Goal: Task Accomplishment & Management: Manage account settings

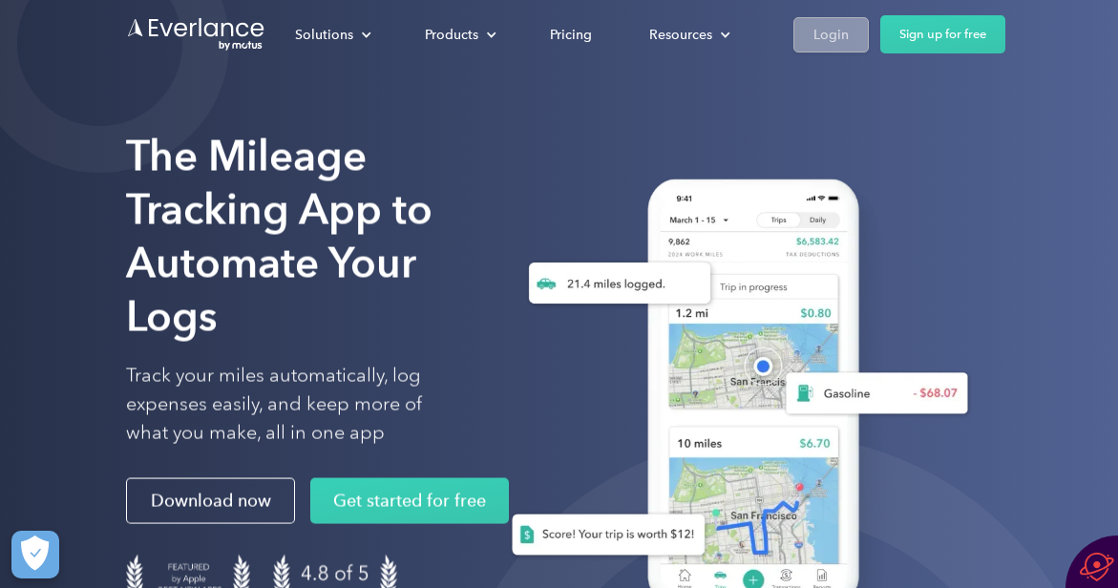
click at [841, 33] on div "Login" at bounding box center [830, 35] width 35 height 24
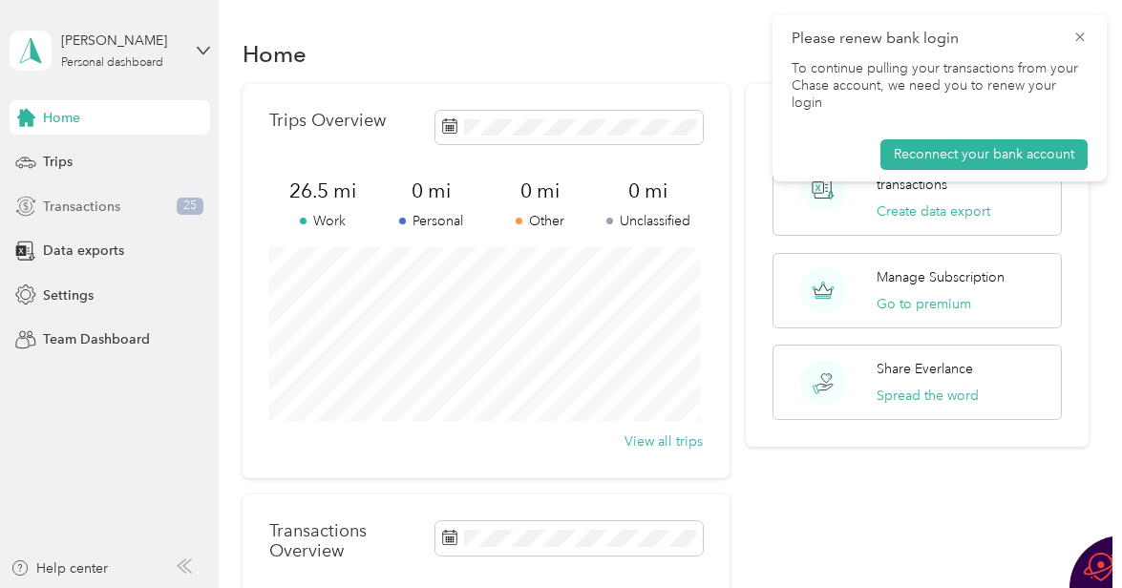
click at [66, 214] on span "Transactions" at bounding box center [81, 207] width 77 height 20
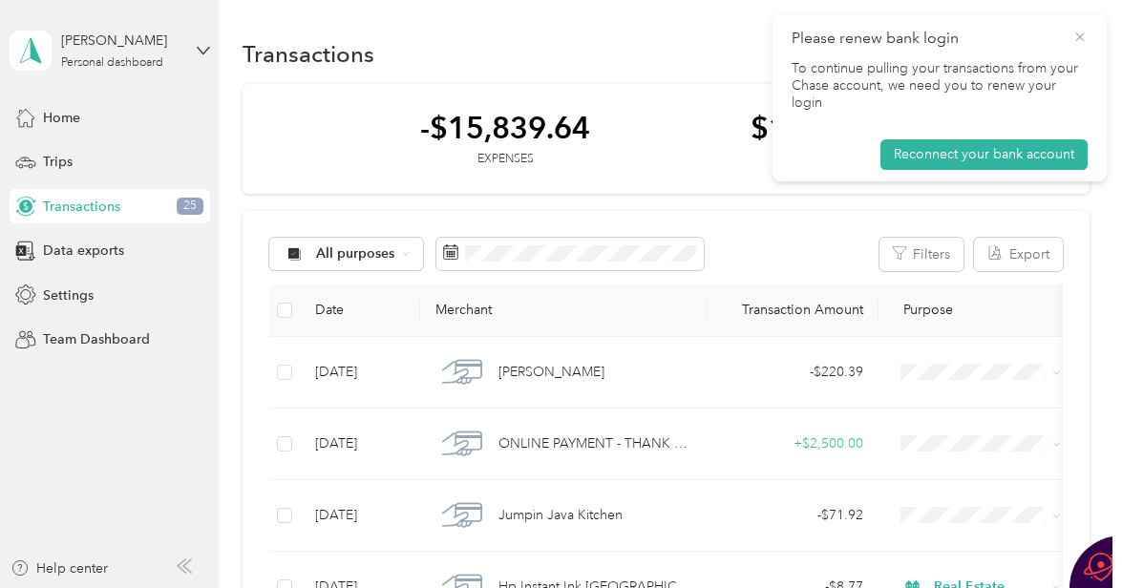
click at [1080, 36] on icon at bounding box center [1079, 36] width 9 height 9
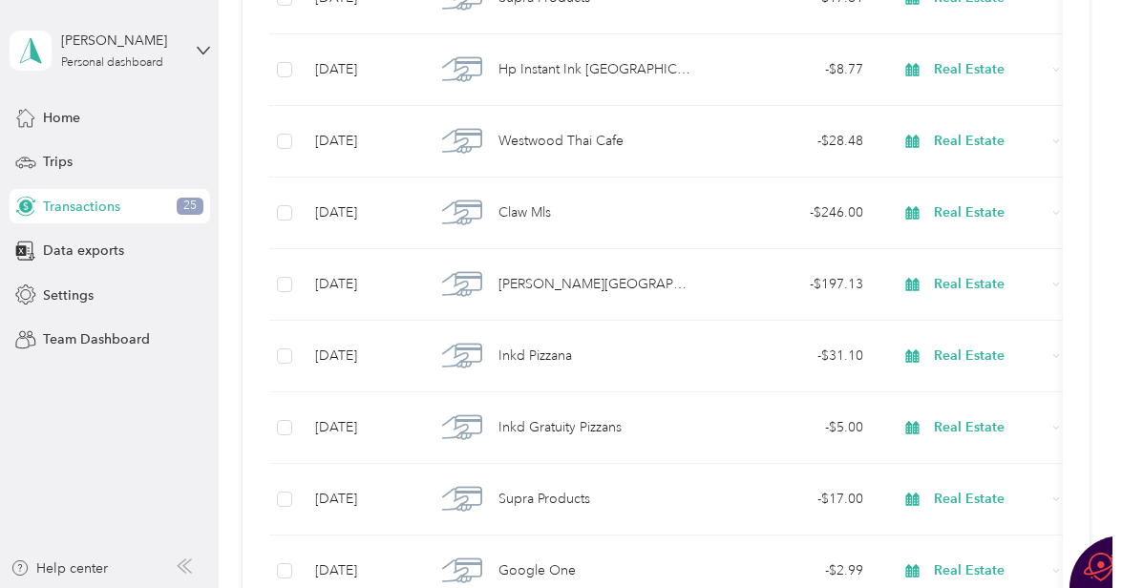
scroll to position [879, 0]
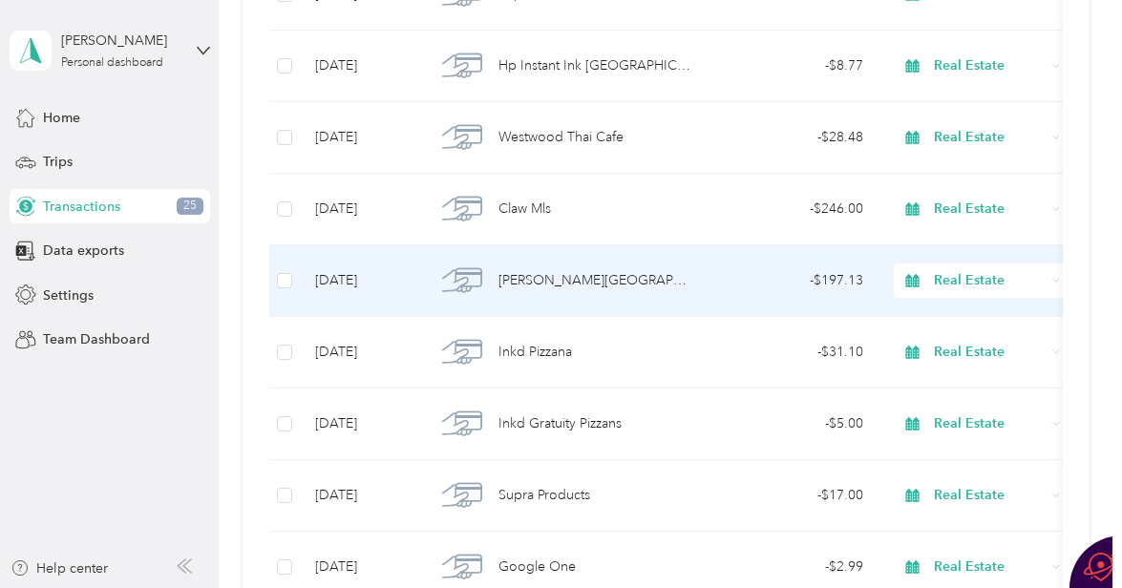
click at [966, 274] on span "Real Estate" at bounding box center [990, 280] width 112 height 21
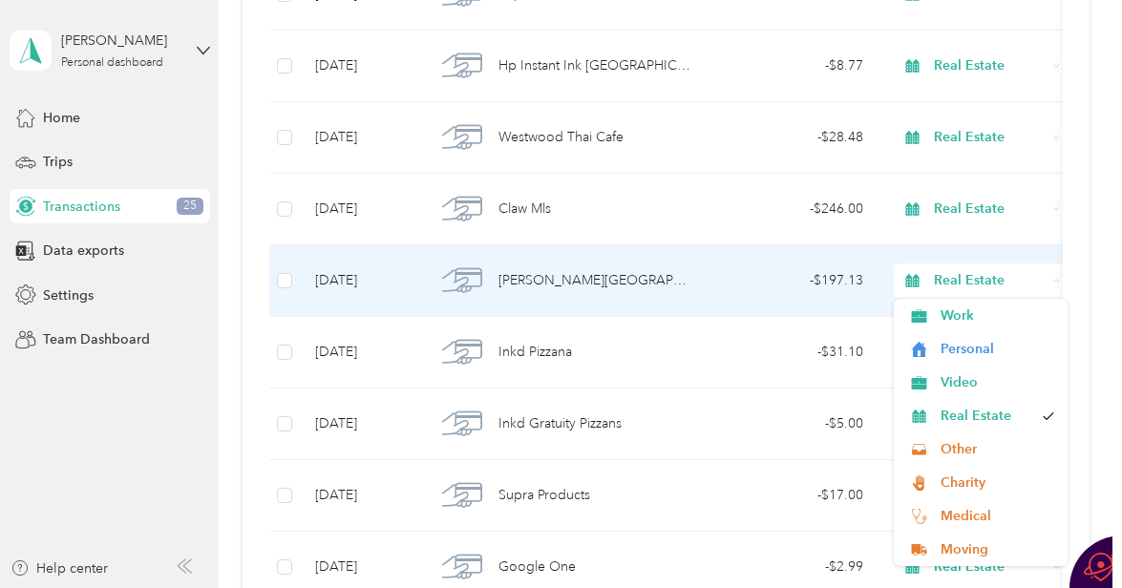
click at [959, 281] on span "Real Estate" at bounding box center [990, 280] width 112 height 21
click at [971, 279] on span "Real Estate" at bounding box center [990, 280] width 112 height 21
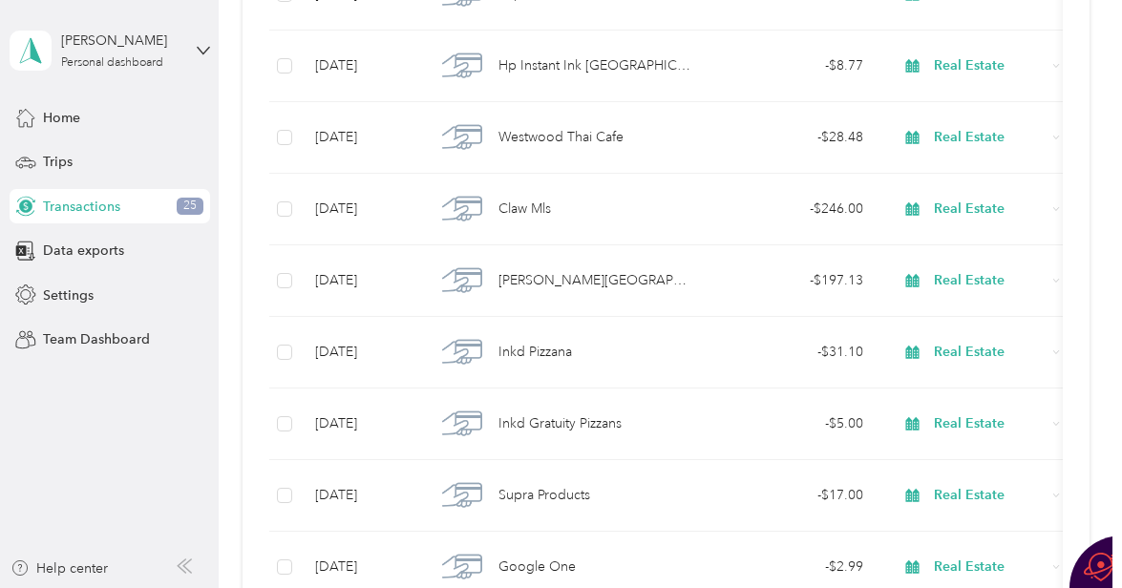
click at [1068, 213] on div "All purposes Filters Export Date Merchant Transaction Amount Purpose Report Sep…" at bounding box center [665, 328] width 847 height 1993
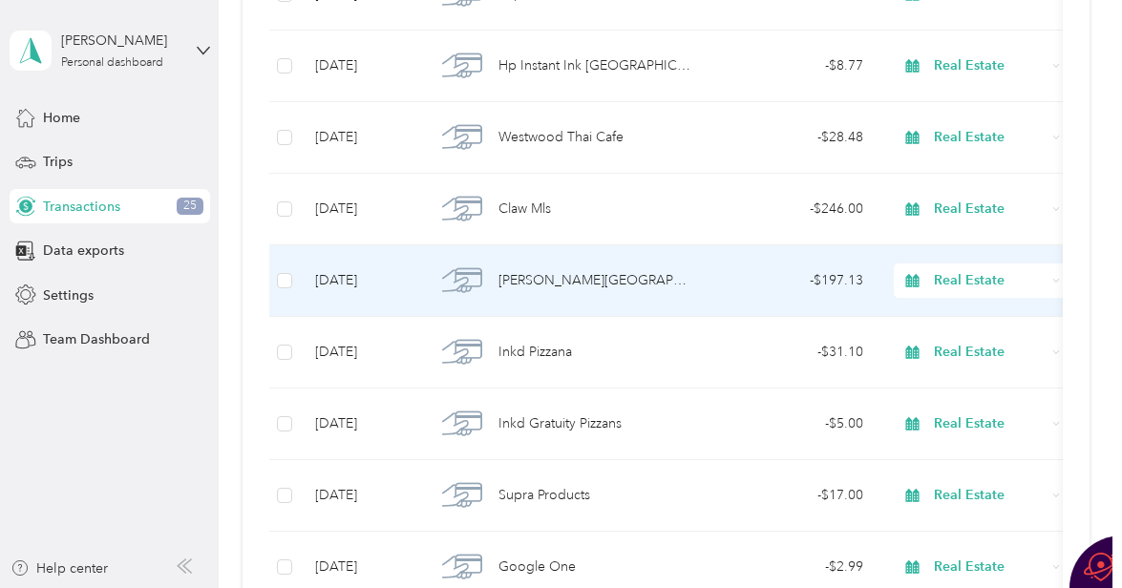
click at [945, 285] on span "Real Estate" at bounding box center [990, 280] width 112 height 21
click at [953, 416] on li "Real Estate" at bounding box center [981, 406] width 174 height 33
click at [595, 274] on span "Ayres Hotel Laguna Woods Aliso Viejo" at bounding box center [594, 280] width 193 height 21
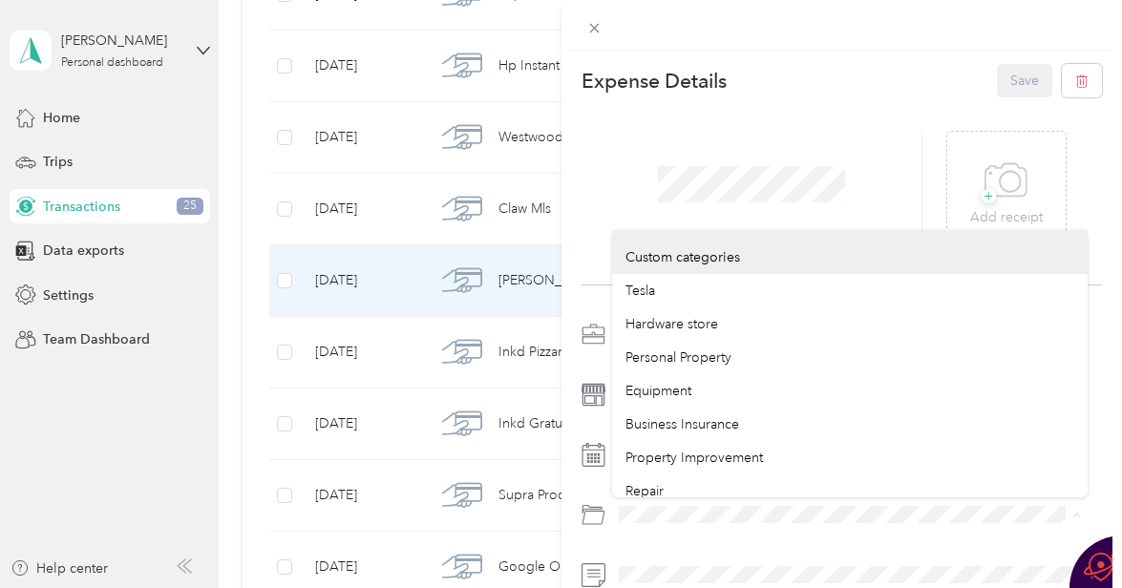
click at [599, 495] on div at bounding box center [841, 489] width 521 height 341
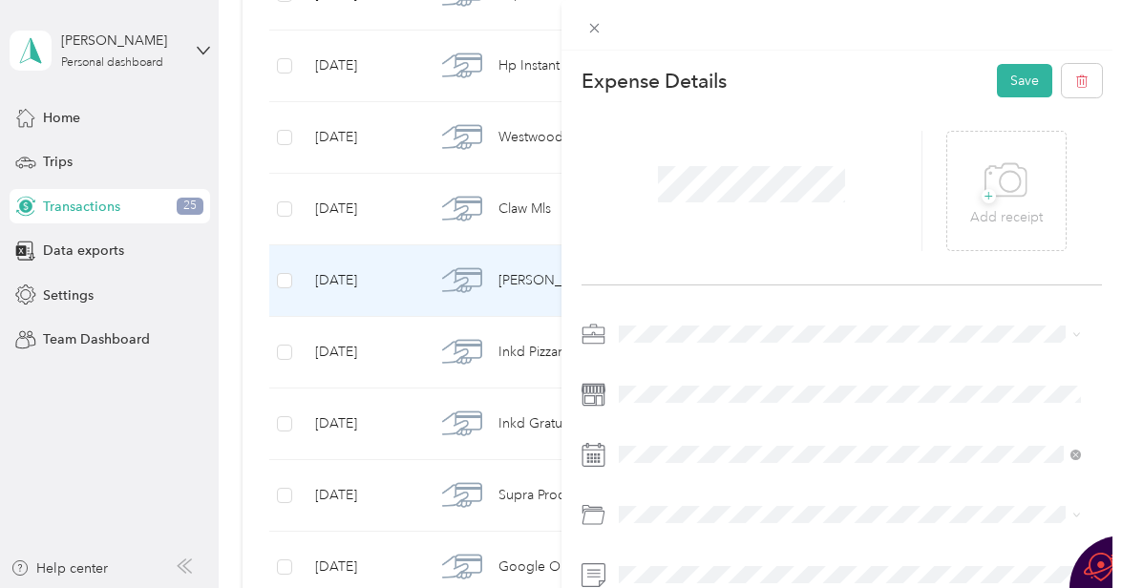
click at [674, 401] on li "Business Travel" at bounding box center [850, 391] width 476 height 33
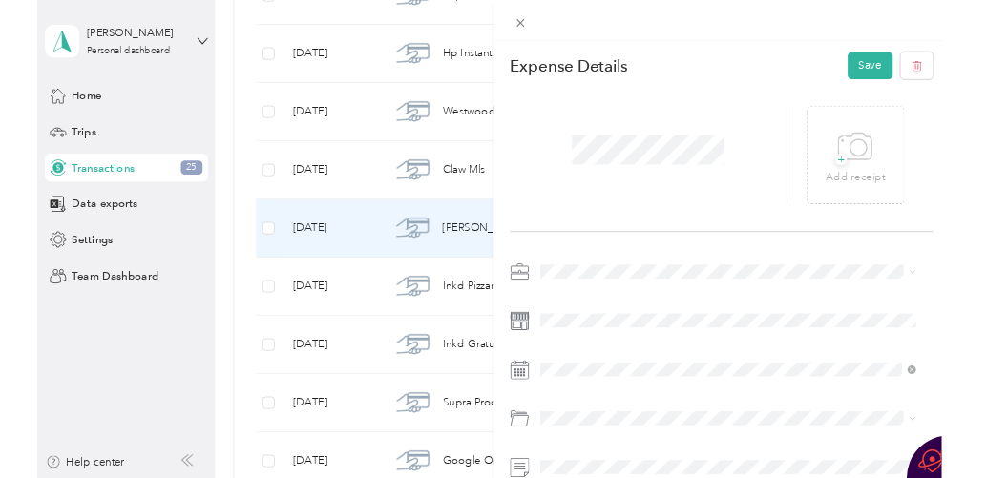
scroll to position [102, 0]
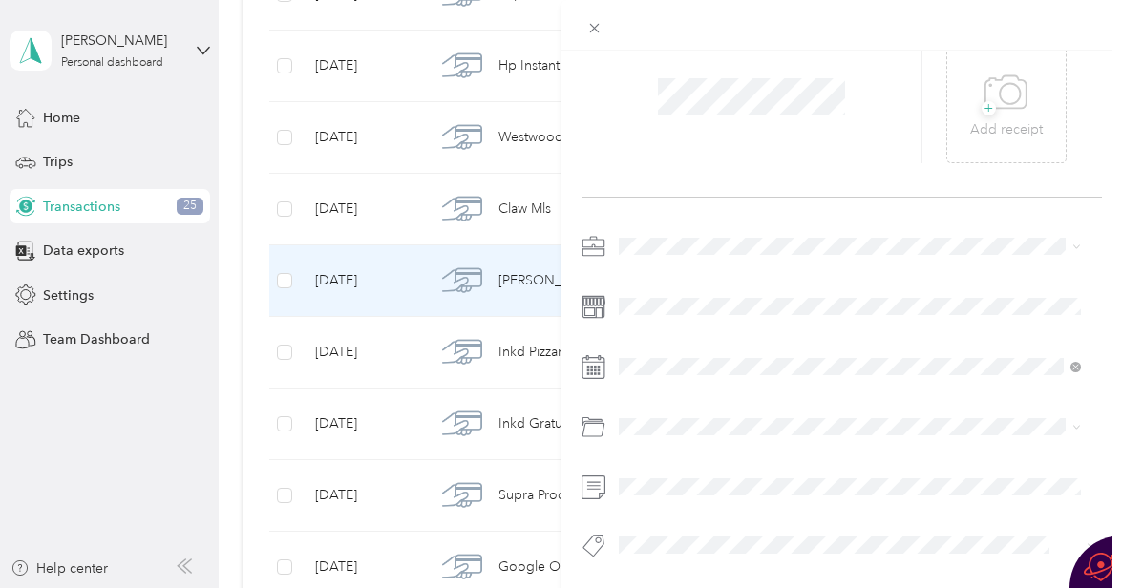
click at [805, 480] on div "No results match your search" at bounding box center [850, 465] width 476 height 92
click at [652, 503] on div at bounding box center [841, 401] width 521 height 341
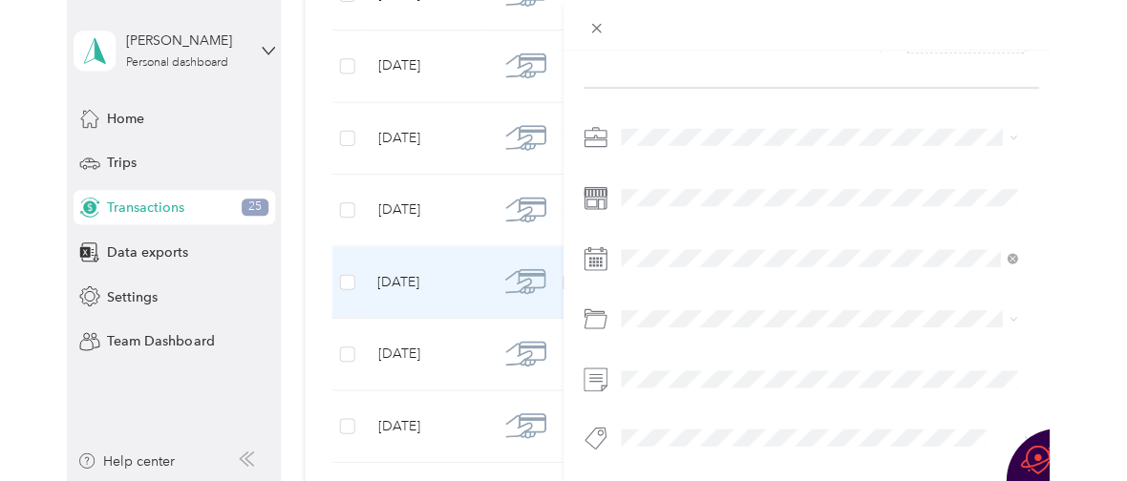
scroll to position [0, 0]
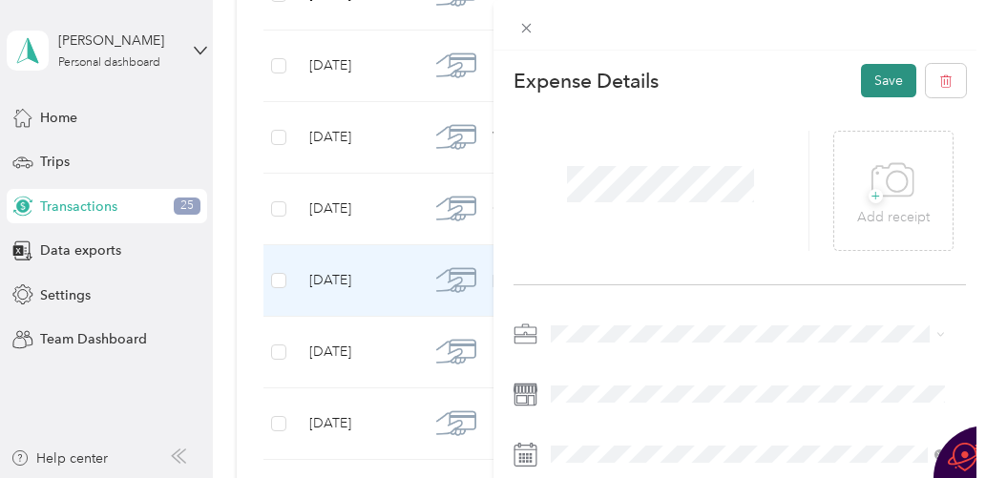
click at [861, 72] on button "Save" at bounding box center [888, 80] width 55 height 33
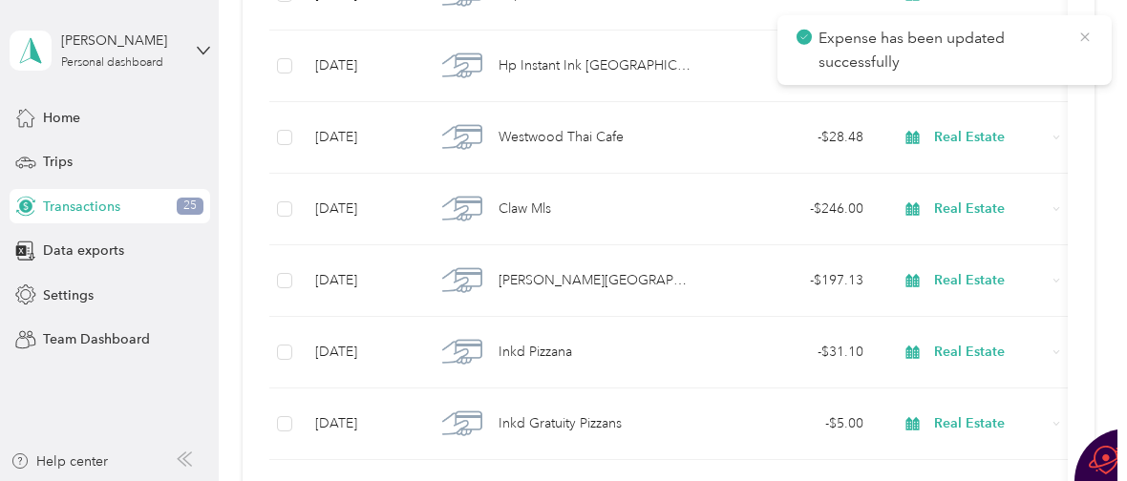
click at [1084, 38] on icon at bounding box center [1084, 36] width 9 height 9
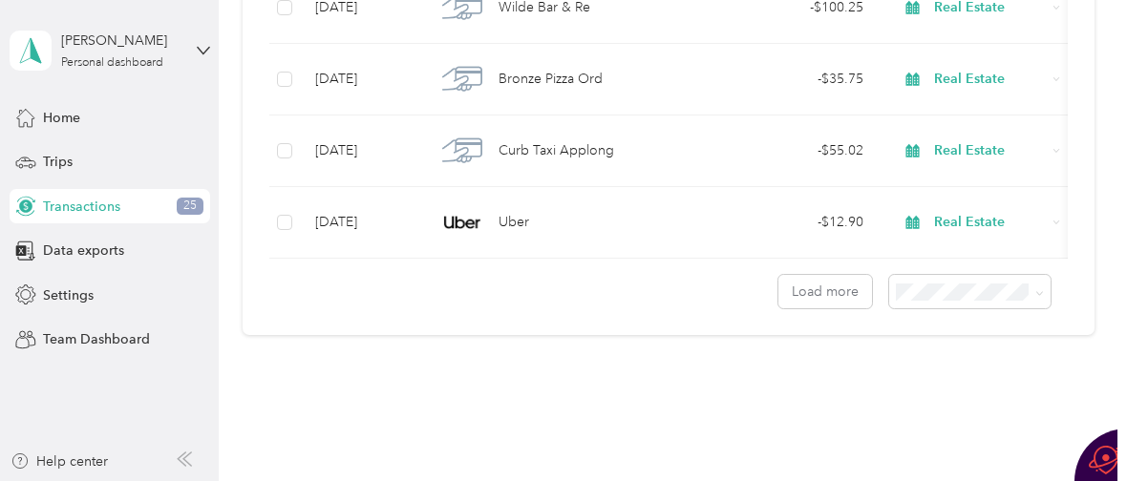
scroll to position [1934, 0]
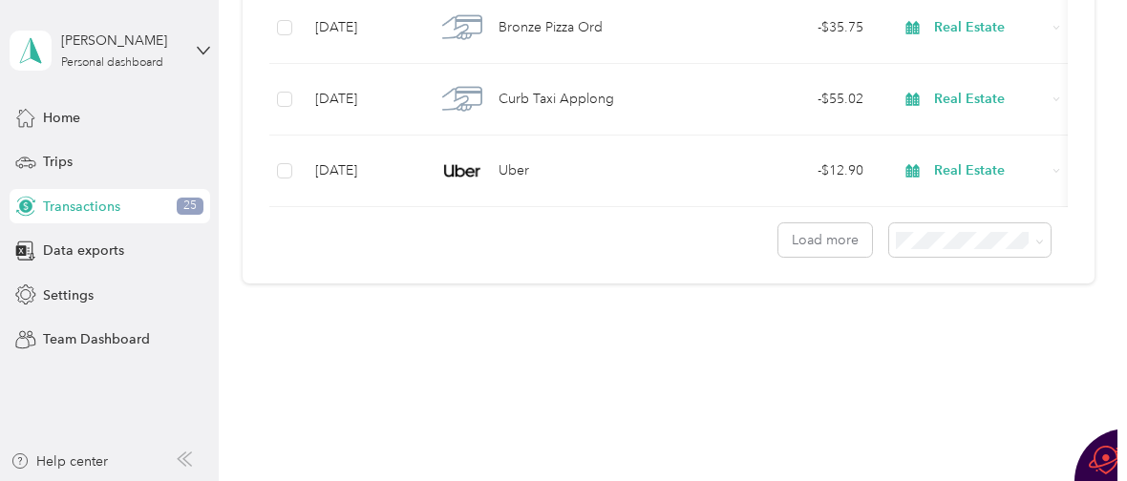
click at [946, 337] on span "100 per load" at bounding box center [936, 341] width 78 height 16
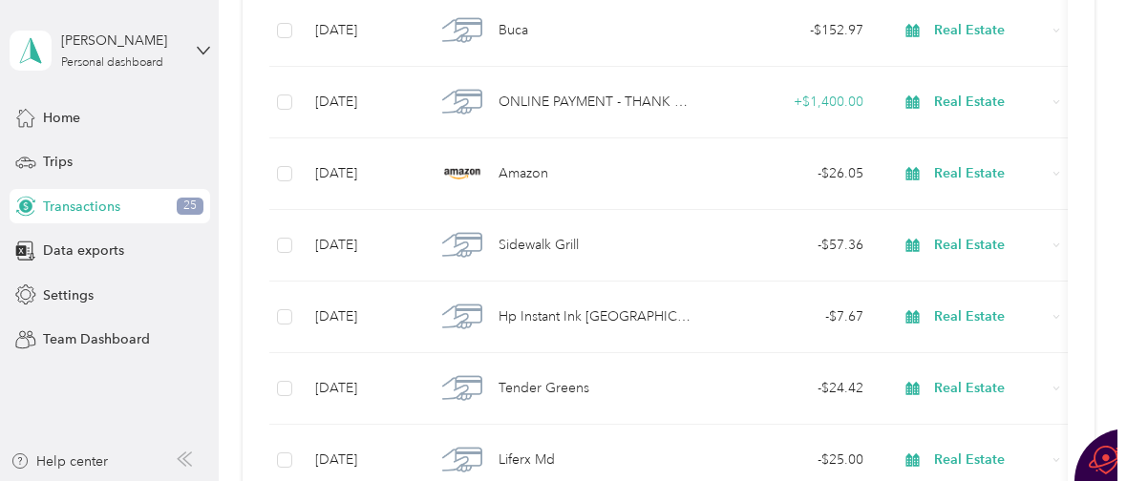
scroll to position [7305, 0]
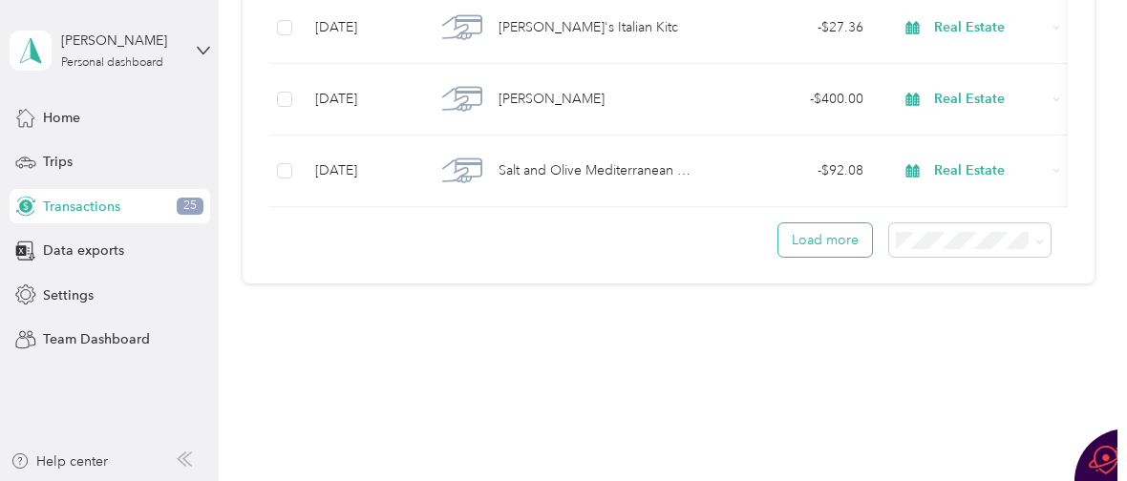
click at [814, 237] on button "Load more" at bounding box center [825, 239] width 94 height 33
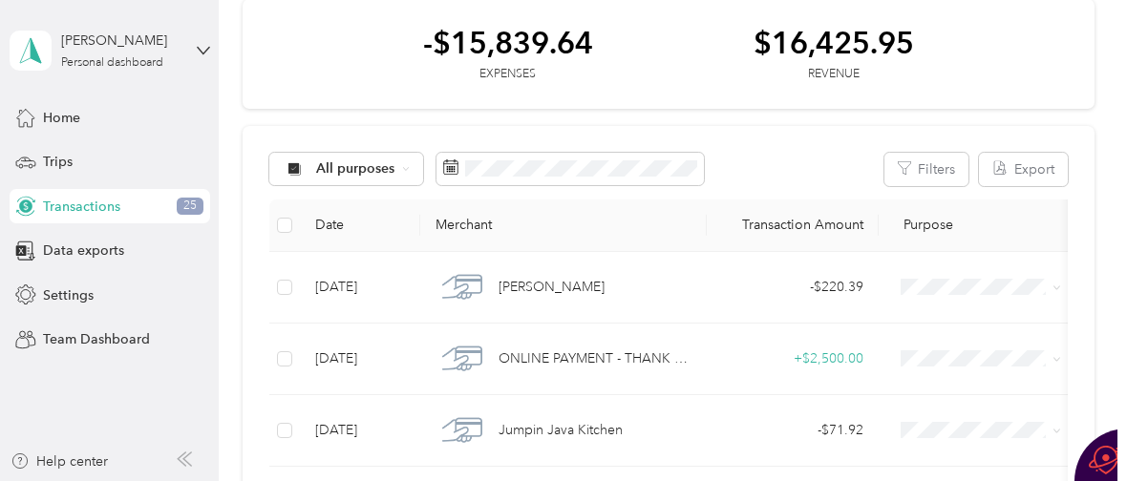
scroll to position [0, 0]
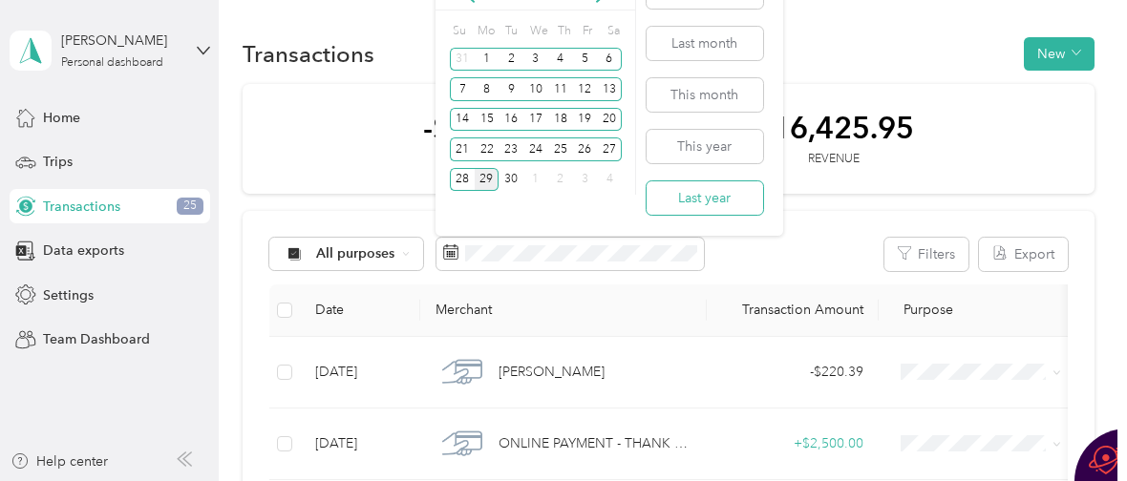
click at [696, 198] on button "Last year" at bounding box center [704, 197] width 116 height 33
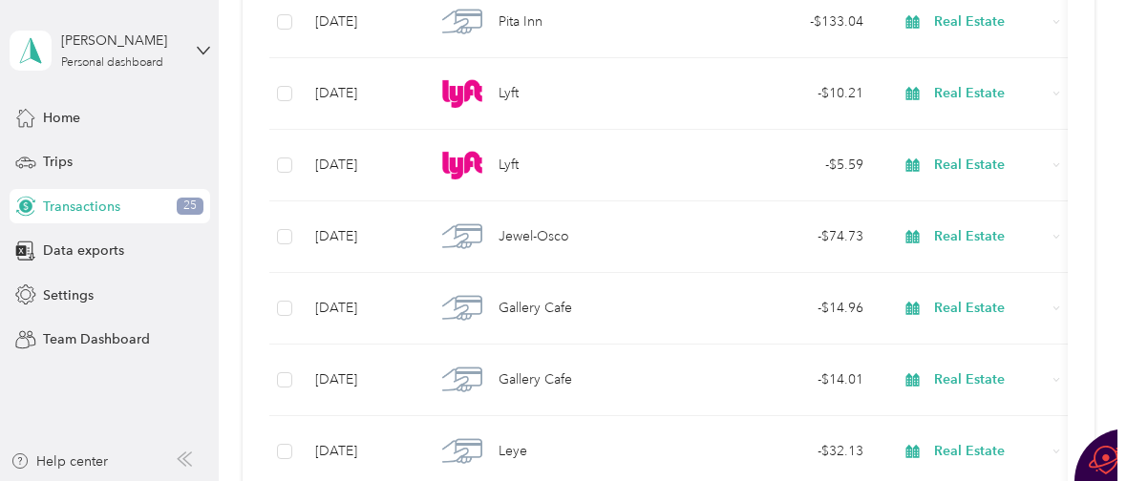
scroll to position [7305, 0]
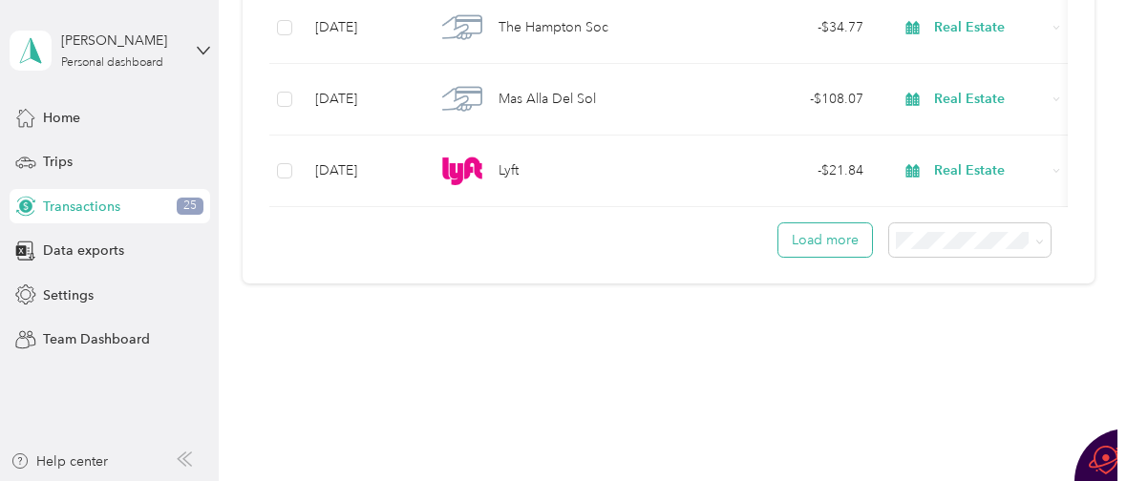
click at [819, 236] on button "Load more" at bounding box center [825, 239] width 94 height 33
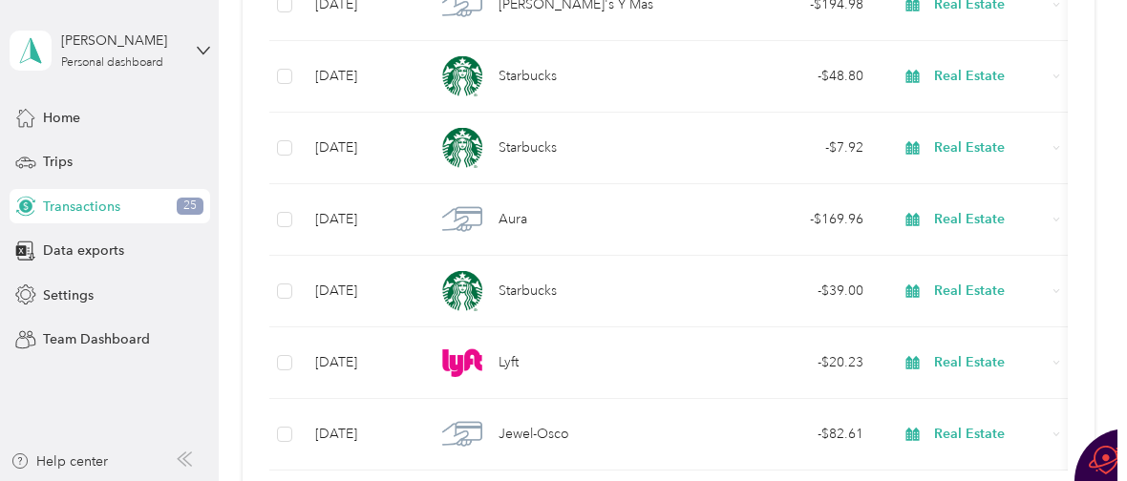
scroll to position [14465, 0]
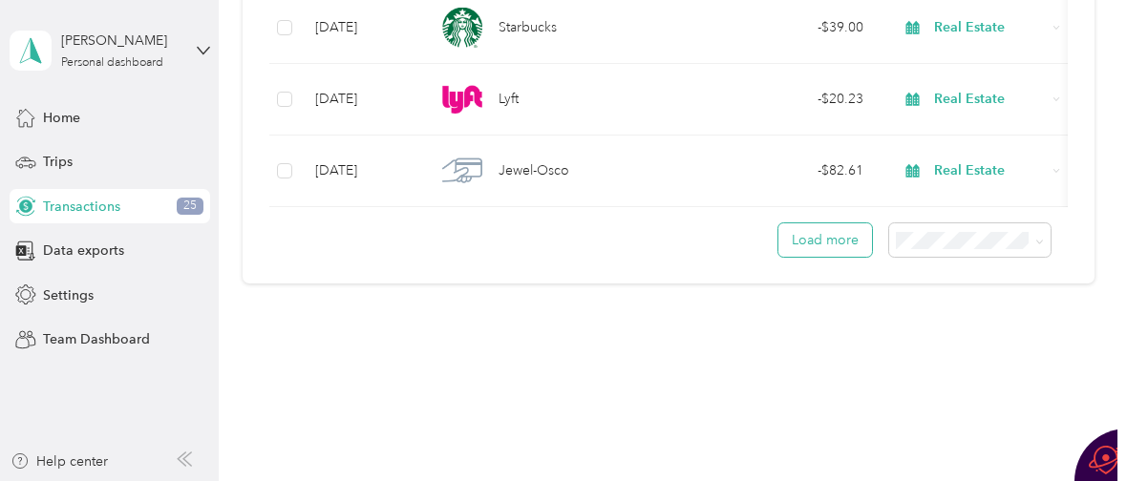
click at [822, 241] on button "Load more" at bounding box center [825, 239] width 94 height 33
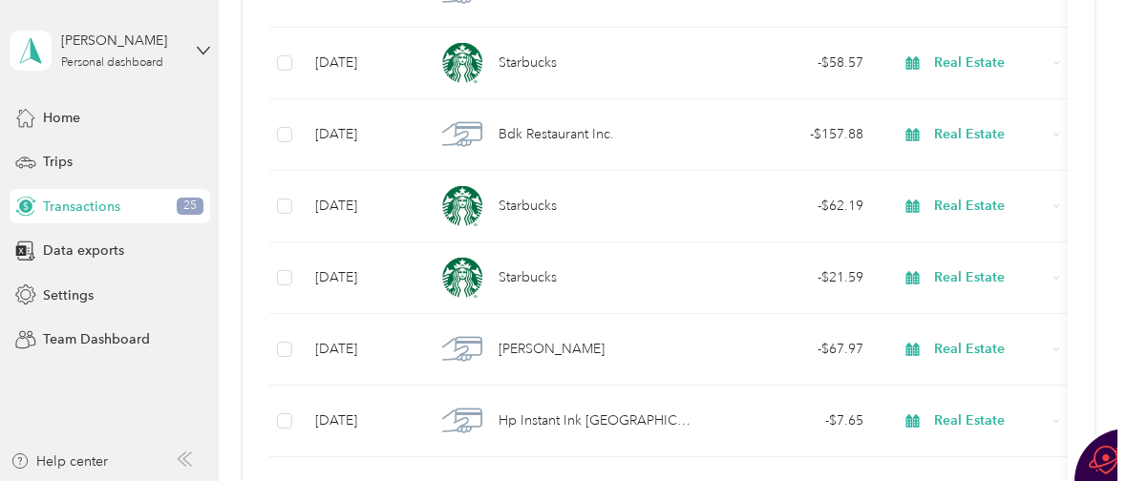
scroll to position [21614, 0]
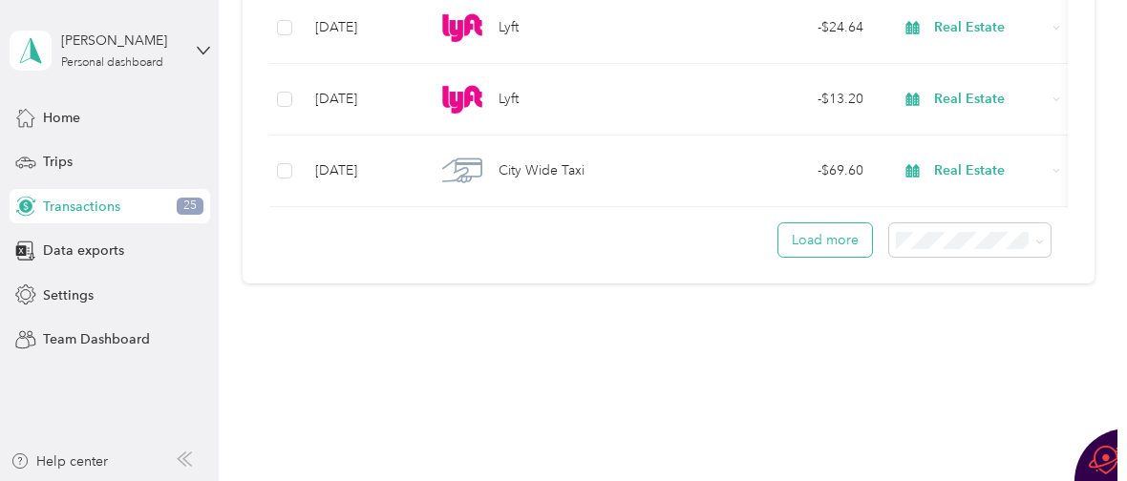
click at [817, 242] on button "Load more" at bounding box center [825, 239] width 94 height 33
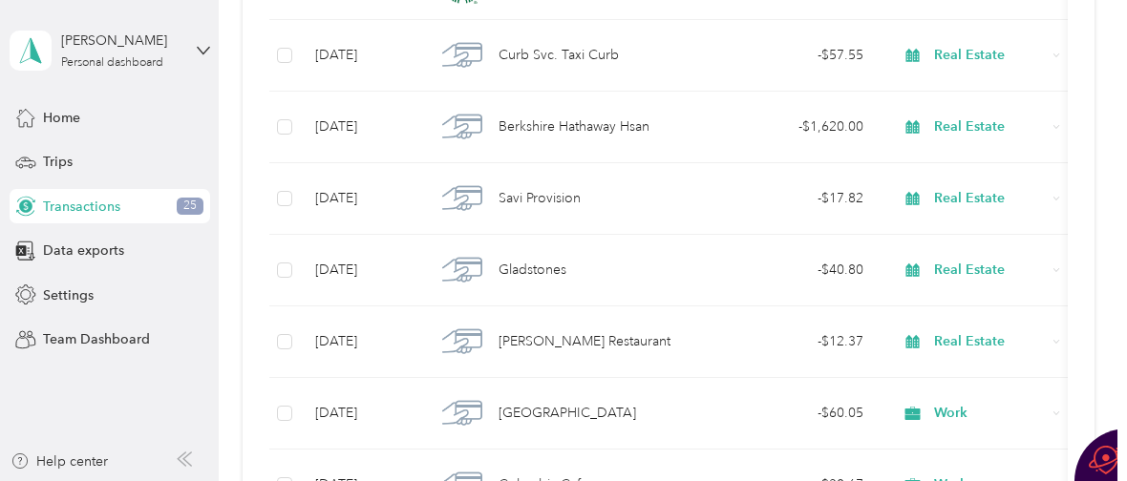
scroll to position [23002, 0]
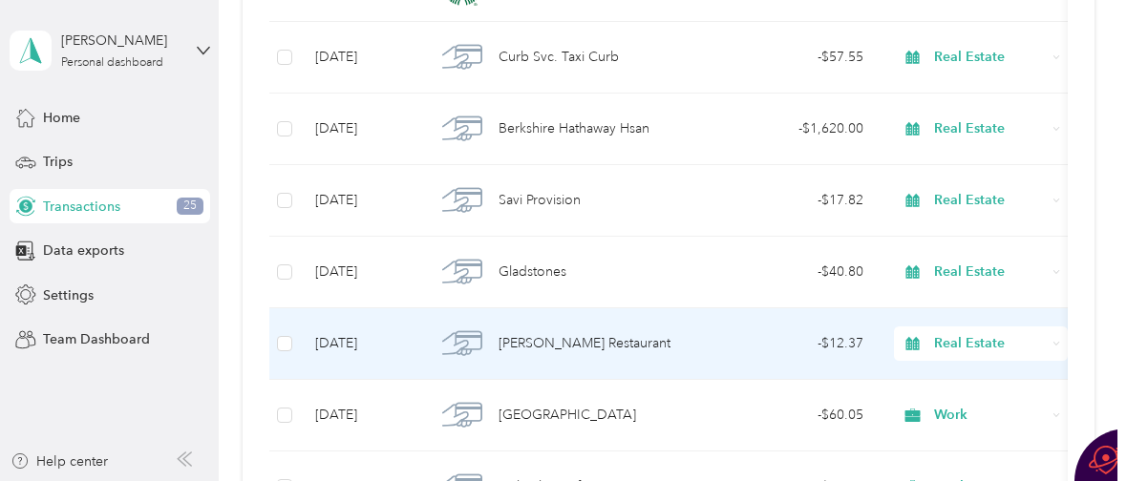
click at [954, 344] on span "Real Estate" at bounding box center [990, 343] width 112 height 21
click at [989, 108] on li "Personal" at bounding box center [981, 97] width 174 height 33
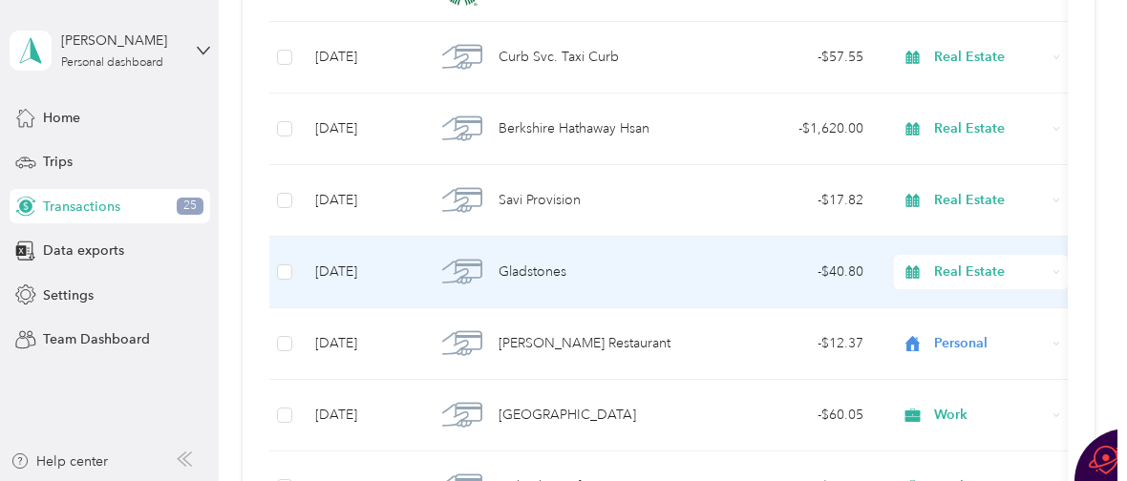
click at [944, 265] on span "Real Estate" at bounding box center [990, 272] width 112 height 21
click at [538, 269] on span "Gladstones" at bounding box center [532, 272] width 68 height 21
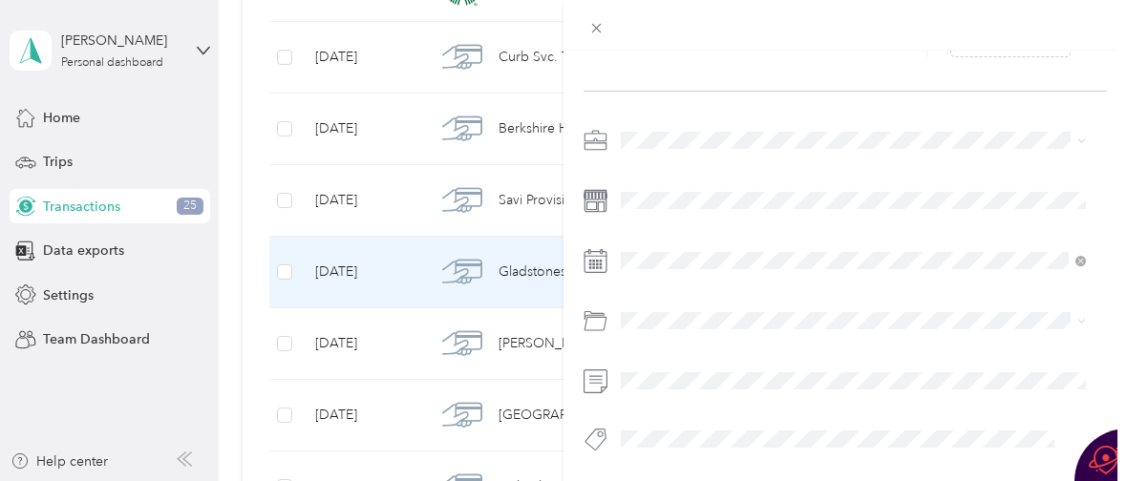
scroll to position [209, 0]
click at [739, 252] on span "Business Meals & Entertainment" at bounding box center [722, 258] width 190 height 16
click at [824, 458] on div "Expense Details Save + Add receipt" at bounding box center [844, 194] width 563 height 676
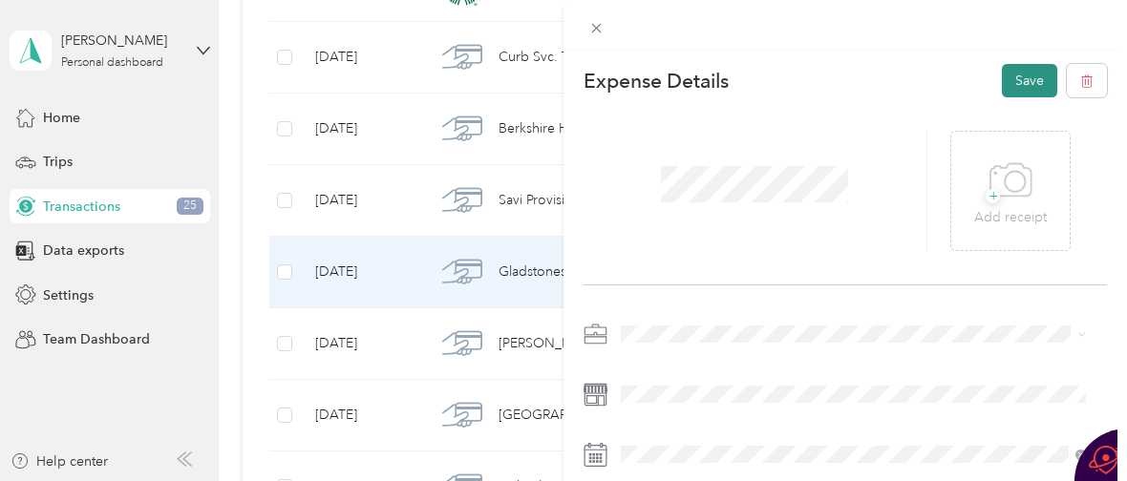
click at [1007, 80] on button "Save" at bounding box center [1029, 80] width 55 height 33
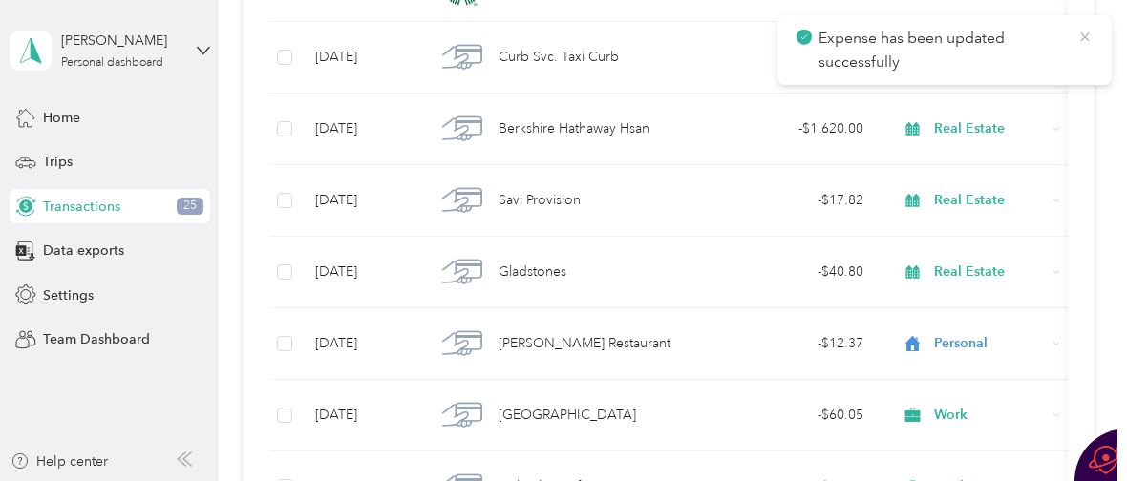
click at [1086, 38] on icon at bounding box center [1084, 36] width 9 height 9
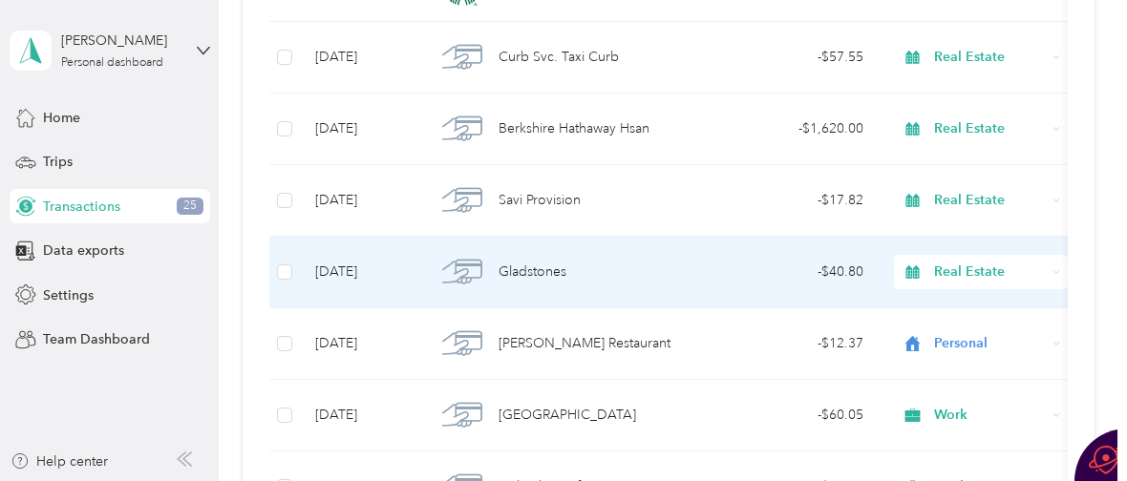
click at [558, 282] on span "Gladstones" at bounding box center [532, 272] width 68 height 21
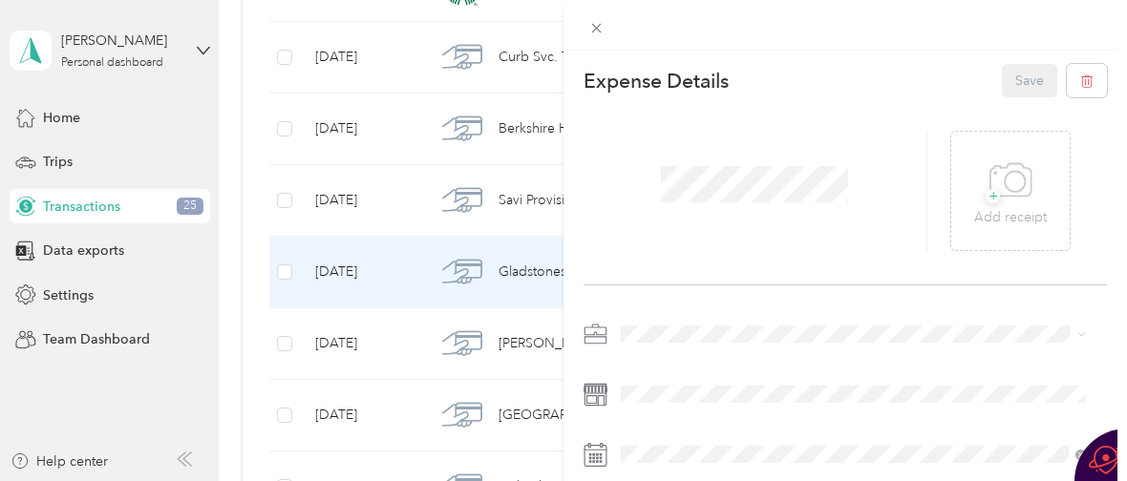
click at [291, 11] on div "This expense cannot be edited because it is either under review, approved, or p…" at bounding box center [563, 240] width 1127 height 481
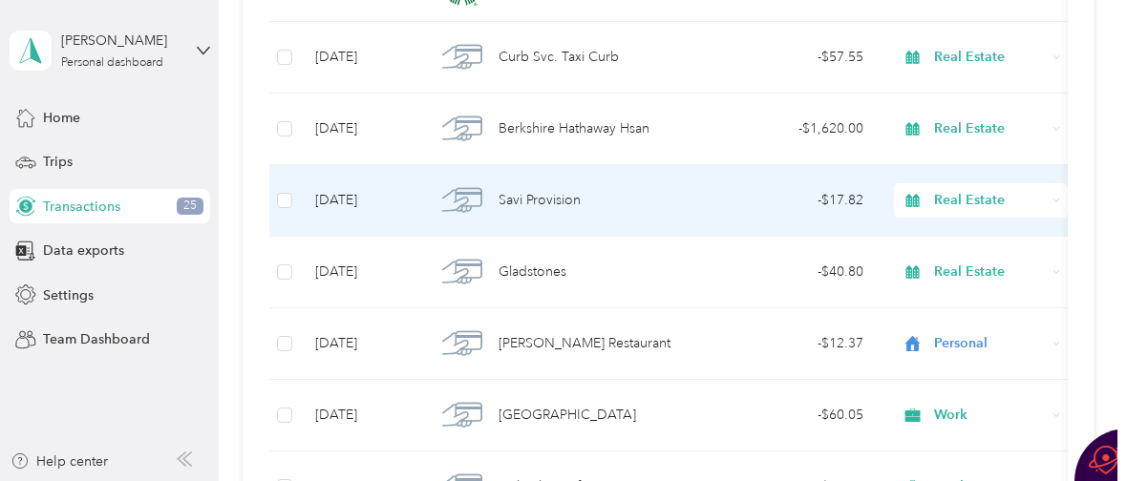
click at [516, 198] on span "Savi Provision" at bounding box center [539, 200] width 82 height 21
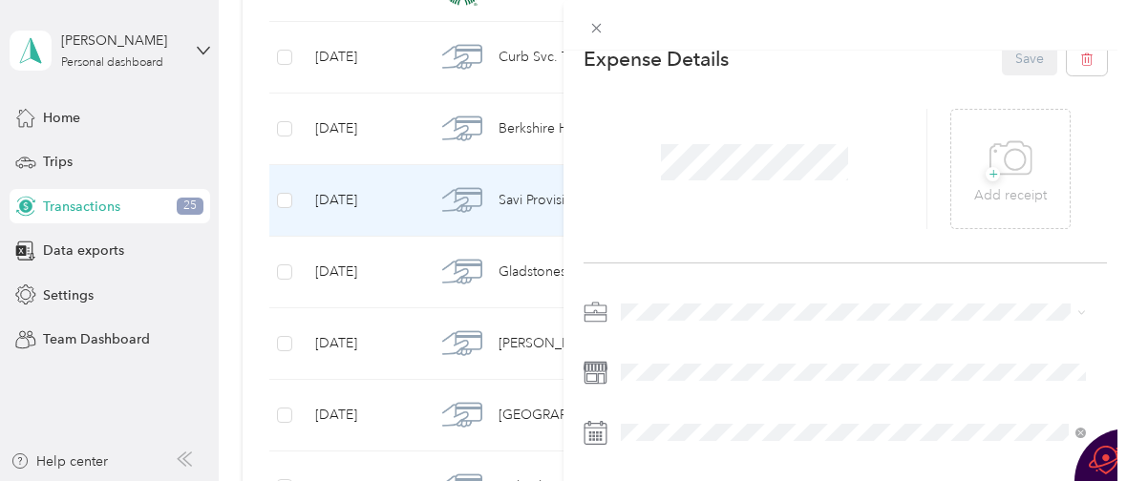
scroll to position [20, 0]
click at [409, 147] on div "This expense cannot be edited because it is either under review, approved, or p…" at bounding box center [563, 240] width 1127 height 481
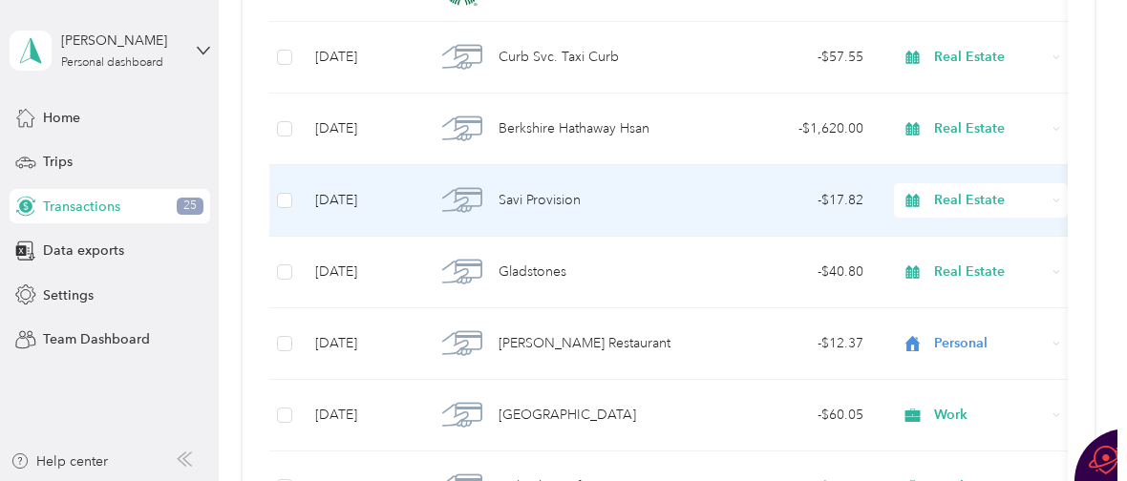
click at [528, 198] on span "Savi Provision" at bounding box center [539, 200] width 82 height 21
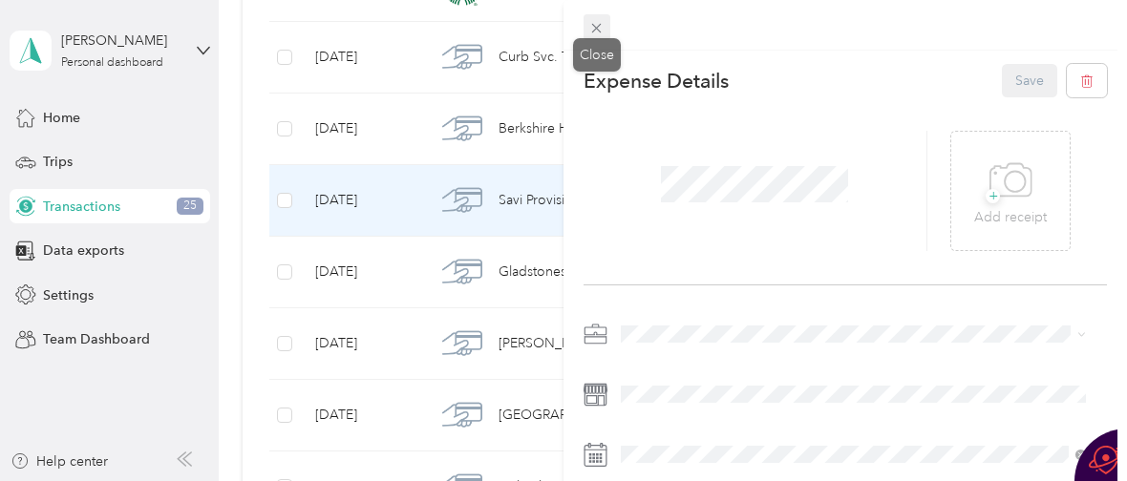
click at [598, 27] on icon at bounding box center [596, 28] width 16 height 16
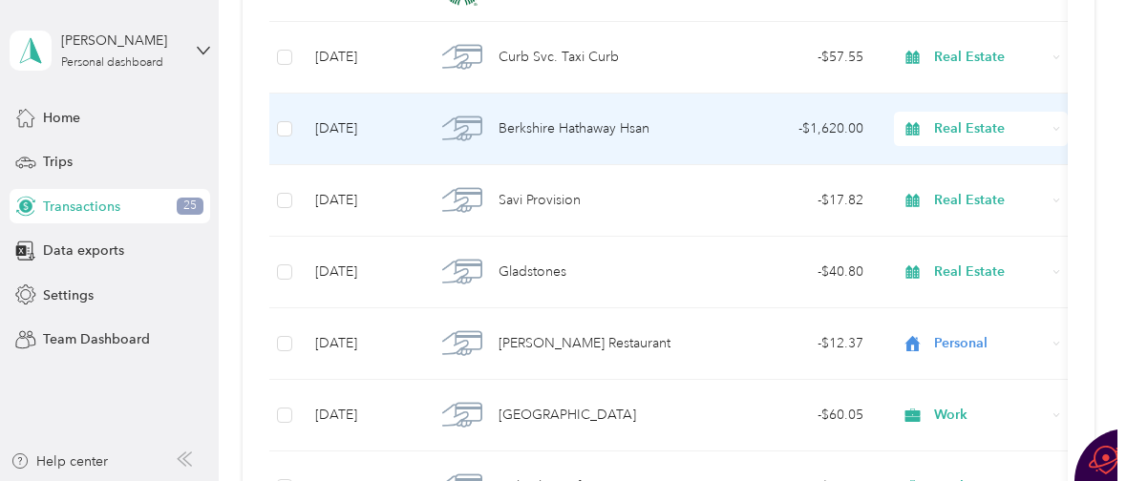
click at [957, 131] on span "Real Estate" at bounding box center [990, 128] width 112 height 21
click at [519, 135] on span "Berkshire Hathaway Hsan" at bounding box center [573, 128] width 151 height 21
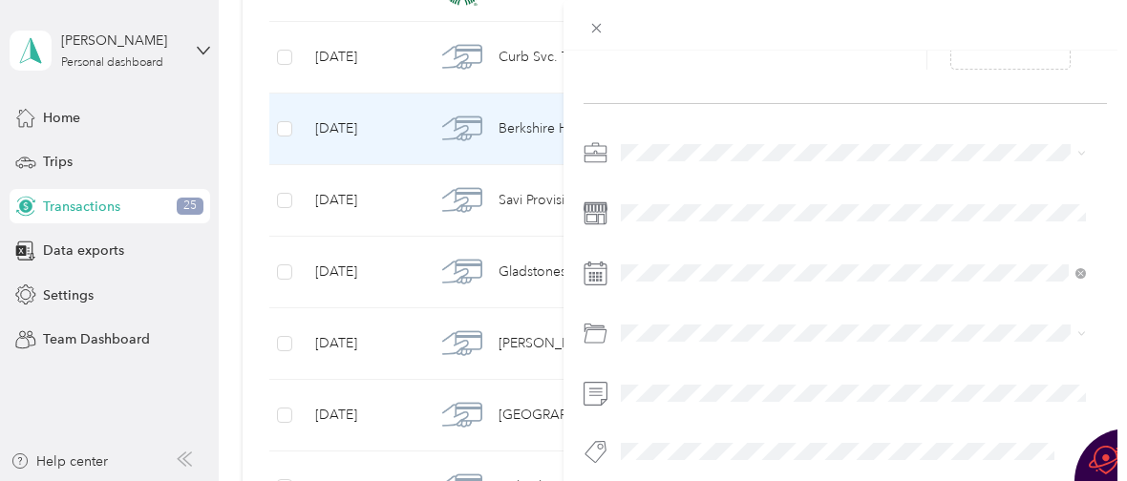
scroll to position [209, 0]
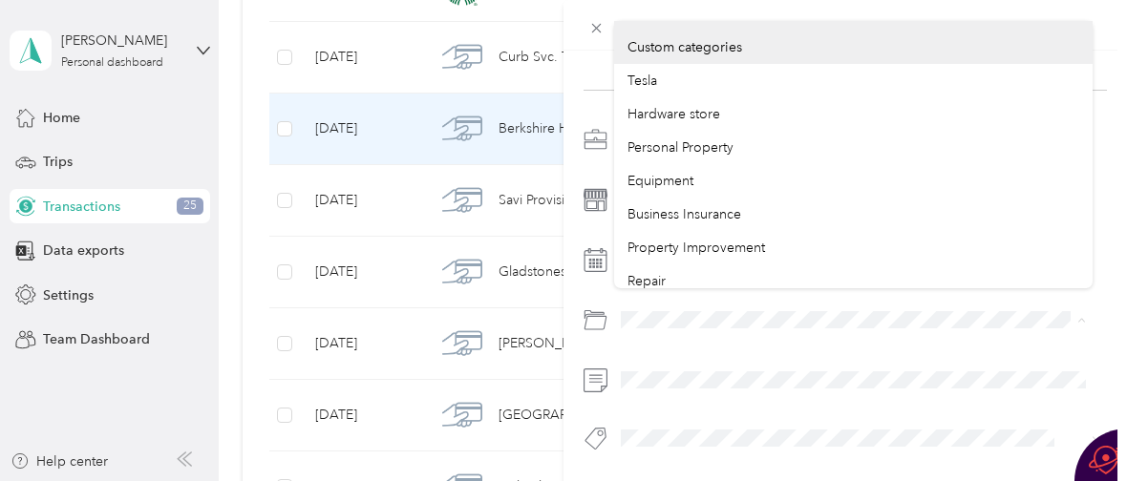
click at [553, 287] on div "This expense cannot be edited because it is either under review, approved, or p…" at bounding box center [563, 240] width 1127 height 481
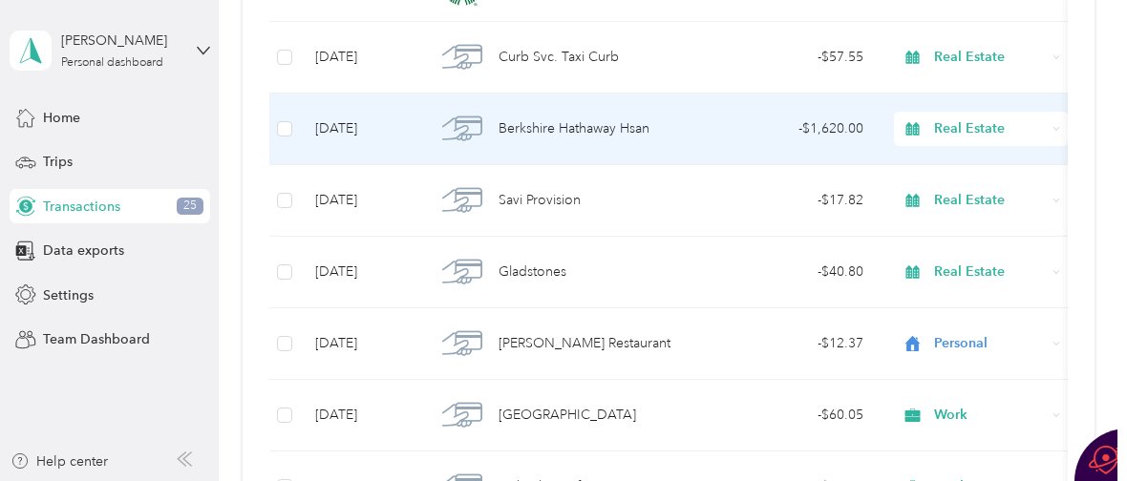
click at [559, 144] on div "Berkshire Hathaway Hsan" at bounding box center [563, 129] width 256 height 40
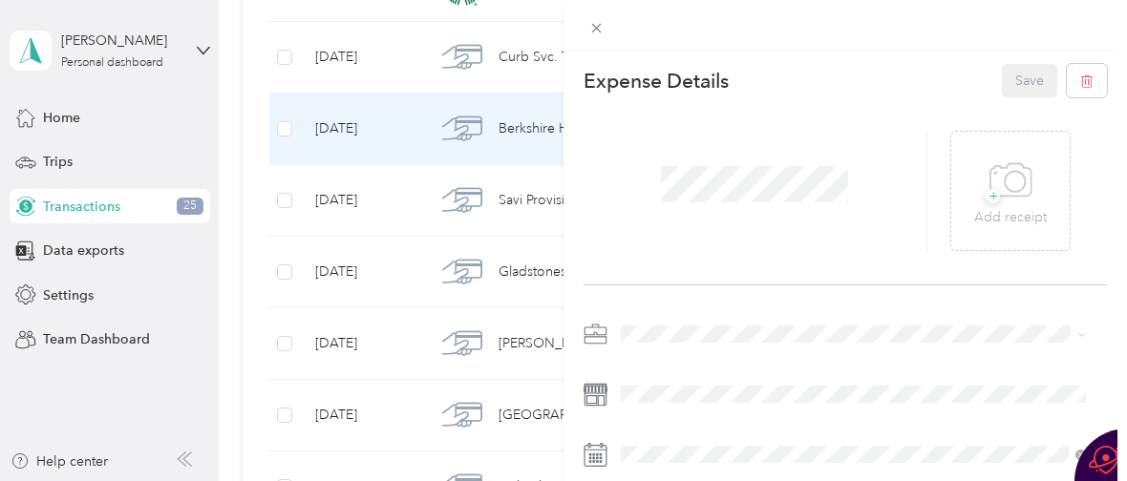
scroll to position [209, 0]
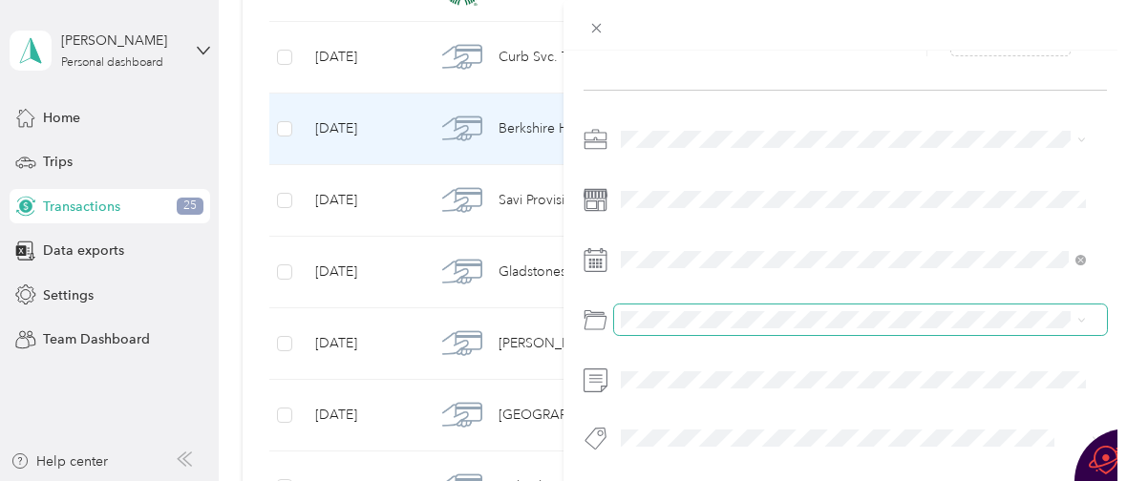
click at [706, 313] on span at bounding box center [860, 320] width 493 height 31
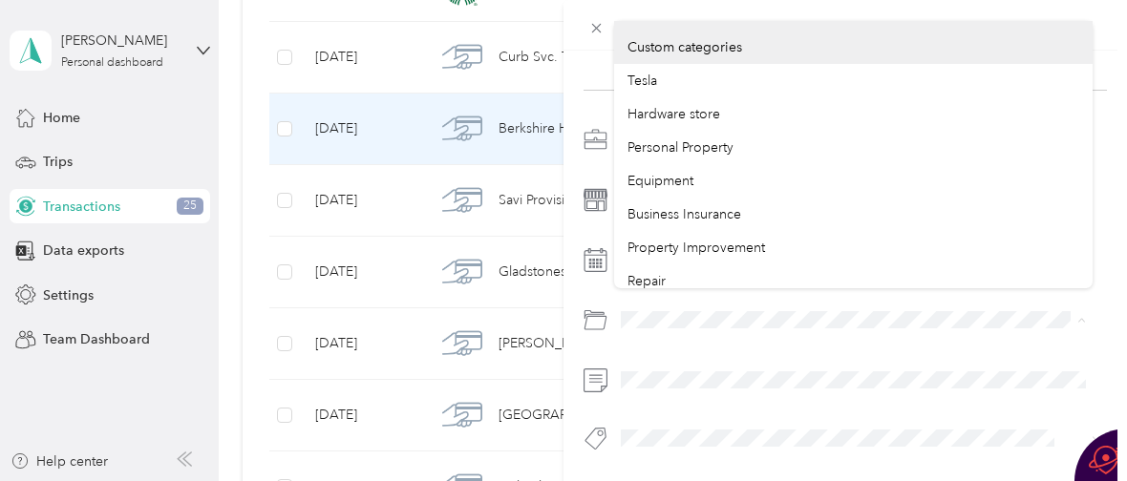
click at [606, 305] on div at bounding box center [844, 320] width 523 height 31
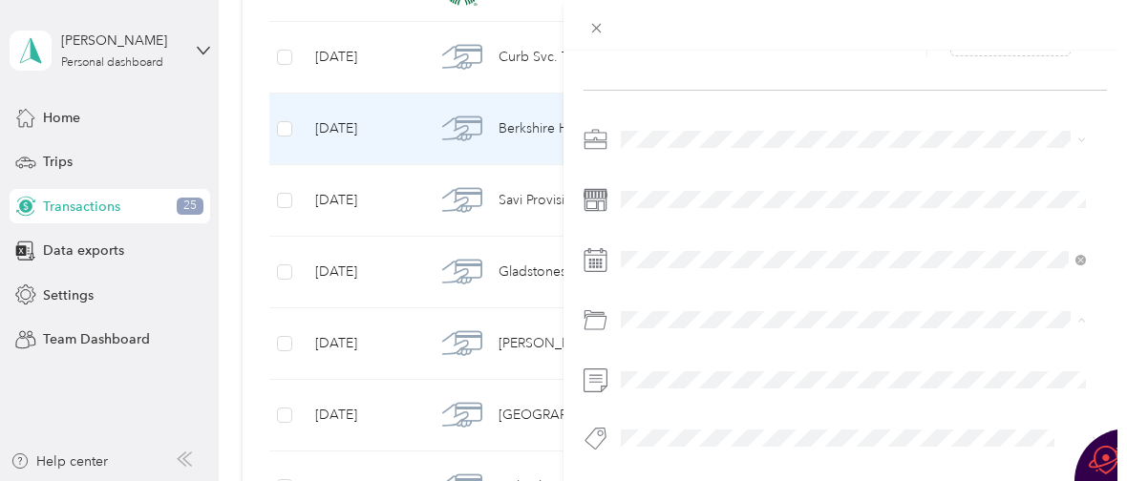
click at [661, 158] on span "Business Insurance" at bounding box center [684, 161] width 114 height 16
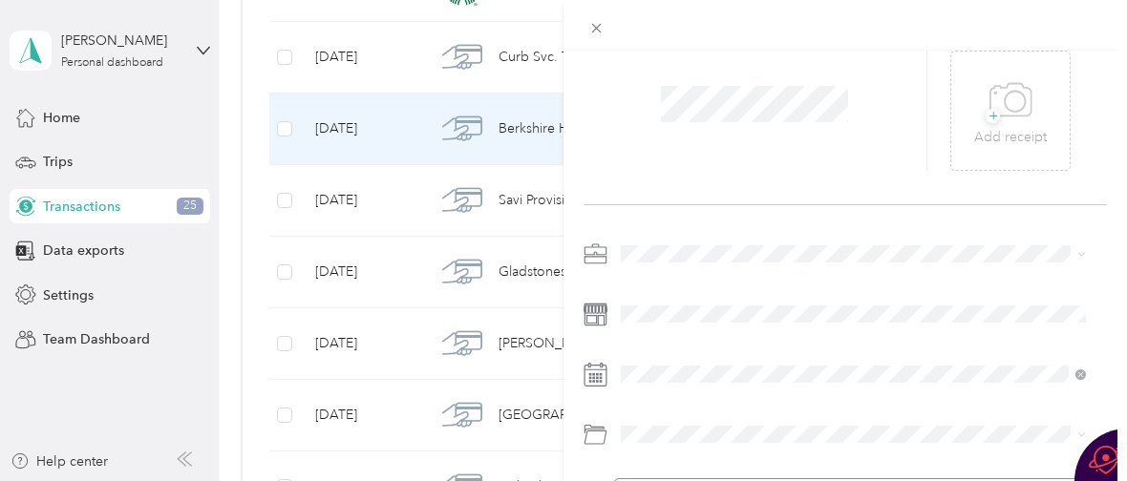
scroll to position [0, 0]
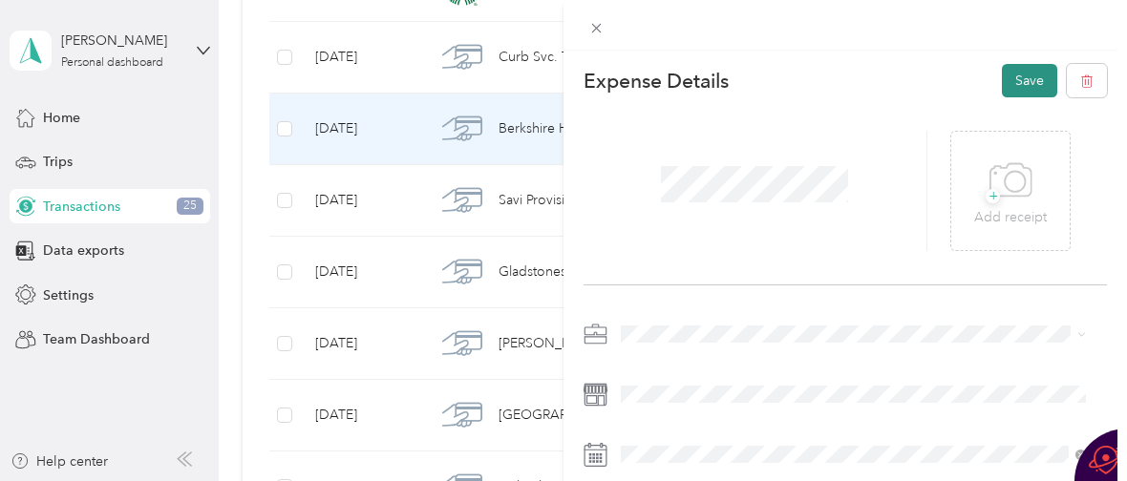
click at [1011, 80] on button "Save" at bounding box center [1029, 80] width 55 height 33
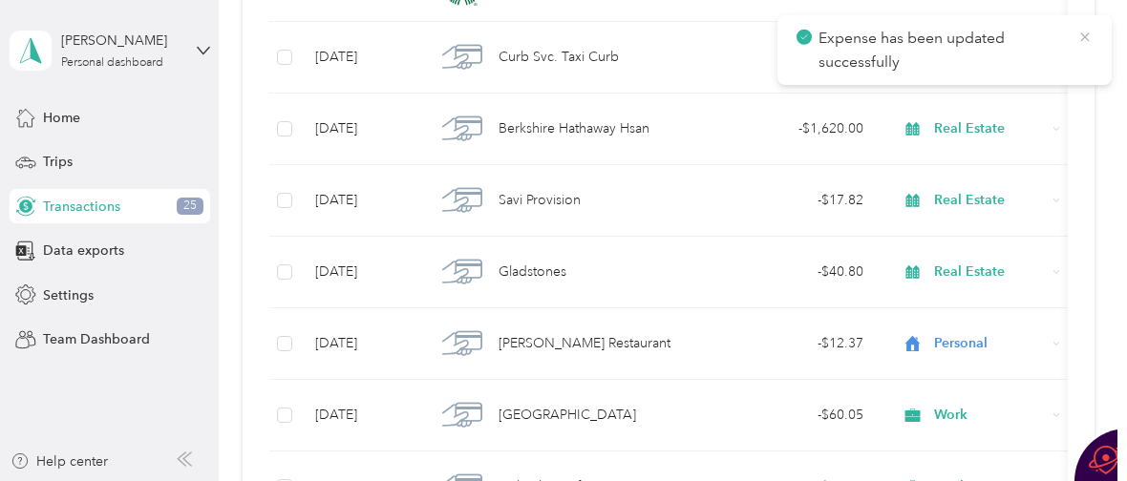
click at [1084, 32] on icon at bounding box center [1084, 37] width 15 height 17
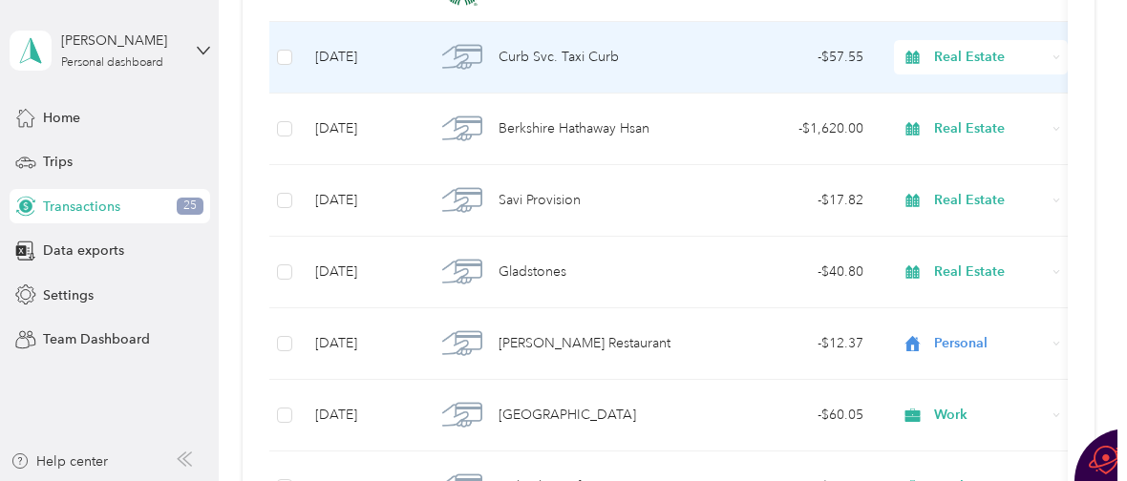
click at [950, 55] on span "Real Estate" at bounding box center [990, 57] width 112 height 21
click at [958, 93] on li "Work" at bounding box center [981, 88] width 174 height 33
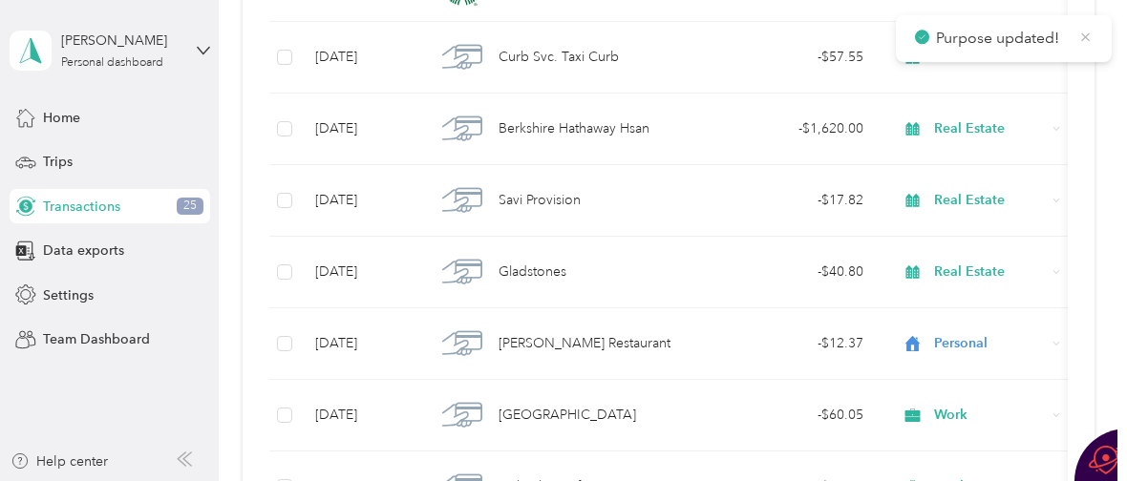
click at [1088, 40] on icon at bounding box center [1085, 37] width 14 height 17
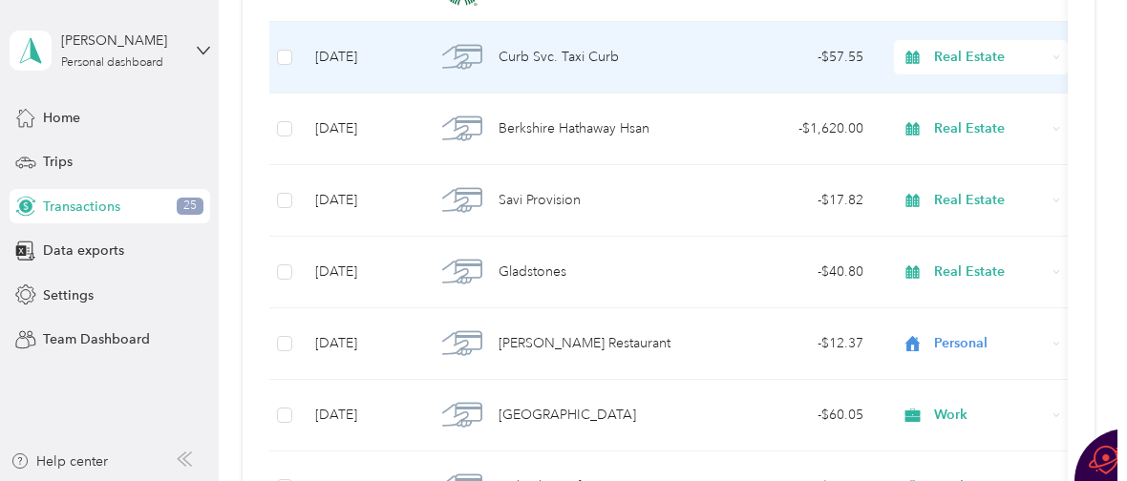
click at [970, 59] on span "Real Estate" at bounding box center [990, 57] width 112 height 21
click at [957, 94] on span "Work" at bounding box center [998, 93] width 114 height 20
click at [575, 60] on span "Curb Svc. Taxi Curb" at bounding box center [558, 57] width 120 height 21
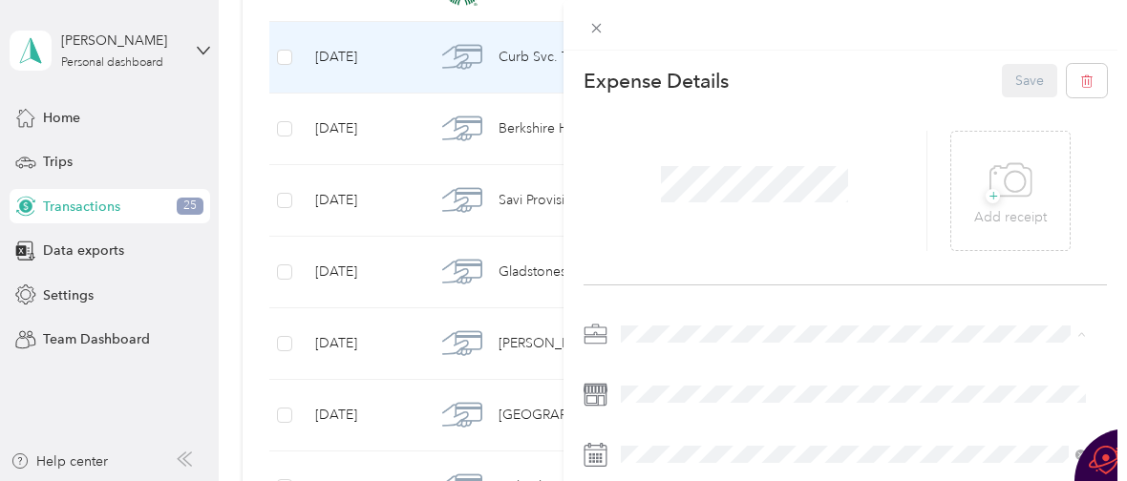
click at [672, 62] on div "Work" at bounding box center [853, 66] width 452 height 20
click at [1016, 81] on button "Save" at bounding box center [1029, 80] width 55 height 33
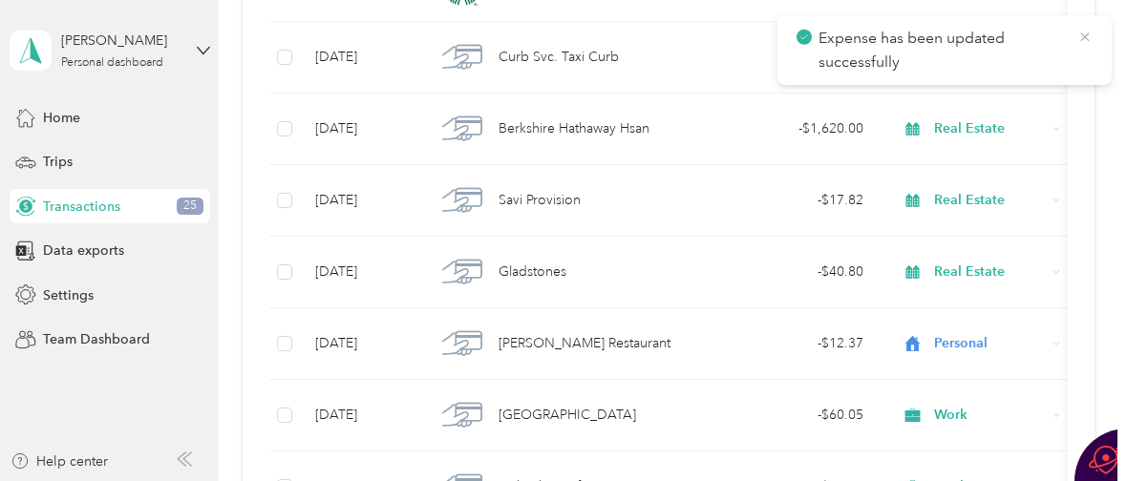
click at [1088, 34] on icon at bounding box center [1084, 37] width 15 height 17
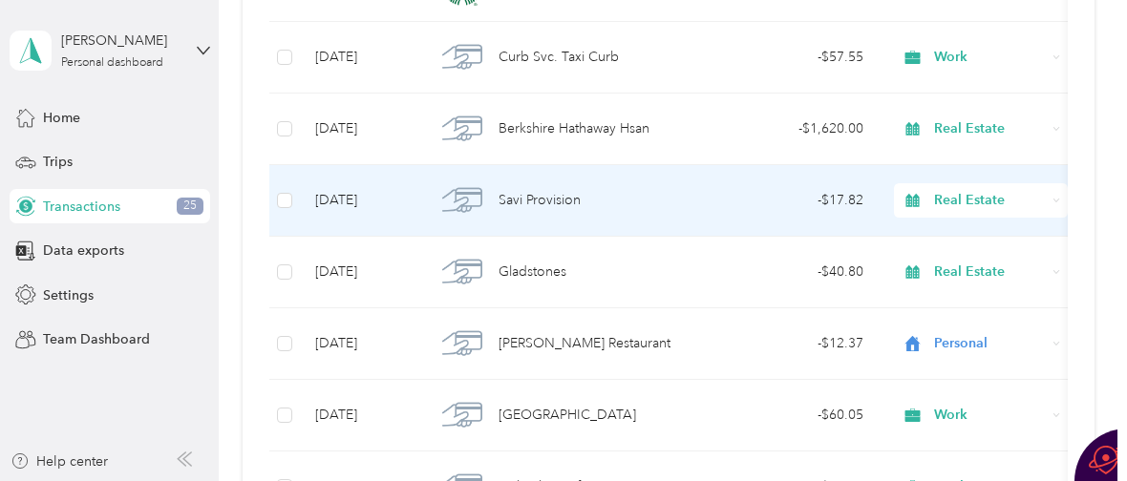
click at [1052, 214] on div "Real Estate" at bounding box center [981, 200] width 174 height 34
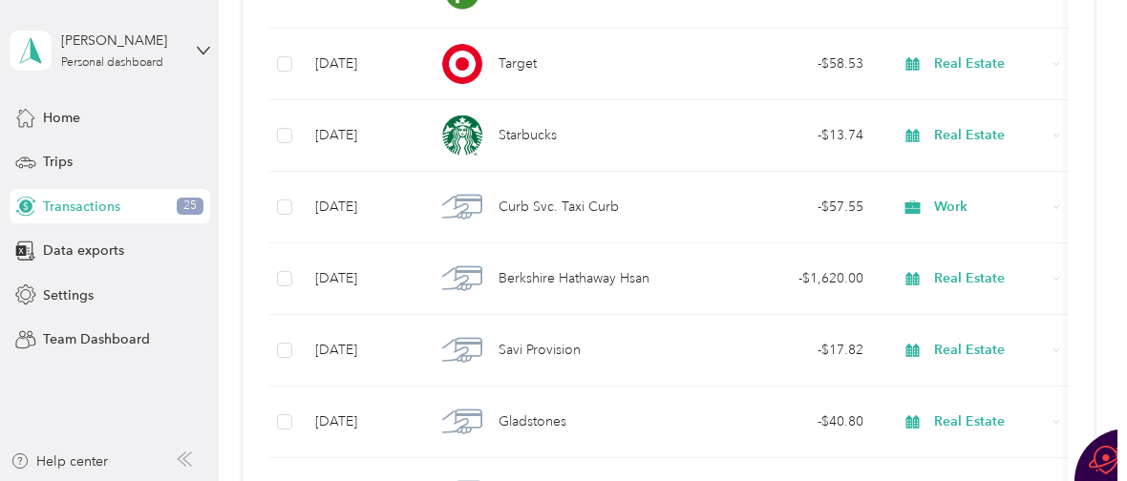
scroll to position [22849, 0]
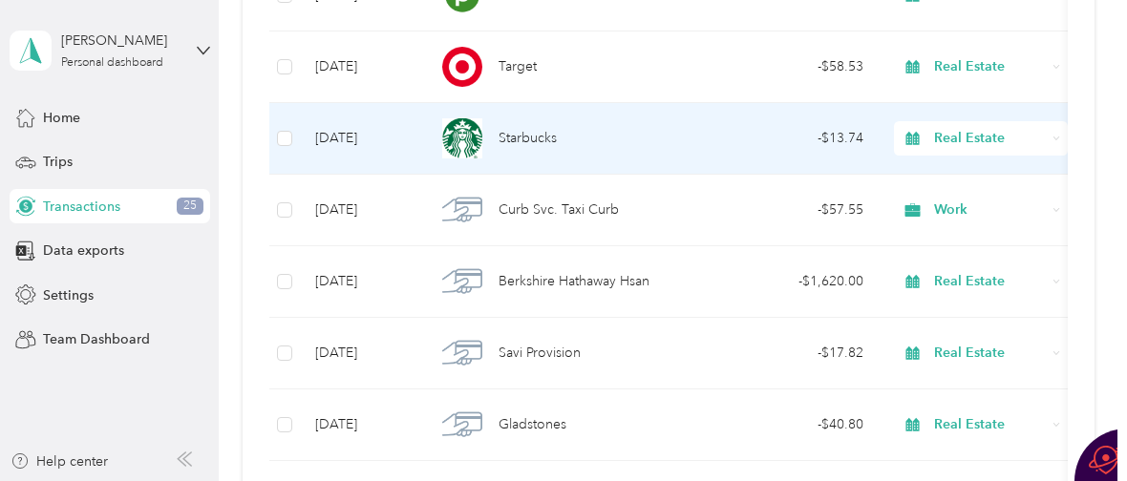
click at [538, 129] on span "Starbucks" at bounding box center [527, 138] width 58 height 21
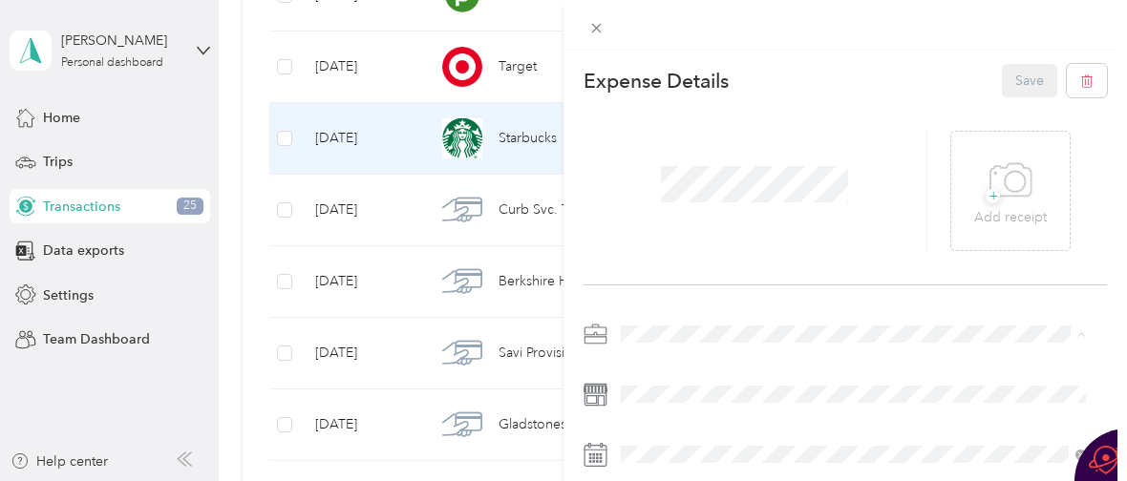
click at [685, 66] on div "Work" at bounding box center [853, 66] width 452 height 20
click at [1016, 82] on button "Save" at bounding box center [1029, 80] width 55 height 33
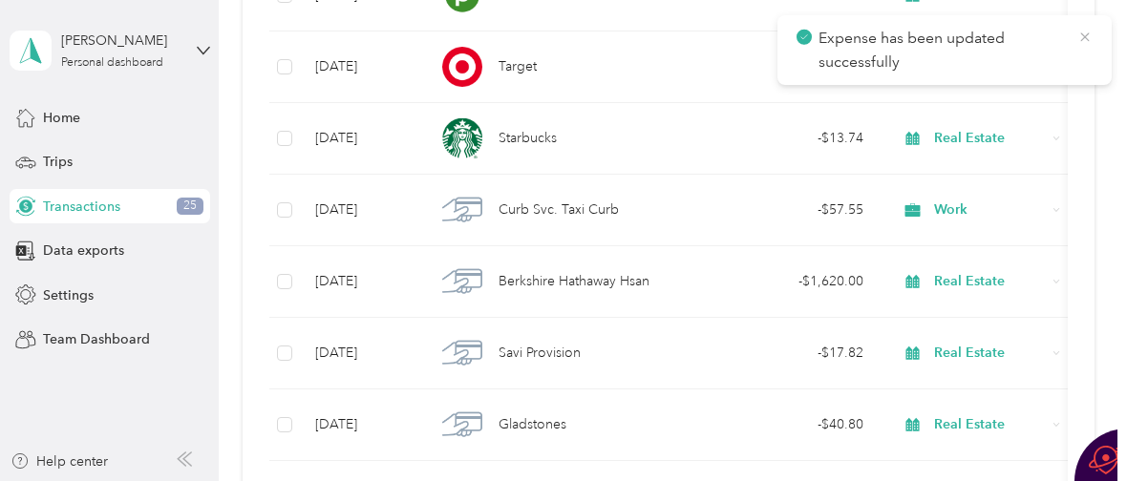
click at [1086, 40] on icon at bounding box center [1084, 37] width 15 height 17
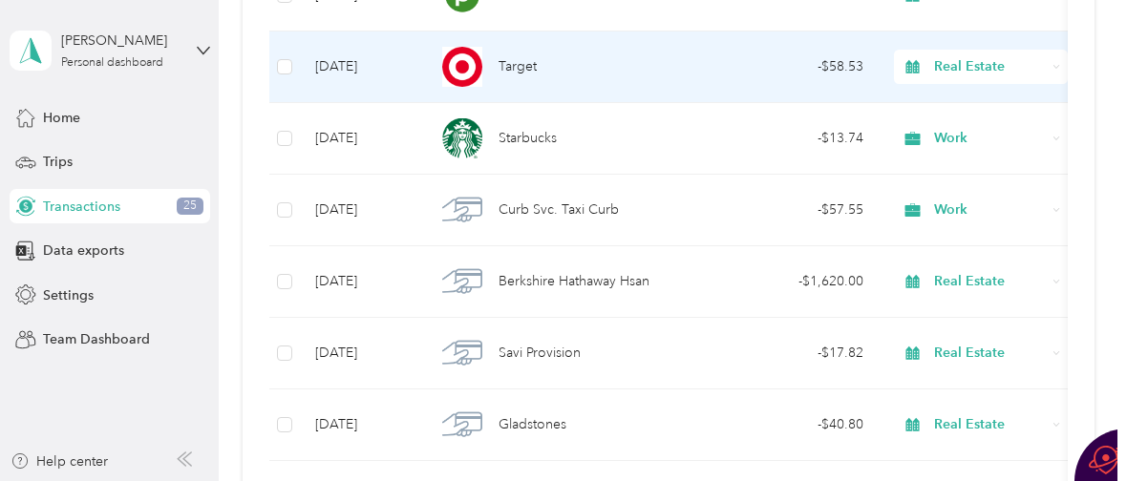
click at [504, 70] on span "Target" at bounding box center [517, 66] width 38 height 21
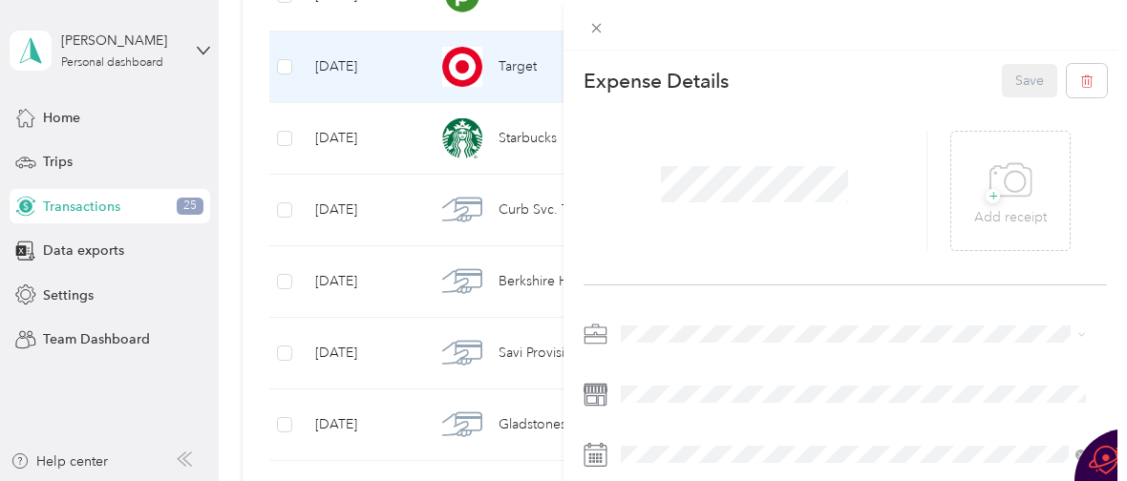
click at [655, 71] on li "Work" at bounding box center [853, 62] width 478 height 33
click at [1008, 83] on button "Save" at bounding box center [1029, 80] width 55 height 33
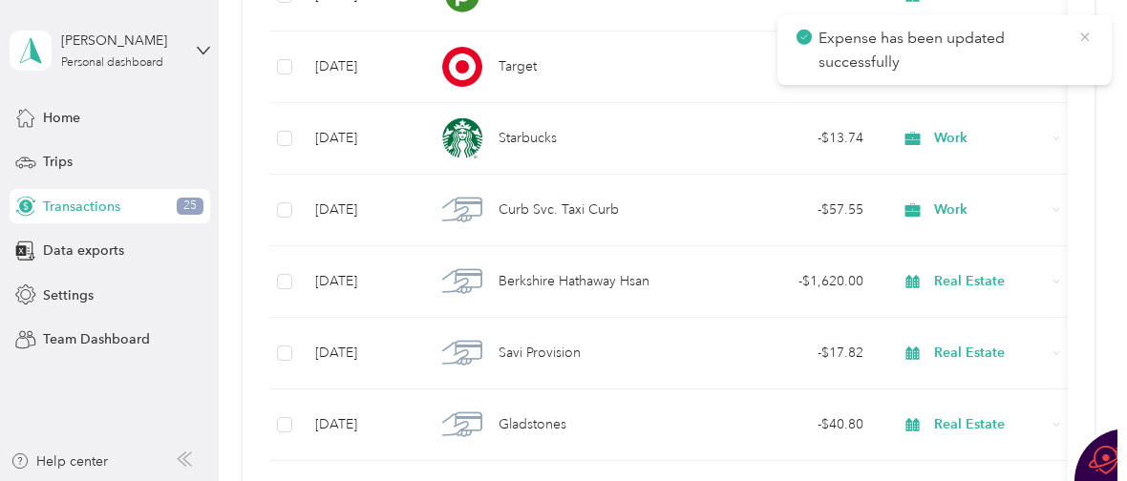
click at [1083, 36] on icon at bounding box center [1084, 37] width 15 height 17
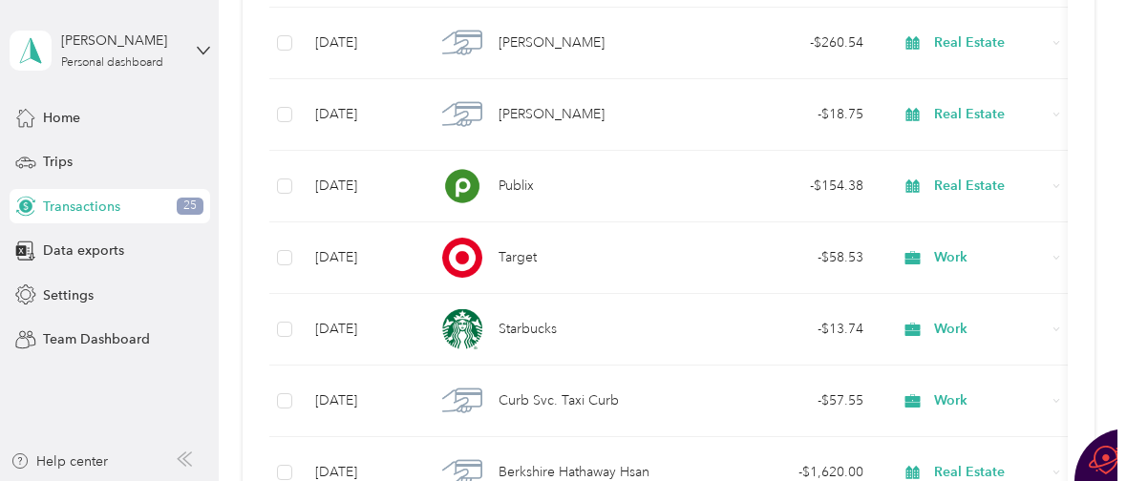
scroll to position [22620, 0]
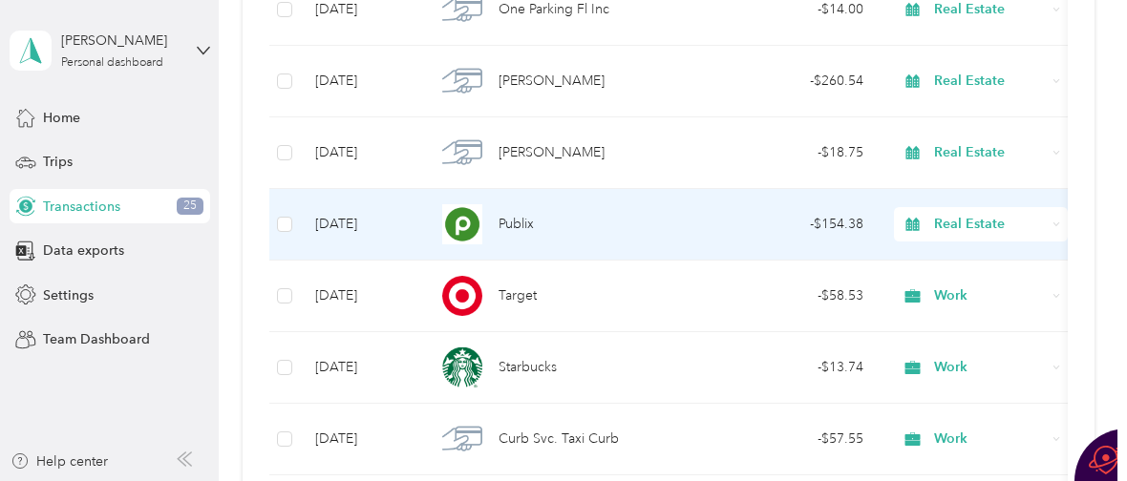
click at [943, 222] on span "Real Estate" at bounding box center [990, 224] width 112 height 21
click at [962, 255] on span "Work" at bounding box center [998, 260] width 114 height 20
click at [529, 221] on span "Publix" at bounding box center [515, 224] width 35 height 21
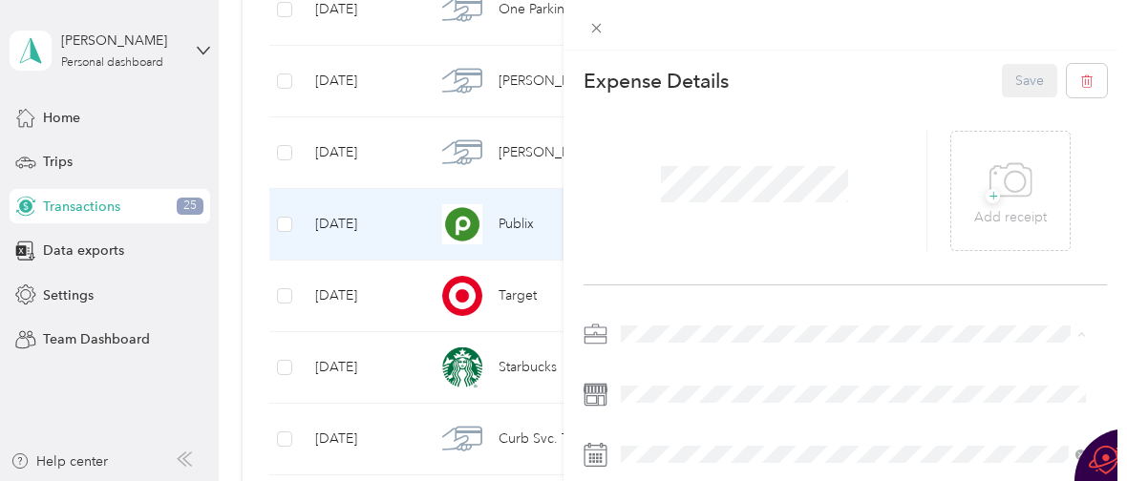
click at [655, 61] on span "Work" at bounding box center [643, 66] width 32 height 16
click at [1003, 78] on button "Save" at bounding box center [1029, 80] width 55 height 33
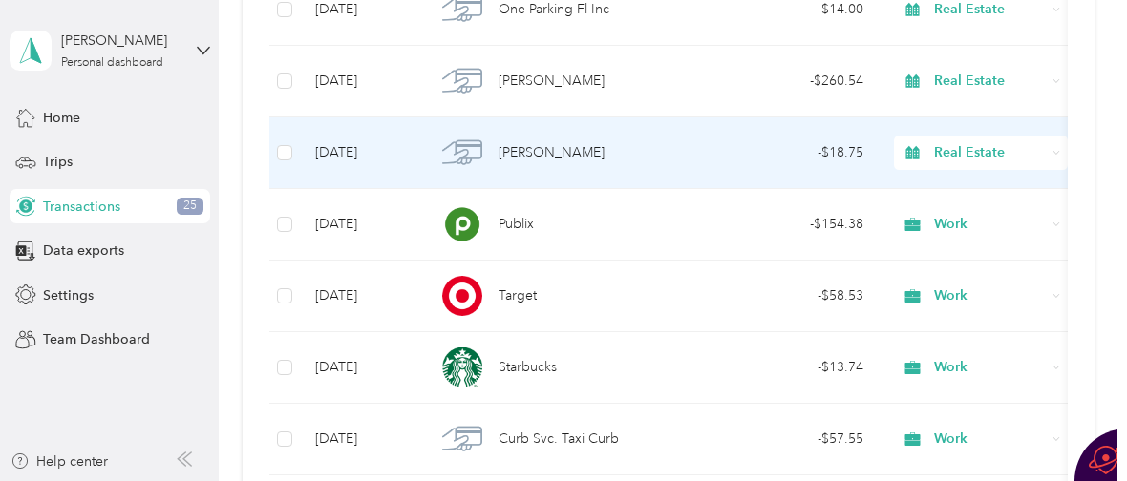
click at [535, 151] on span "Elisabettas Ristoranwest" at bounding box center [551, 152] width 106 height 21
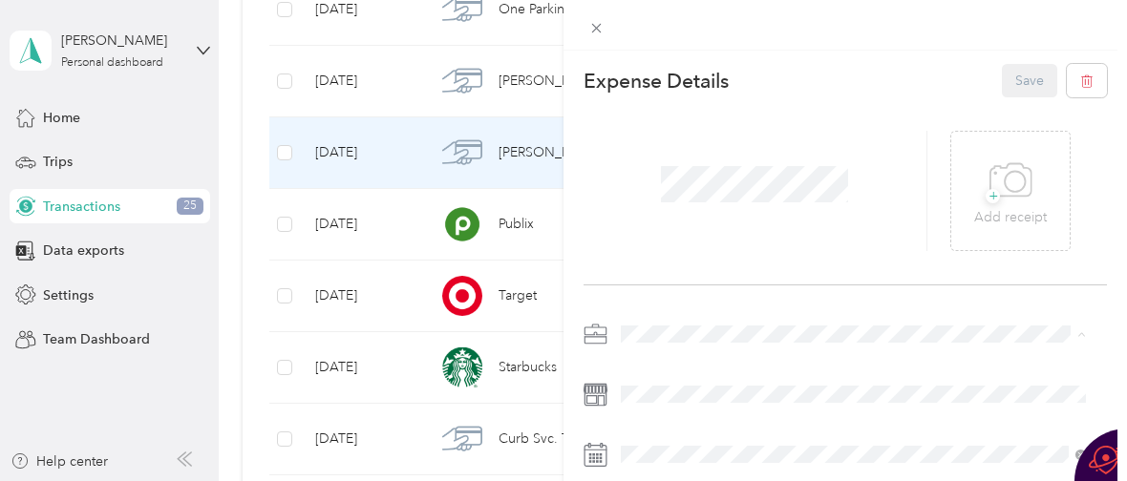
click at [668, 59] on div "Work" at bounding box center [853, 66] width 452 height 20
click at [1020, 77] on button "Save" at bounding box center [1029, 80] width 55 height 33
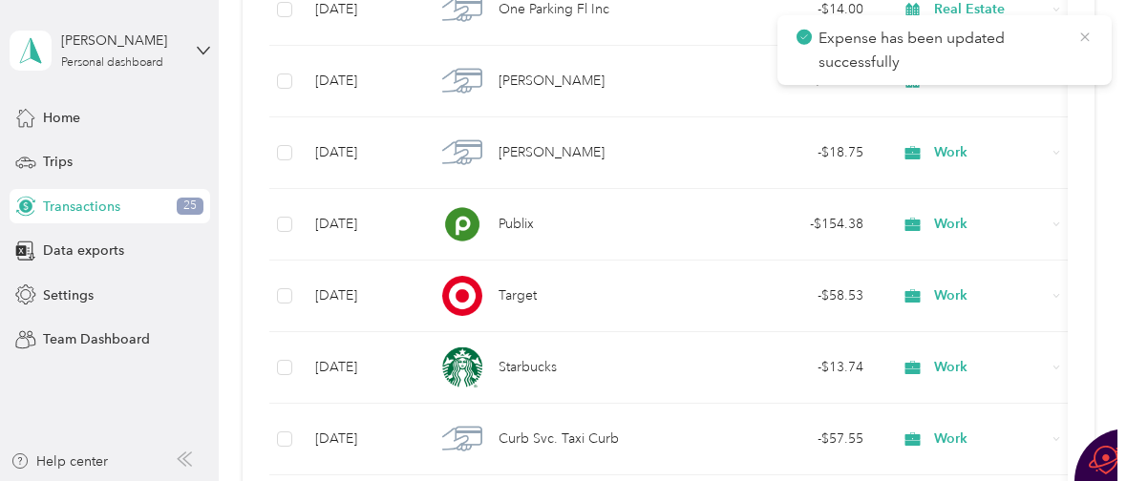
click at [1086, 35] on icon at bounding box center [1084, 37] width 15 height 17
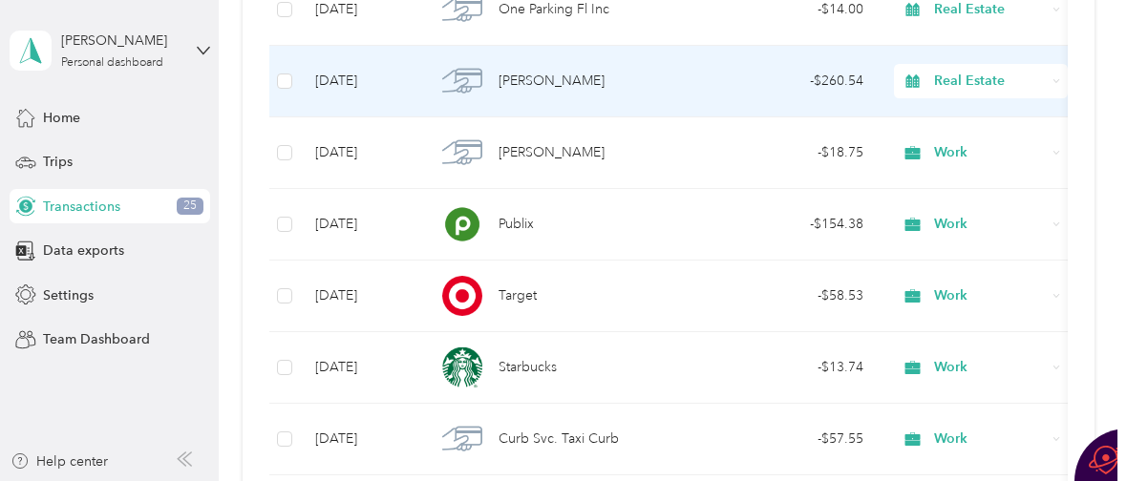
click at [521, 75] on span "Elisabettas Ristoranwest" at bounding box center [551, 81] width 106 height 21
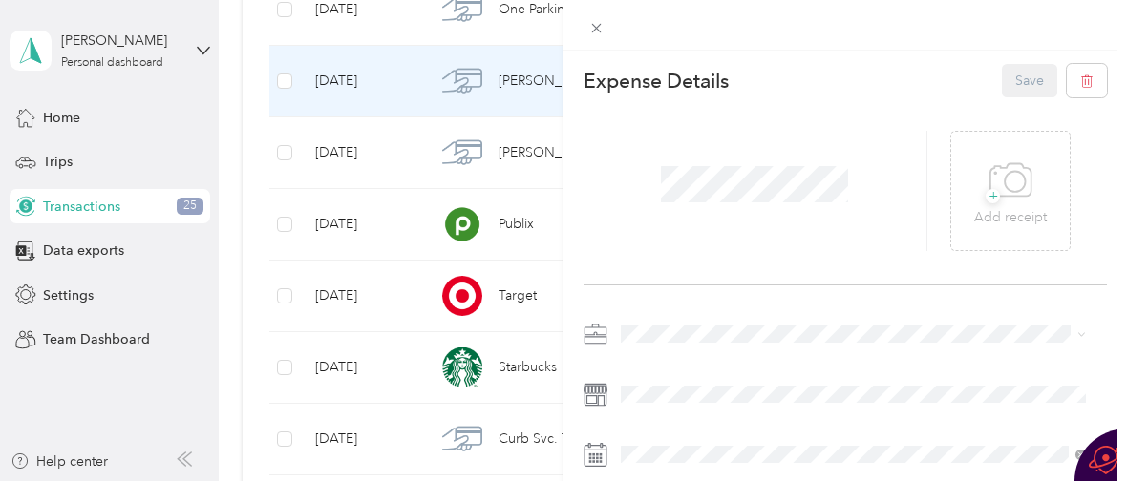
click at [671, 62] on div "Work" at bounding box center [853, 64] width 452 height 20
click at [1013, 77] on button "Save" at bounding box center [1029, 80] width 55 height 33
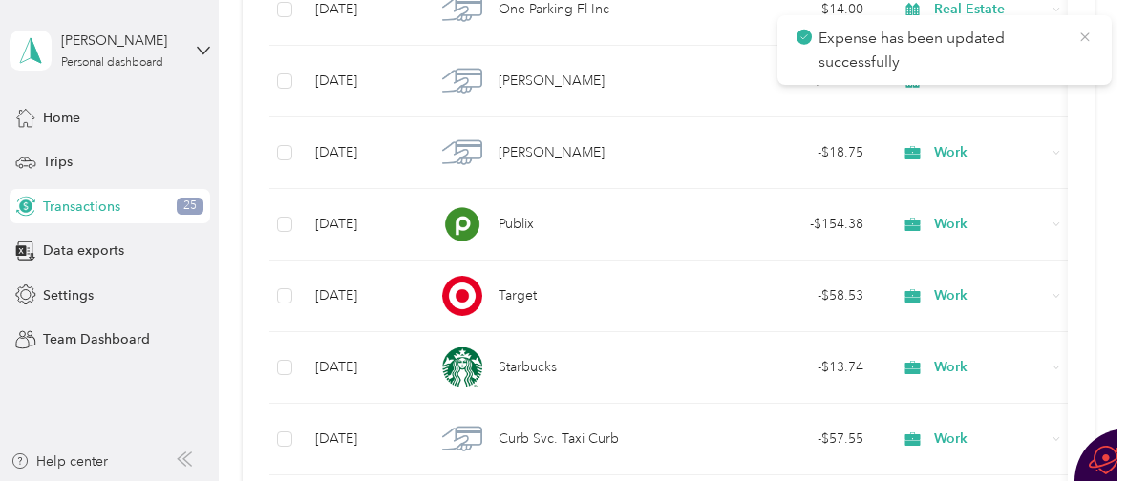
click at [1087, 34] on icon at bounding box center [1084, 37] width 15 height 17
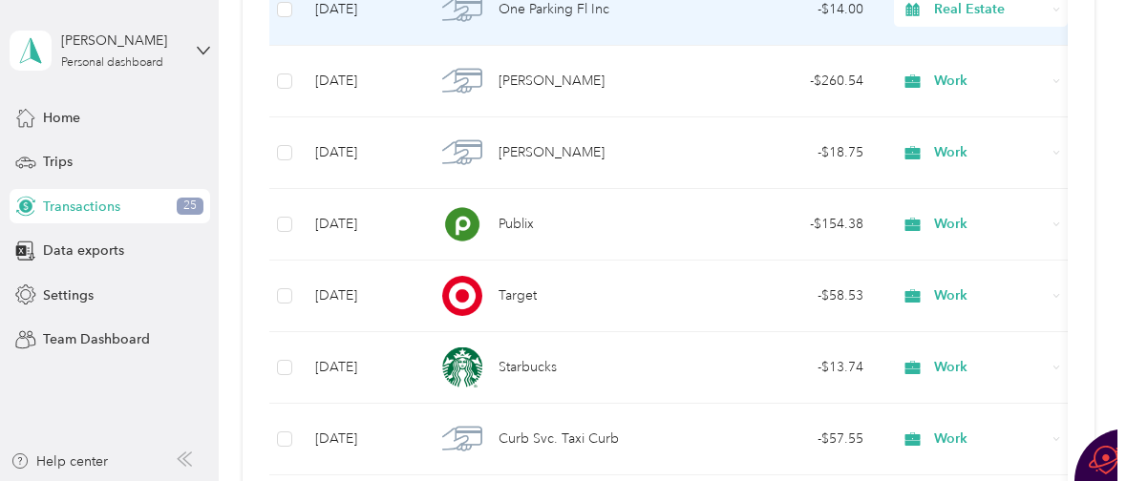
click at [561, 7] on span "One Parking Fl Inc" at bounding box center [553, 9] width 111 height 21
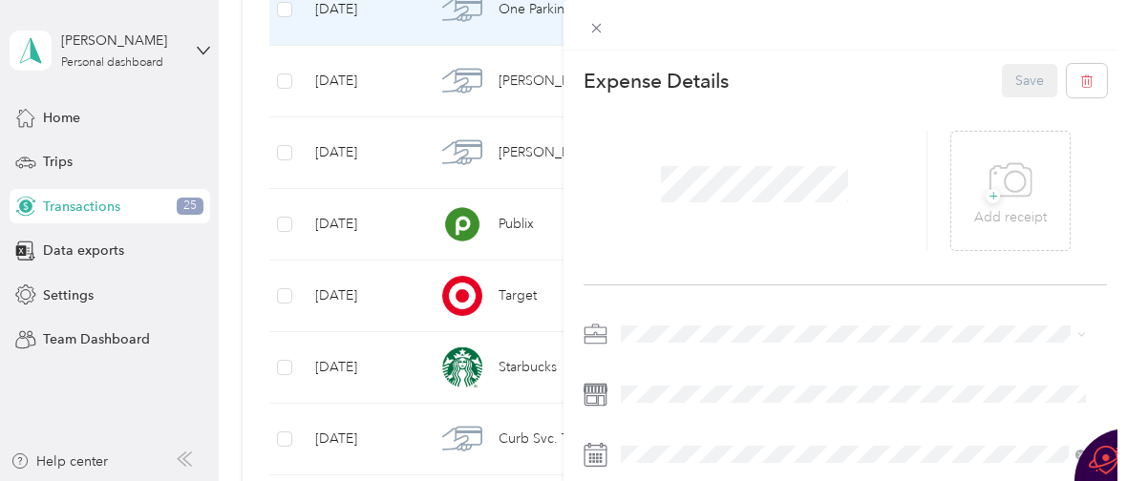
click at [671, 75] on ol "Work Personal Video Real Estate Other Charity Medical Moving Commute" at bounding box center [853, 174] width 478 height 267
click at [690, 58] on div "Work" at bounding box center [853, 66] width 452 height 20
click at [1012, 83] on button "Save" at bounding box center [1029, 80] width 55 height 33
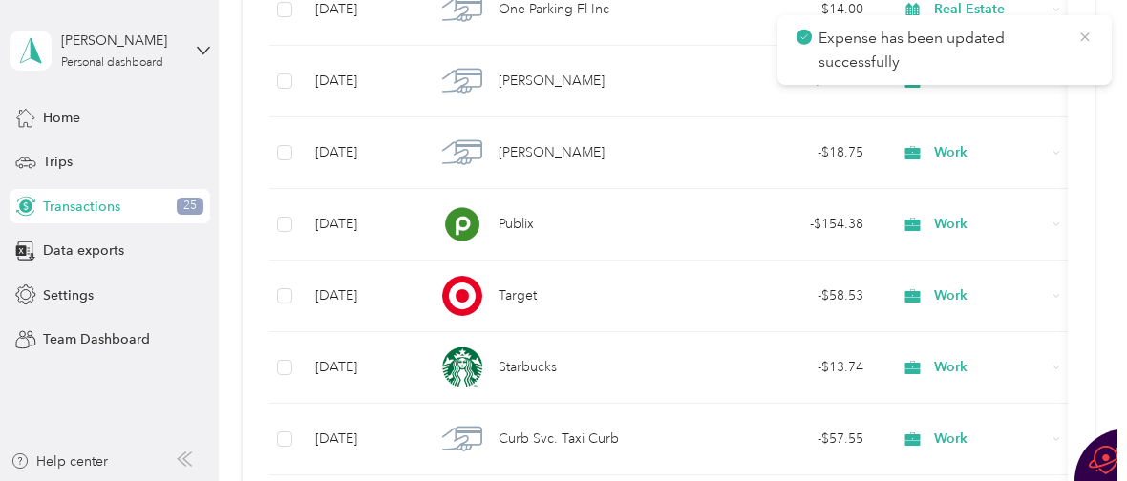
click at [1086, 34] on icon at bounding box center [1084, 36] width 9 height 9
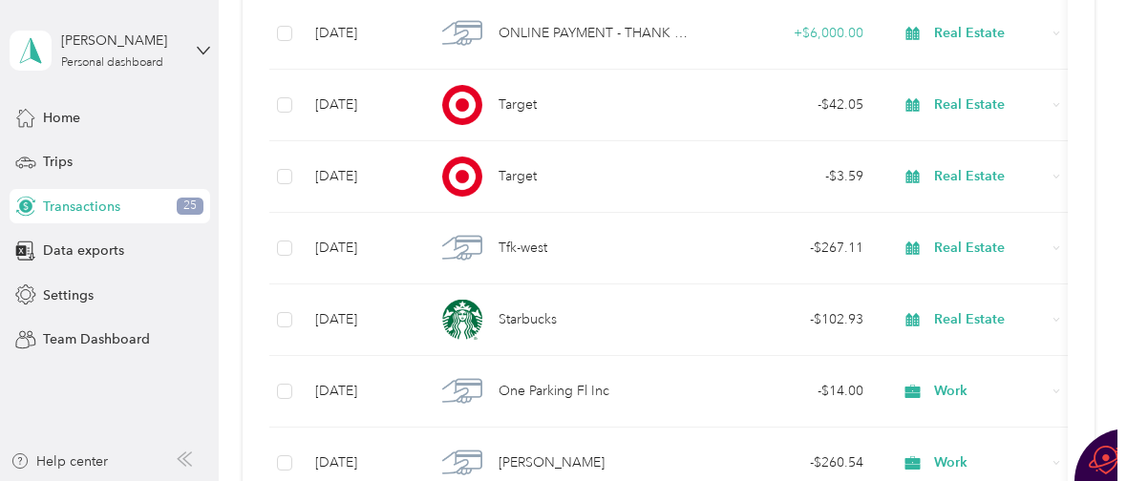
scroll to position [22200, 0]
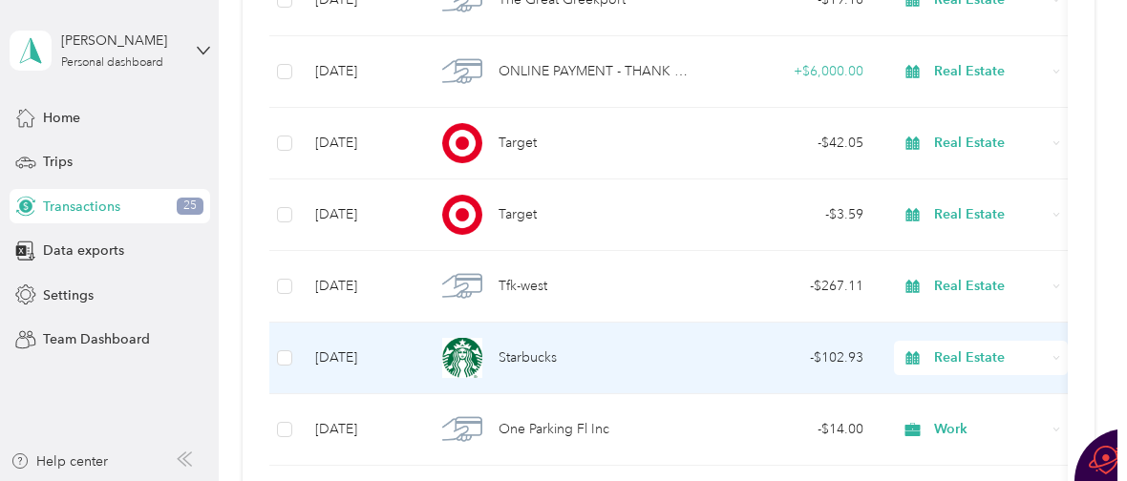
click at [520, 358] on span "Starbucks" at bounding box center [527, 358] width 58 height 21
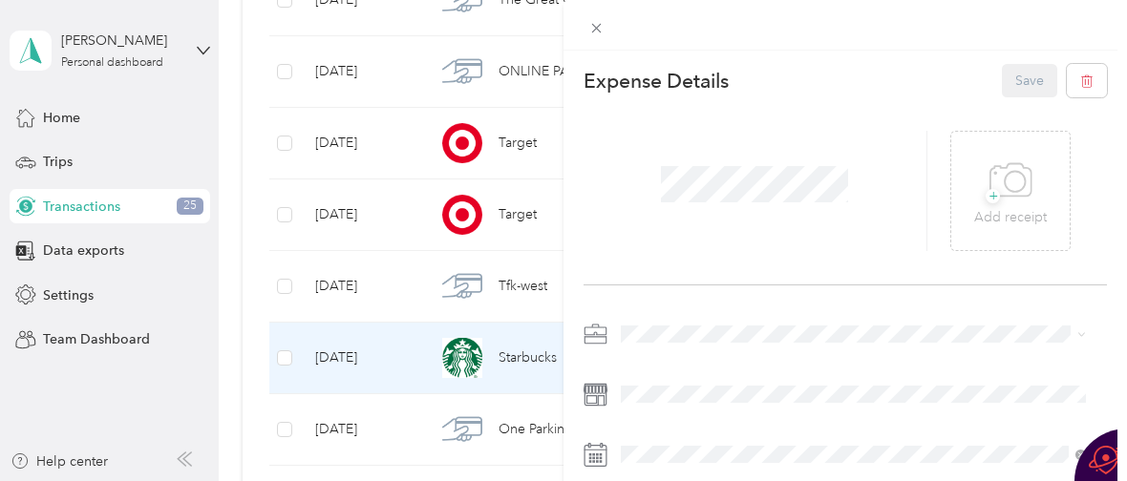
click at [674, 63] on div "Work" at bounding box center [853, 58] width 452 height 20
click at [1005, 85] on button "Save" at bounding box center [1029, 80] width 55 height 33
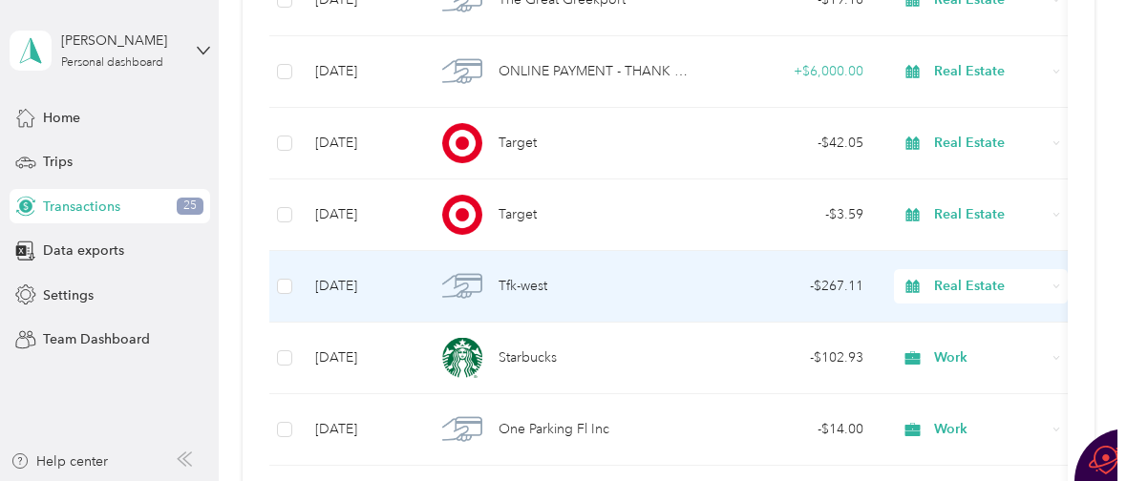
click at [525, 282] on span "Tfk-west" at bounding box center [522, 286] width 49 height 21
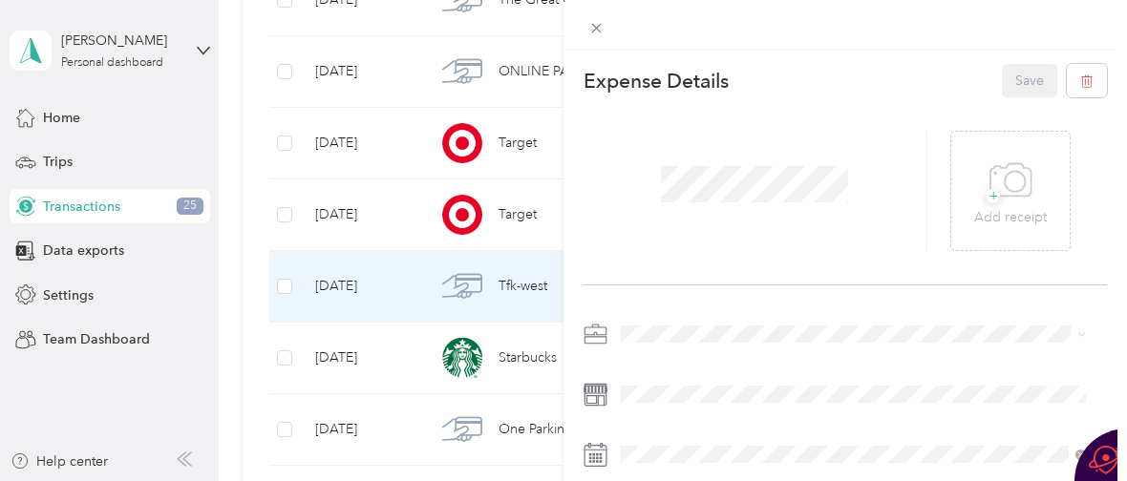
click at [655, 67] on li "Work" at bounding box center [853, 56] width 478 height 33
click at [1014, 76] on button "Save" at bounding box center [1029, 80] width 55 height 33
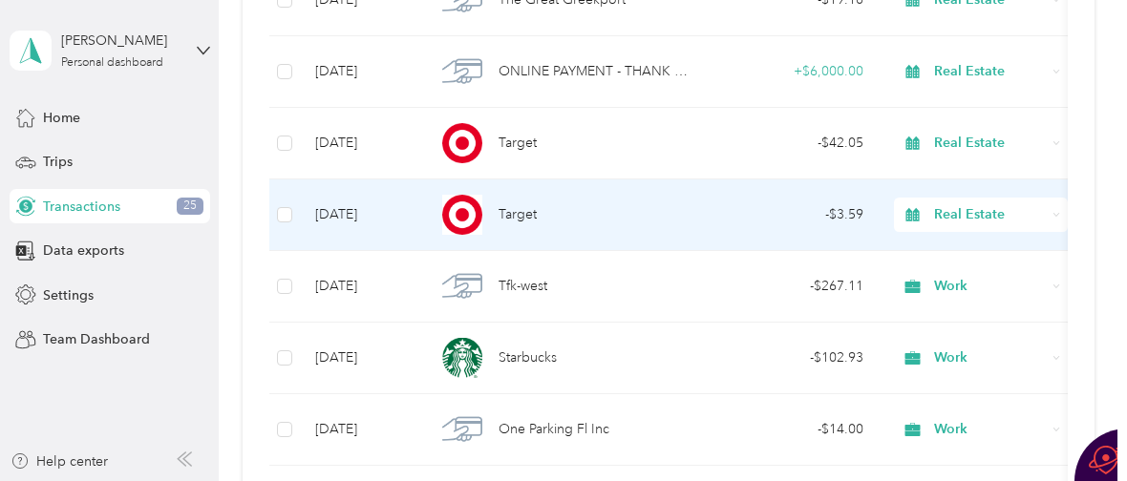
click at [519, 215] on span "Target" at bounding box center [517, 214] width 38 height 21
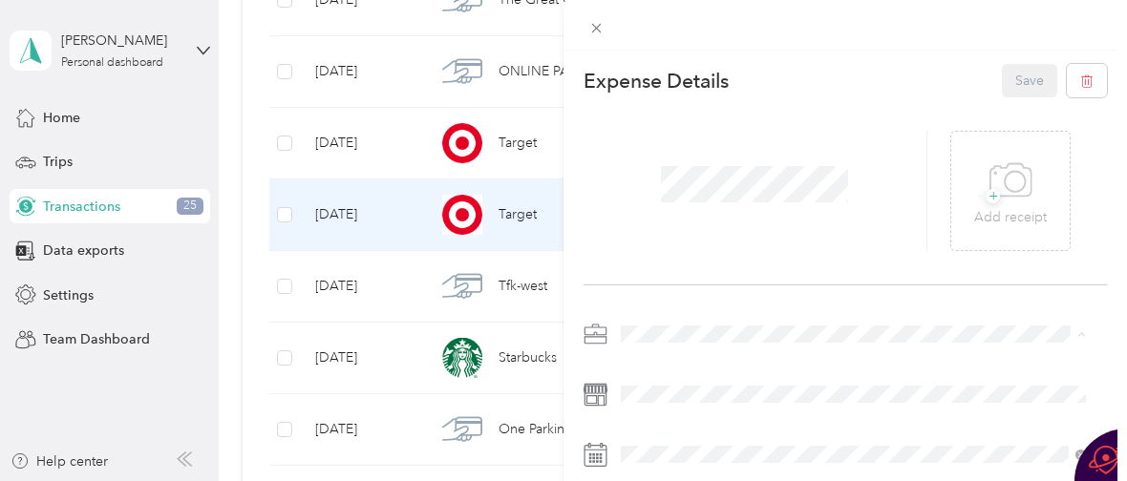
click at [699, 62] on div "Work" at bounding box center [853, 66] width 452 height 20
click at [1013, 78] on button "Save" at bounding box center [1029, 80] width 55 height 33
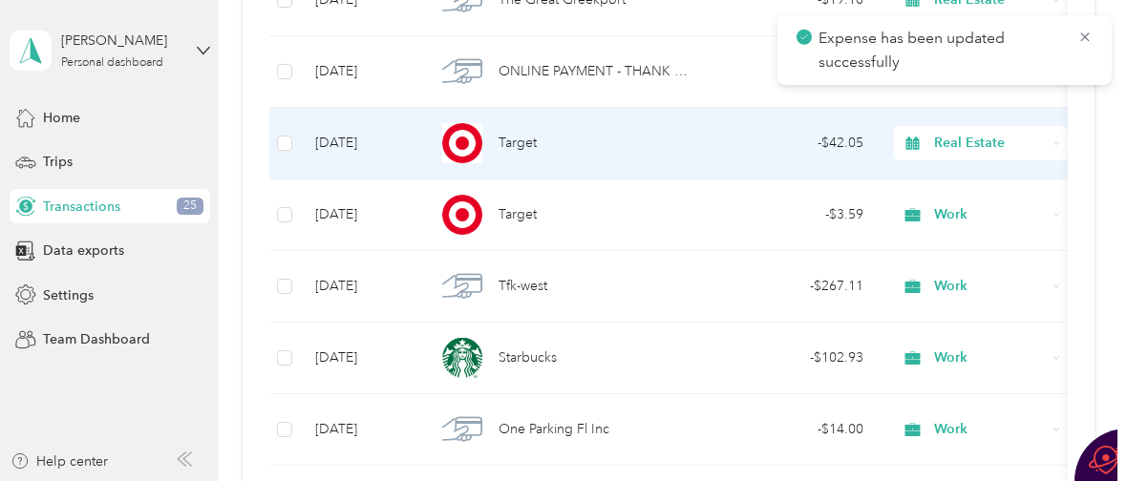
click at [488, 140] on div "Target" at bounding box center [563, 143] width 256 height 40
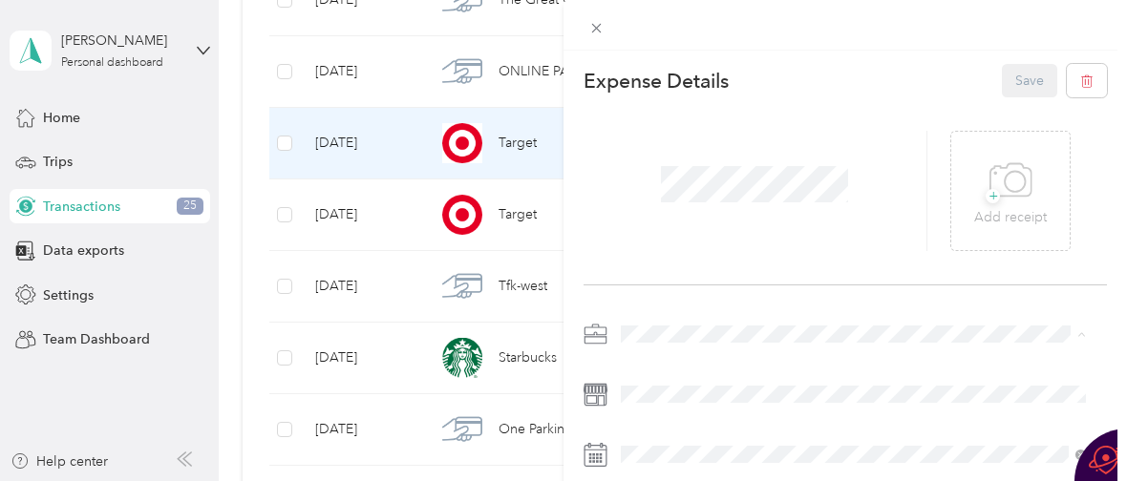
click at [693, 59] on div "Work" at bounding box center [853, 66] width 452 height 20
click at [1016, 77] on button "Save" at bounding box center [1029, 80] width 55 height 33
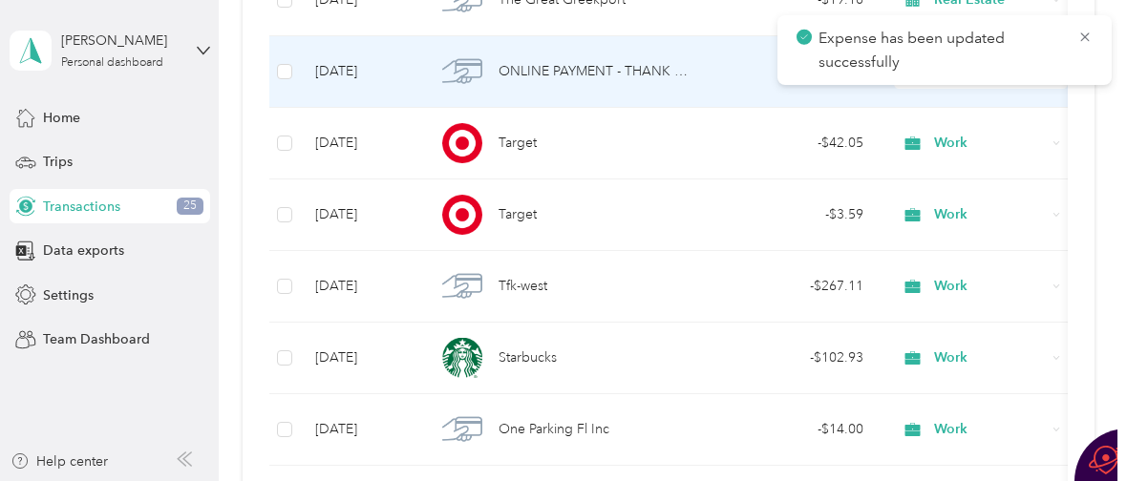
click at [532, 74] on span "ONLINE PAYMENT - THANK YOU" at bounding box center [594, 71] width 193 height 21
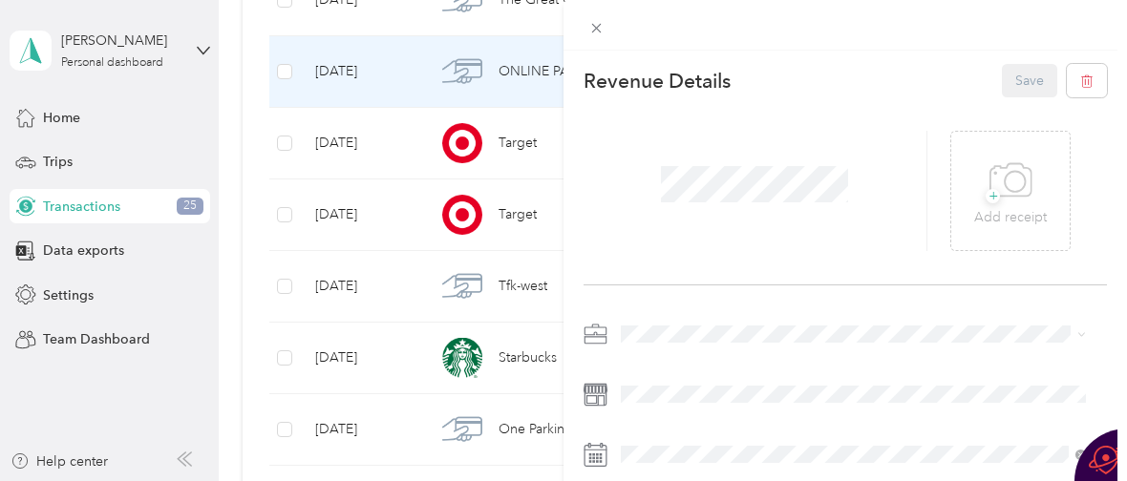
click at [678, 90] on div "Personal" at bounding box center [853, 91] width 452 height 20
click at [1011, 75] on button "Save" at bounding box center [1029, 80] width 55 height 33
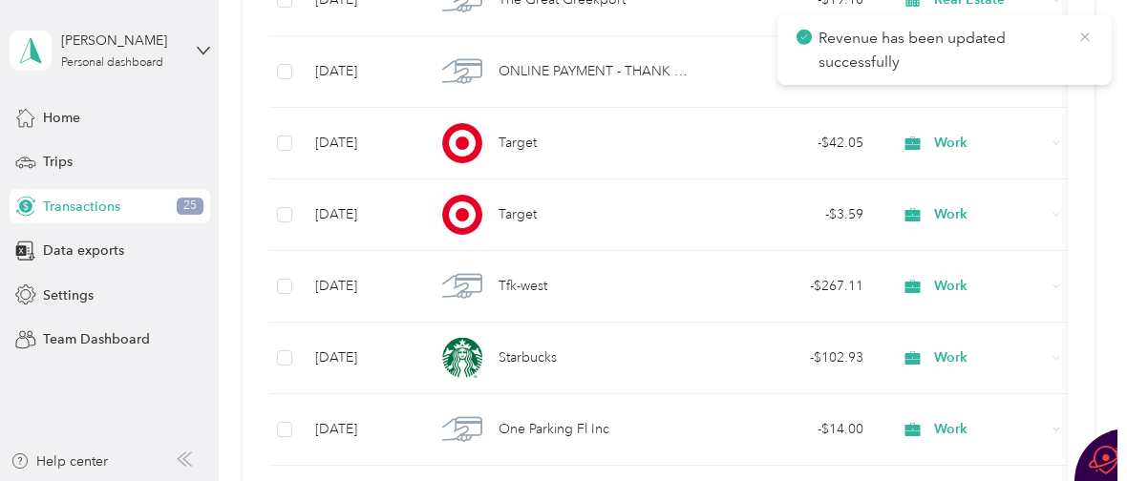
click at [1087, 35] on icon at bounding box center [1084, 37] width 15 height 17
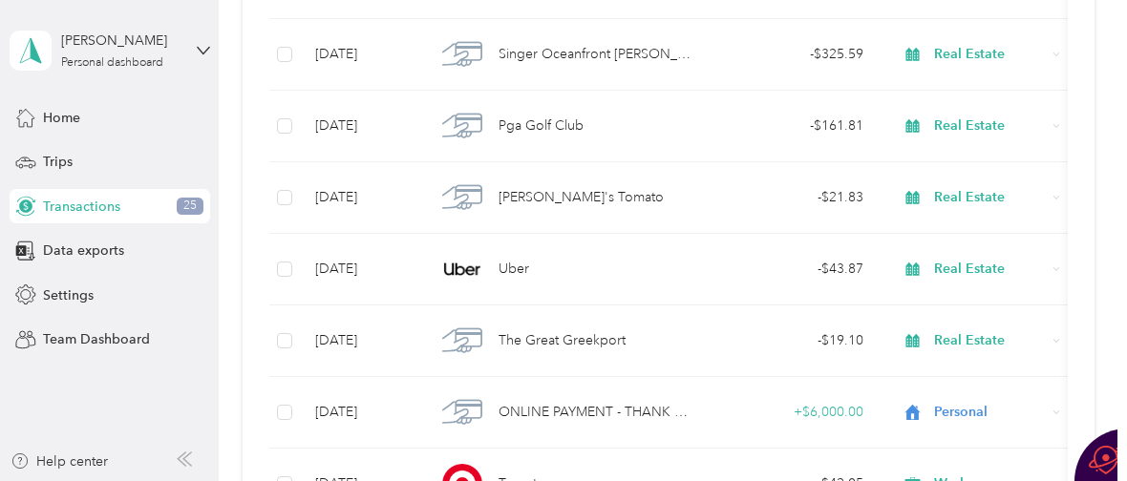
scroll to position [21856, 0]
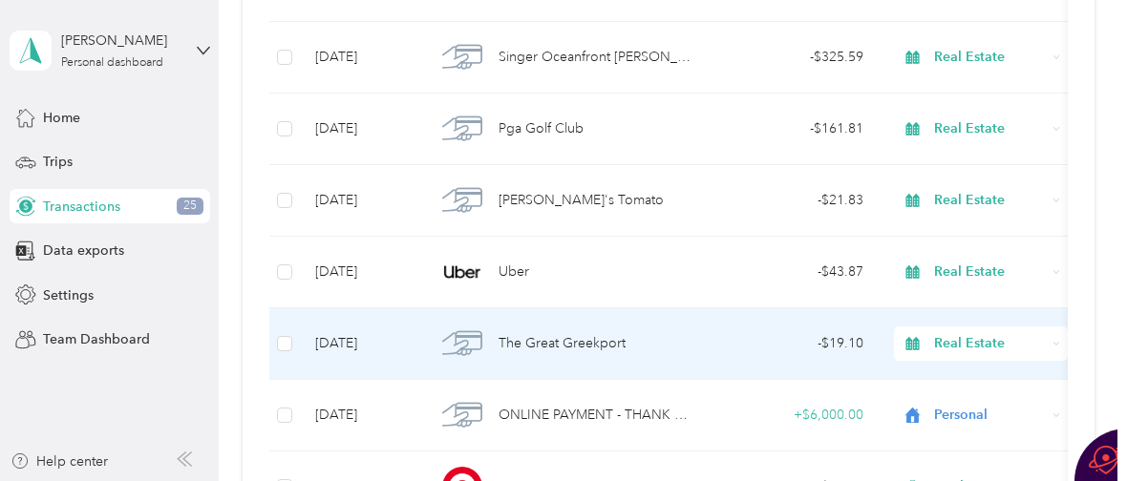
click at [518, 343] on span "The Great Greekport" at bounding box center [561, 343] width 127 height 21
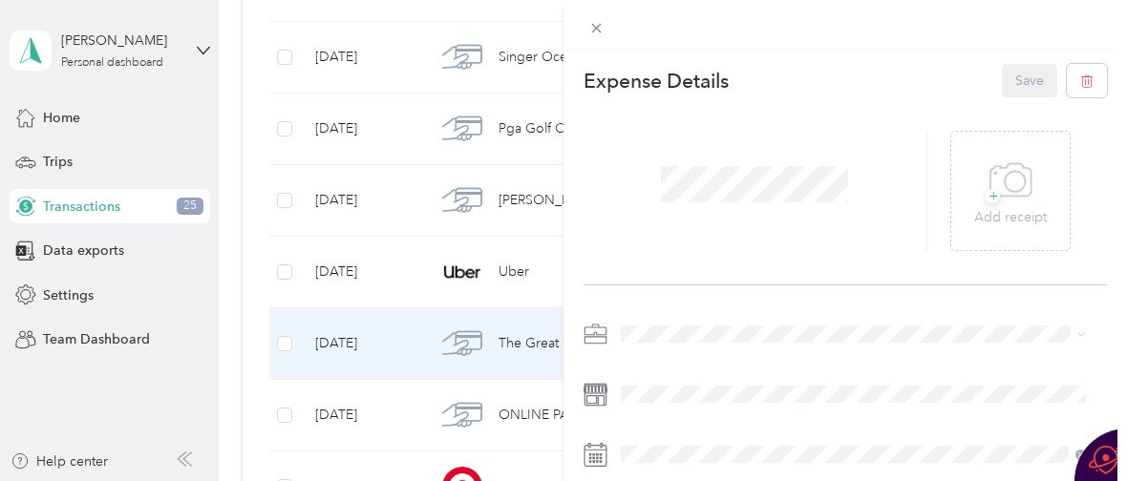
click at [700, 67] on li "Work" at bounding box center [853, 66] width 478 height 33
click at [1009, 76] on button "Save" at bounding box center [1029, 80] width 55 height 33
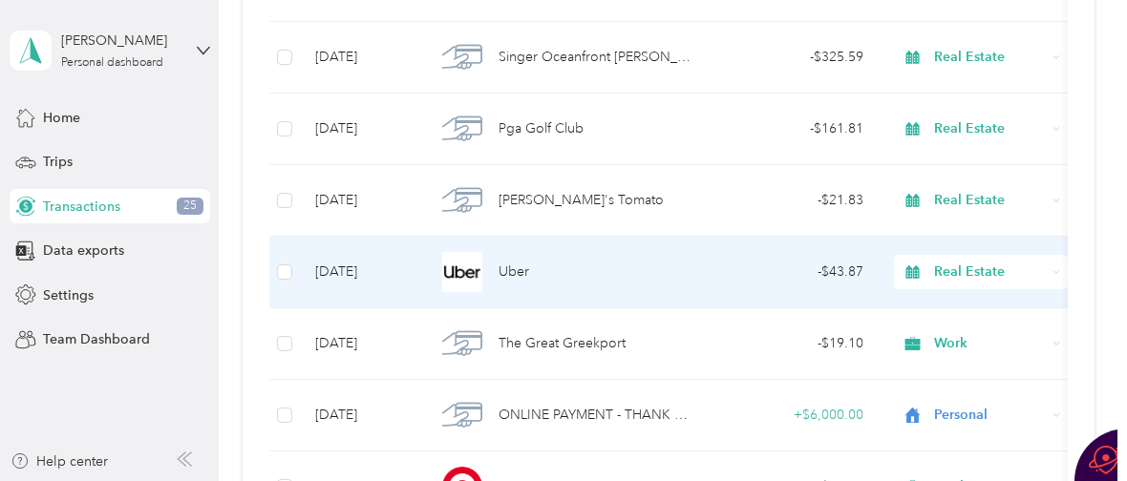
click at [512, 278] on span "Uber" at bounding box center [513, 272] width 31 height 21
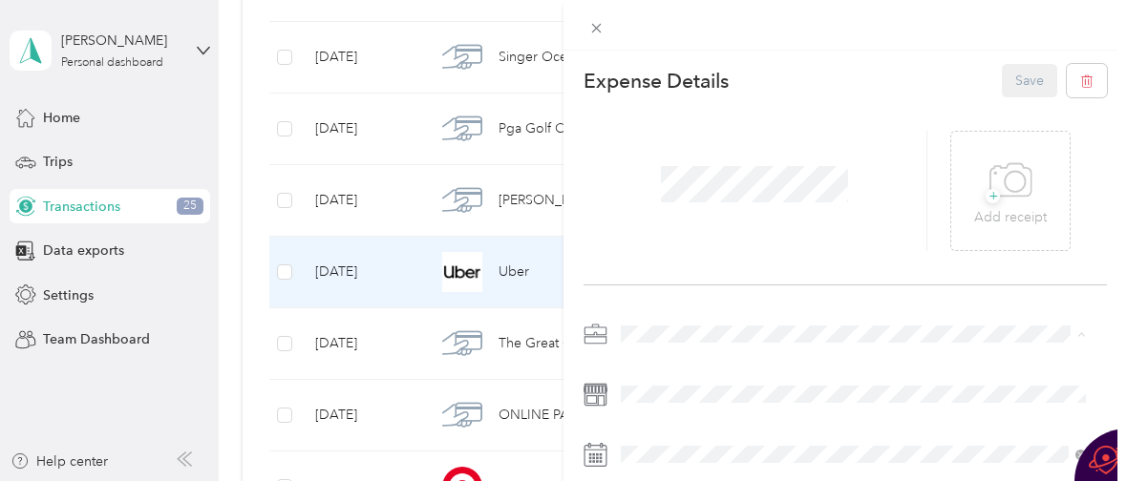
click at [690, 60] on div "Work" at bounding box center [853, 66] width 452 height 20
click at [1007, 81] on button "Save" at bounding box center [1029, 80] width 55 height 33
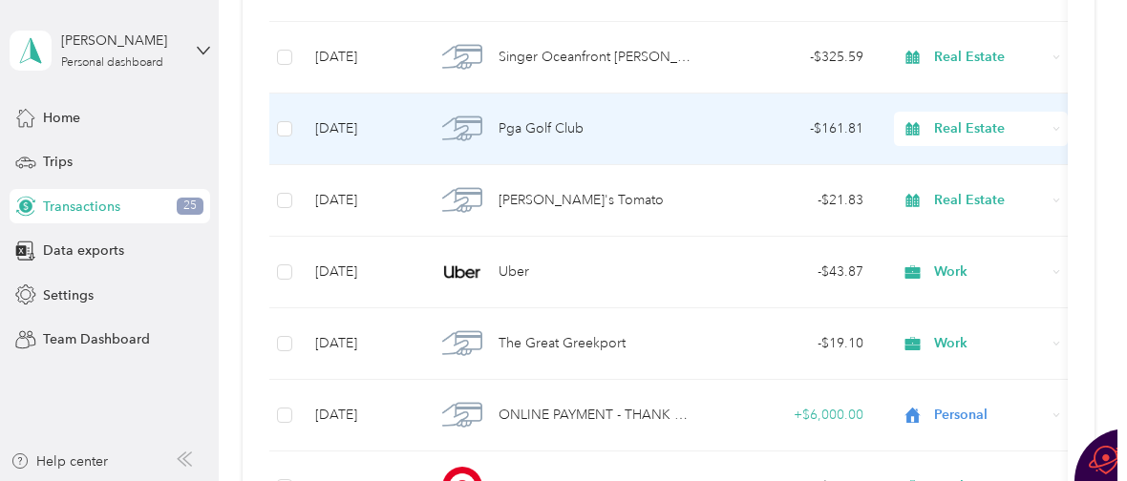
click at [521, 127] on span "Pga Golf Club" at bounding box center [540, 128] width 85 height 21
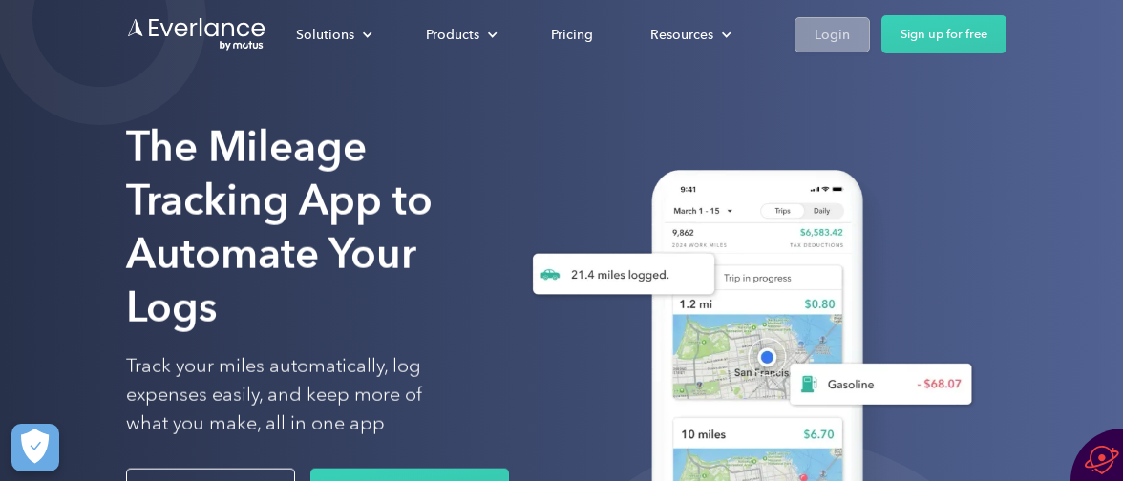
click at [817, 35] on div "Login" at bounding box center [831, 35] width 35 height 24
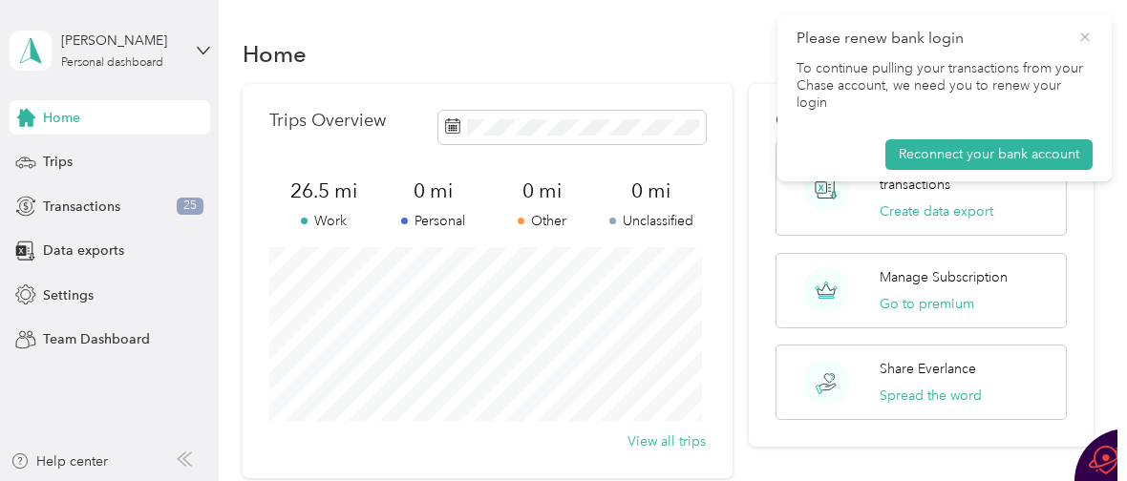
click at [1082, 35] on icon at bounding box center [1084, 37] width 15 height 17
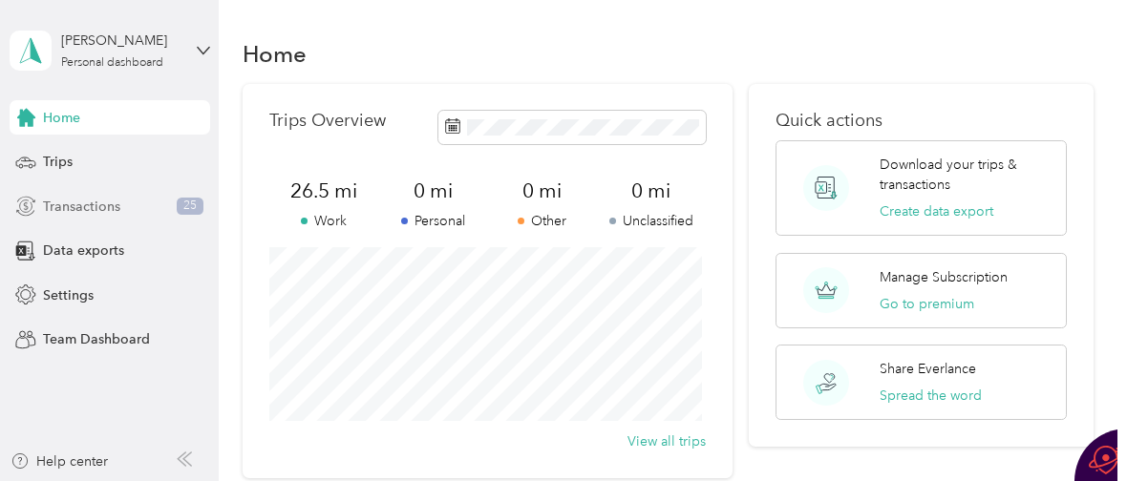
click at [79, 208] on span "Transactions" at bounding box center [81, 207] width 77 height 20
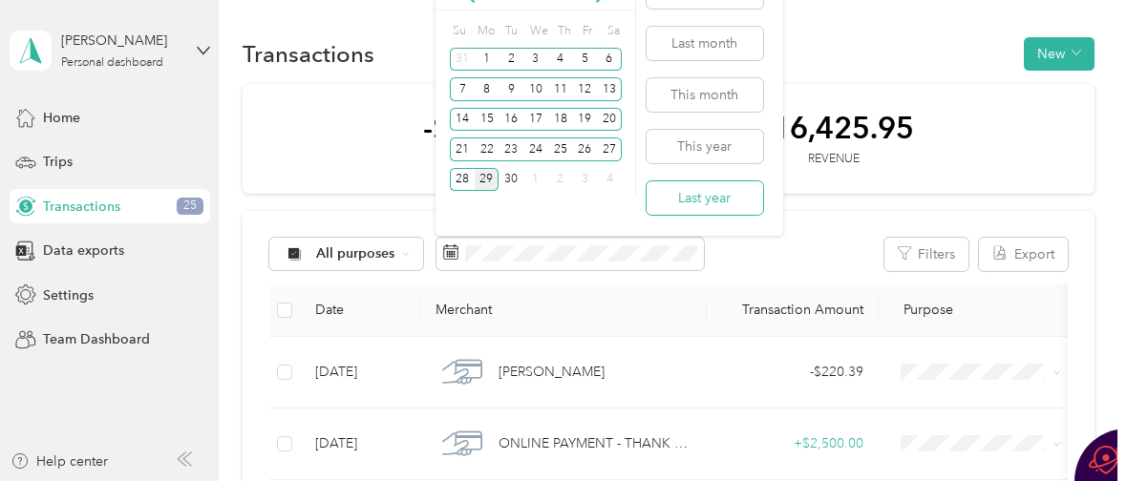
click at [728, 196] on button "Last year" at bounding box center [704, 197] width 116 height 33
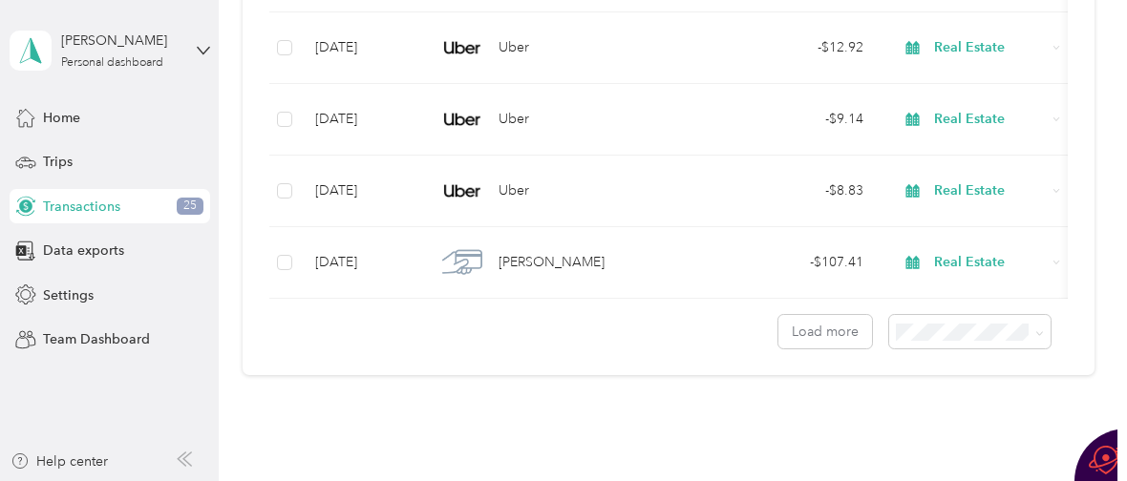
scroll to position [1934, 0]
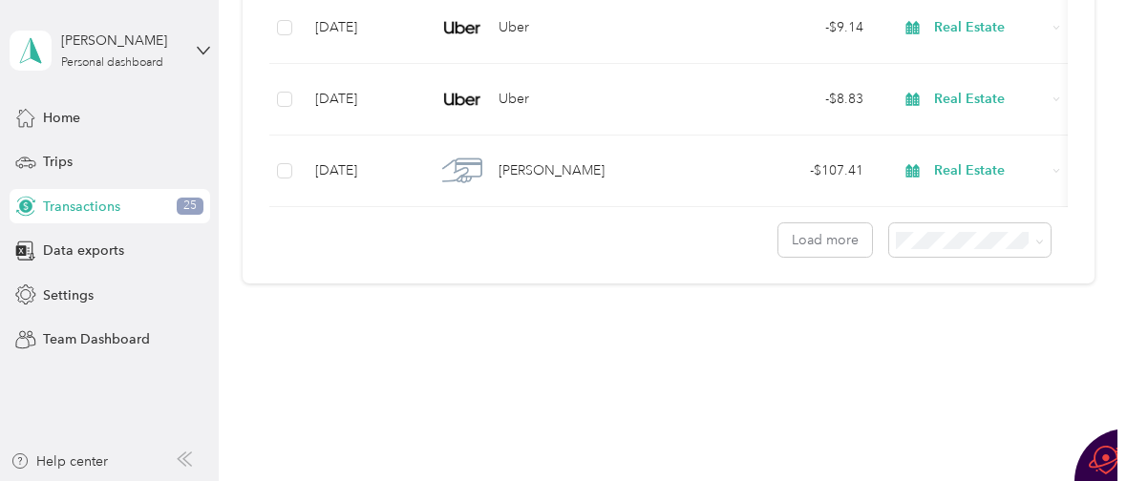
click at [954, 336] on span "100 per load" at bounding box center [936, 339] width 78 height 16
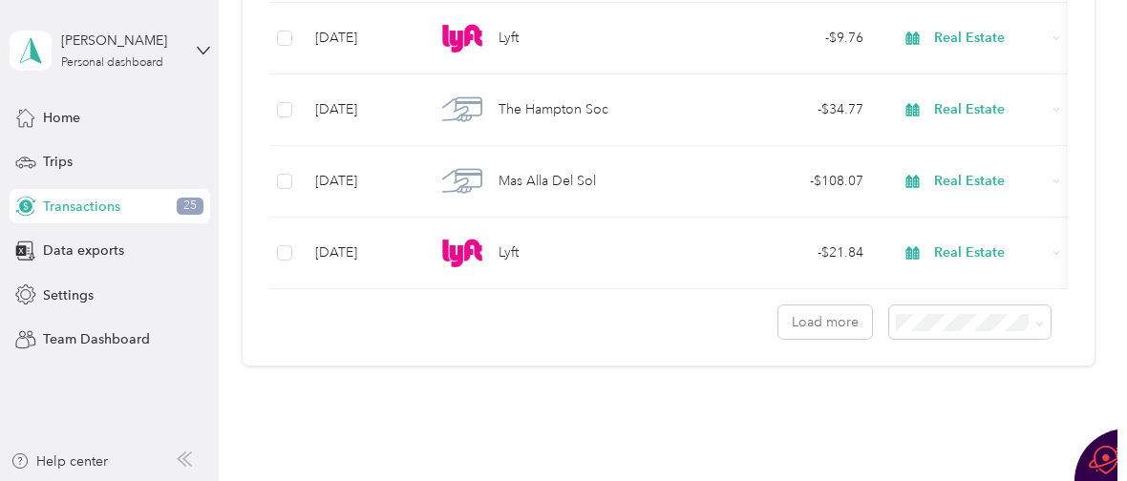
scroll to position [7305, 0]
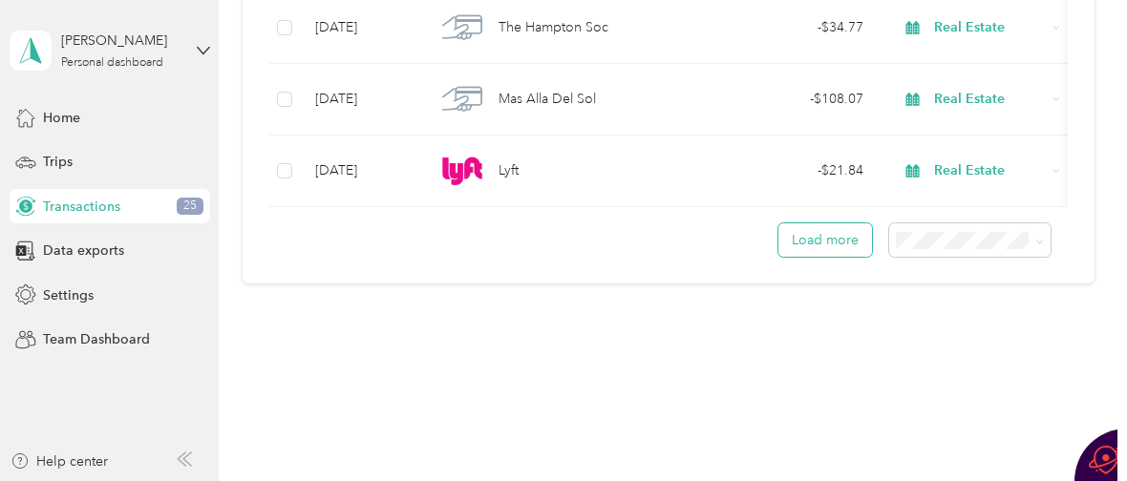
click at [822, 247] on button "Load more" at bounding box center [825, 239] width 94 height 33
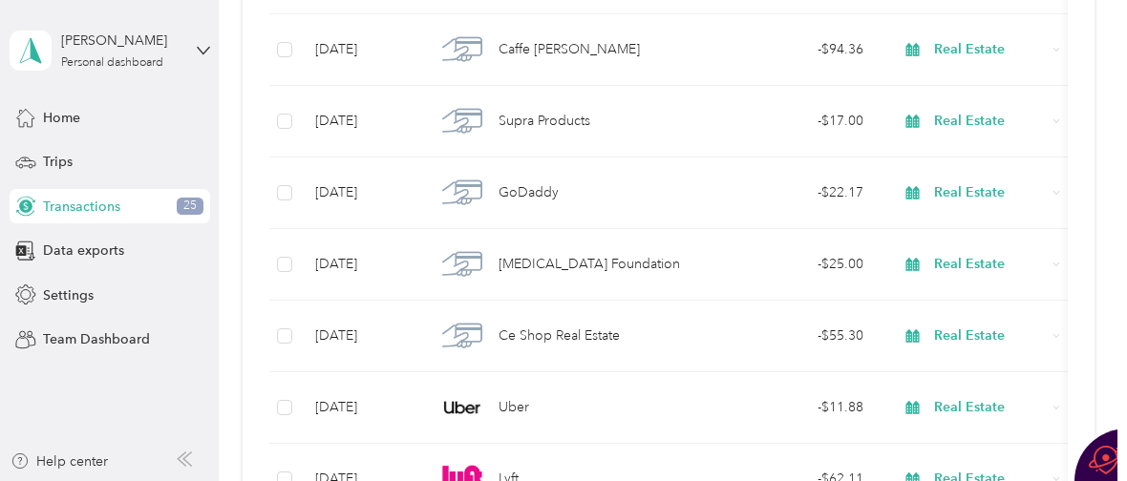
scroll to position [14465, 0]
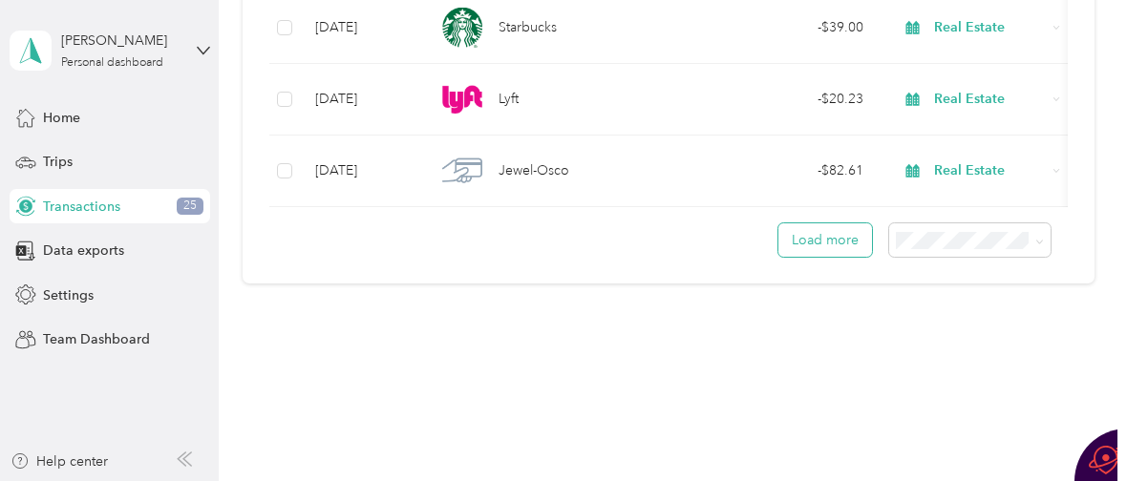
click at [819, 239] on button "Load more" at bounding box center [825, 239] width 94 height 33
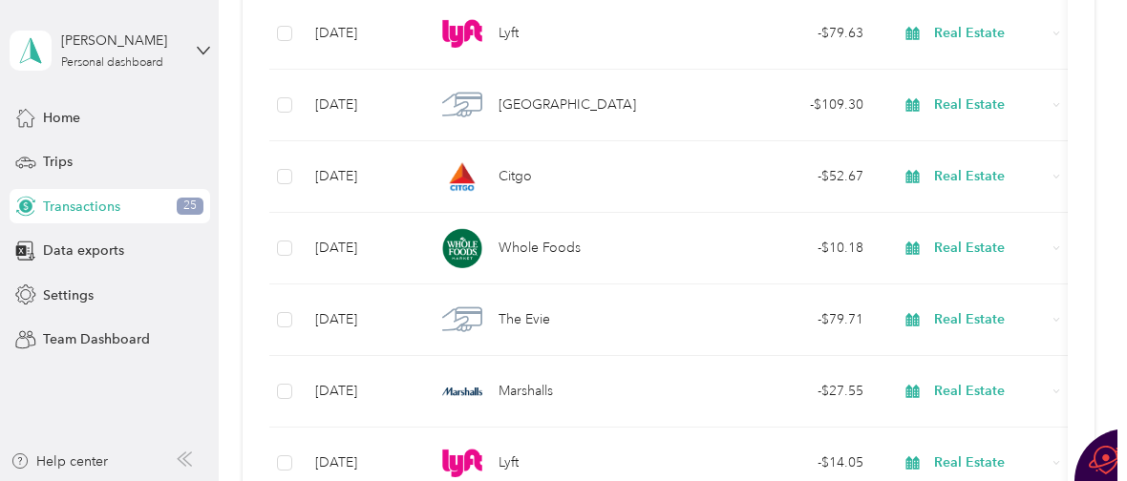
scroll to position [21614, 0]
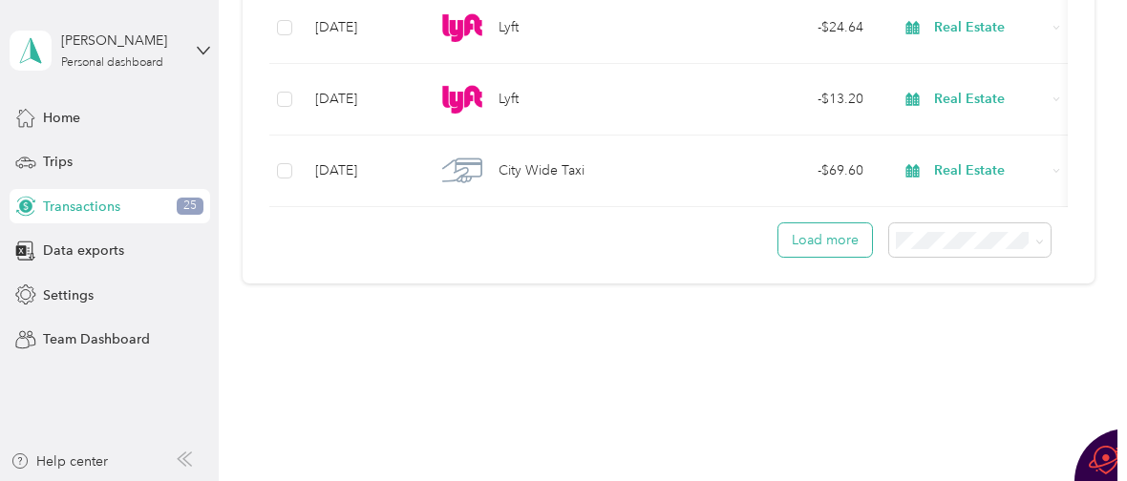
click at [814, 243] on button "Load more" at bounding box center [825, 239] width 94 height 33
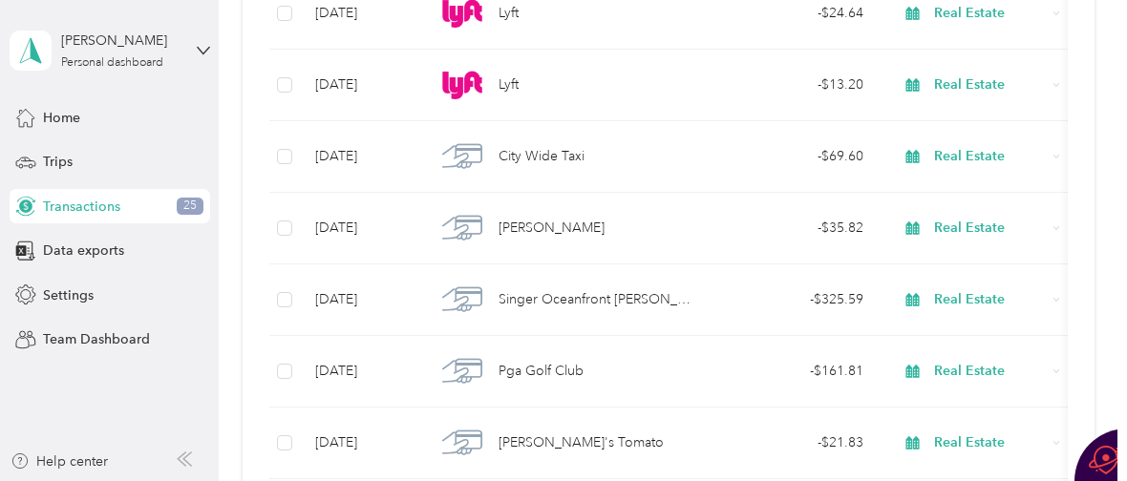
scroll to position [21785, 0]
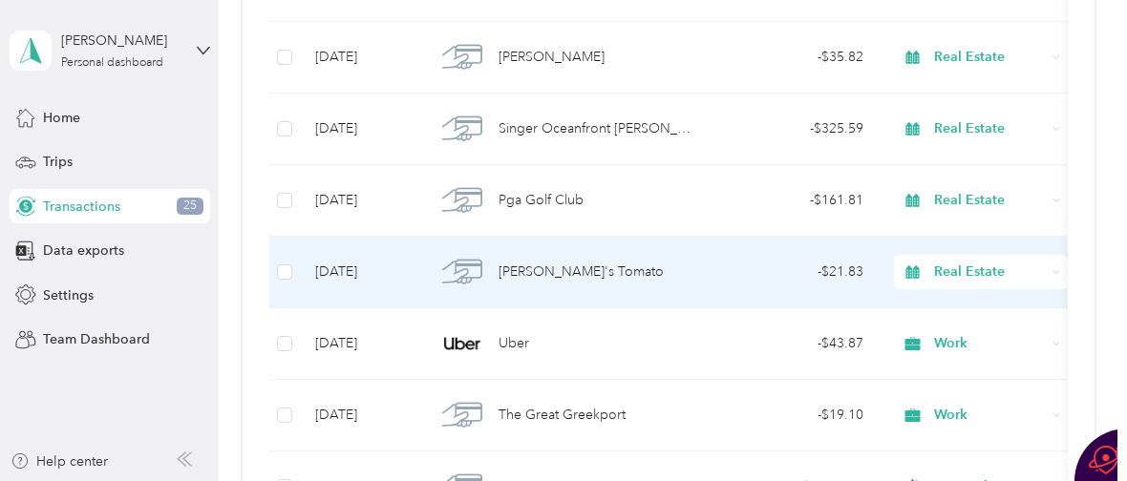
click at [537, 279] on span "Nick's Tomato" at bounding box center [580, 272] width 165 height 21
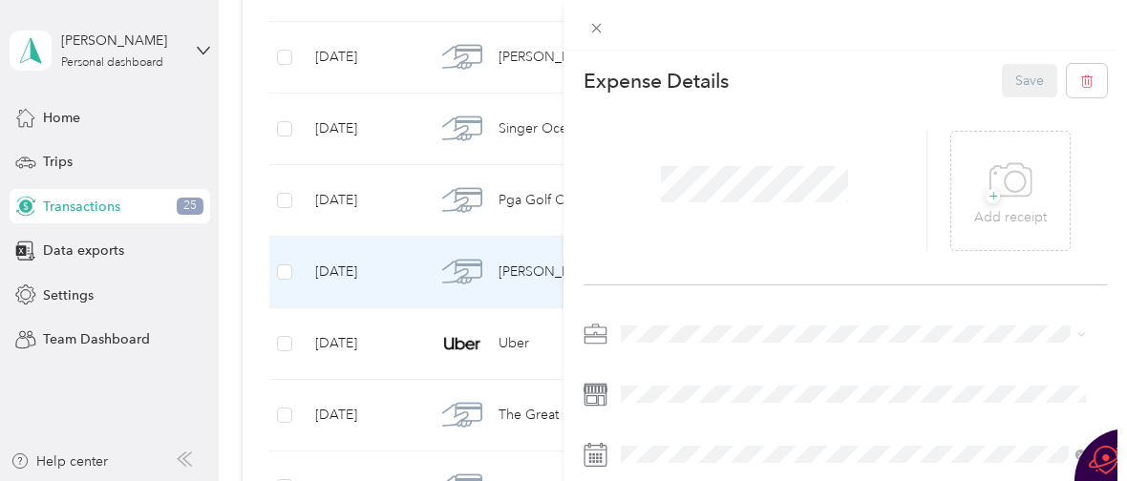
click at [701, 70] on li "Work" at bounding box center [853, 62] width 478 height 33
click at [1010, 74] on button "Save" at bounding box center [1029, 80] width 55 height 33
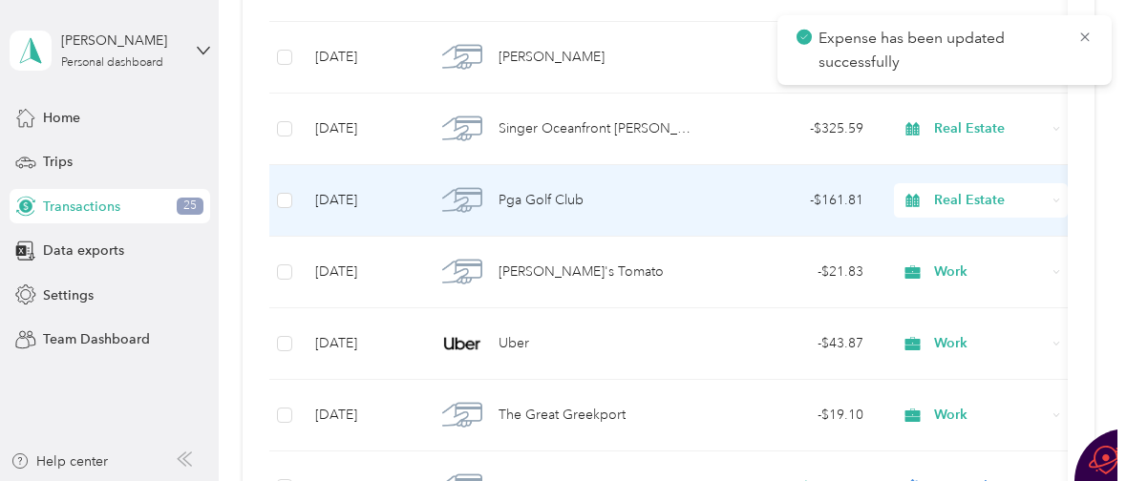
click at [521, 201] on span "Pga Golf Club" at bounding box center [540, 200] width 85 height 21
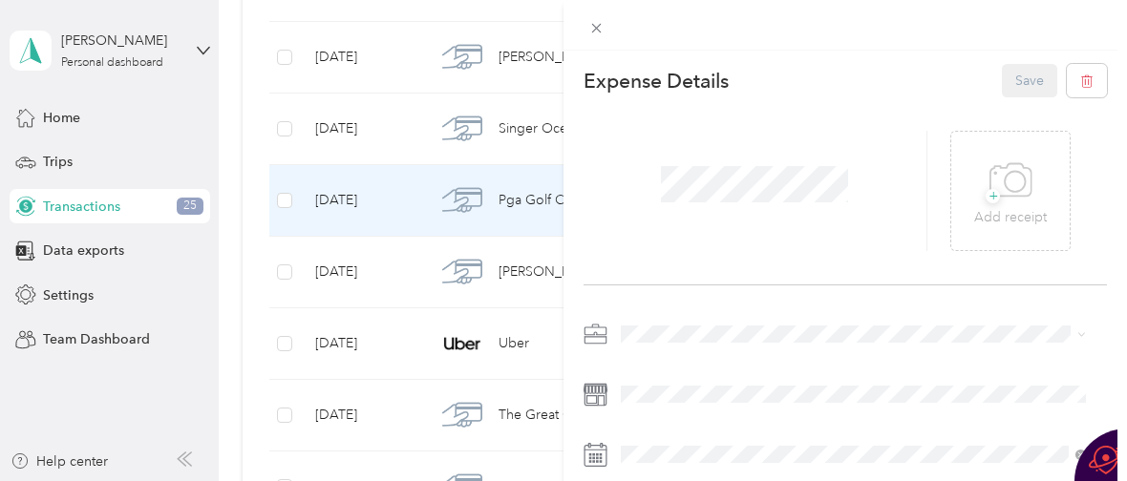
click at [652, 65] on div "Work" at bounding box center [853, 66] width 452 height 20
click at [1018, 76] on button "Save" at bounding box center [1029, 80] width 55 height 33
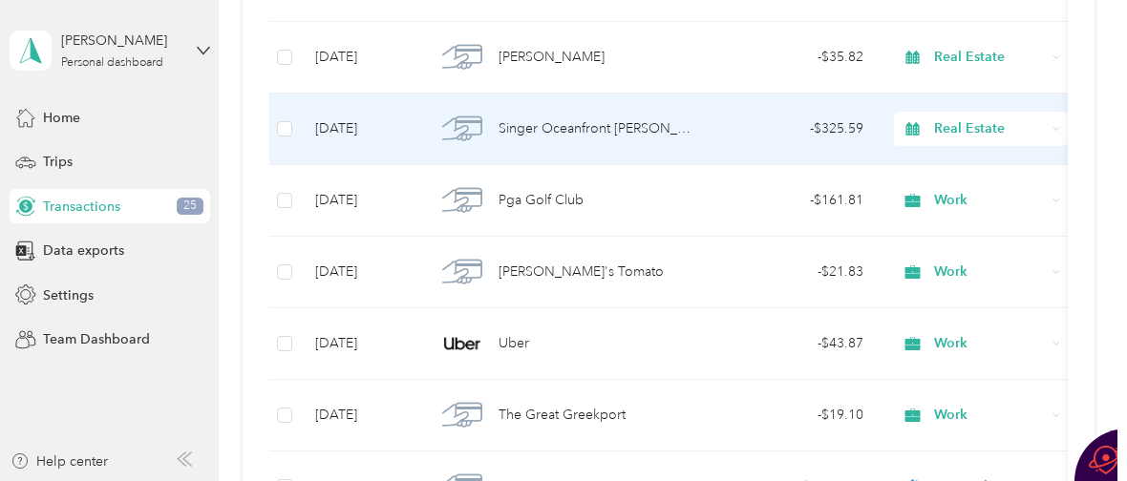
click at [541, 129] on span "Singer Oceanfront Reri" at bounding box center [594, 128] width 193 height 21
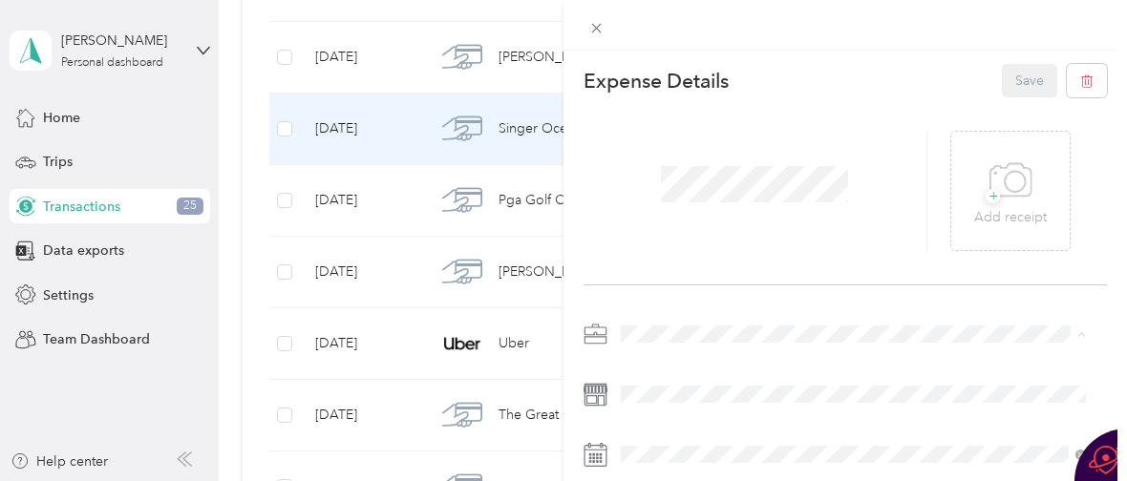
click at [676, 66] on div "Work" at bounding box center [853, 66] width 452 height 20
click at [1013, 74] on button "Save" at bounding box center [1029, 80] width 55 height 33
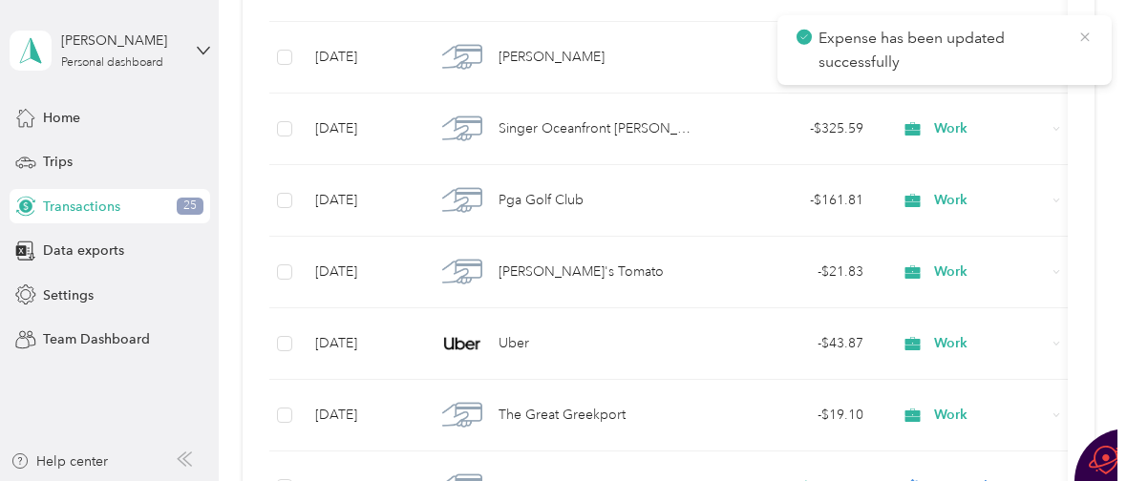
click at [1083, 37] on icon at bounding box center [1084, 36] width 9 height 9
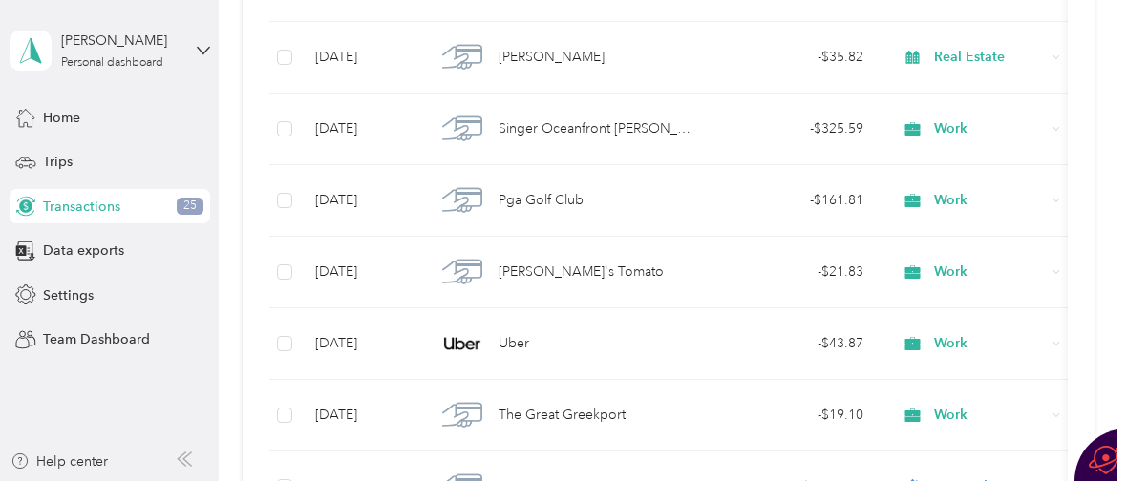
scroll to position [21601, 0]
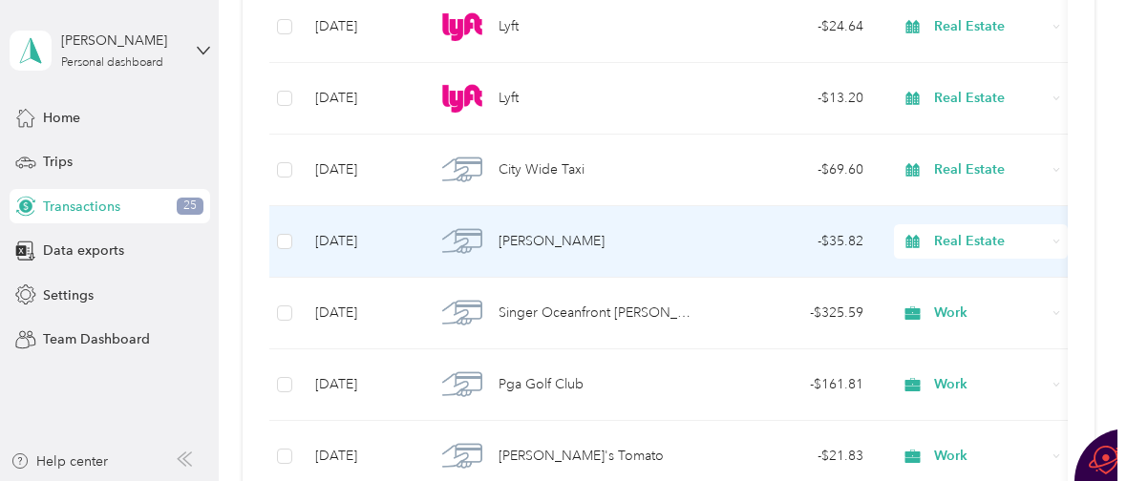
click at [529, 244] on span "P.F. Chang's" at bounding box center [551, 241] width 106 height 21
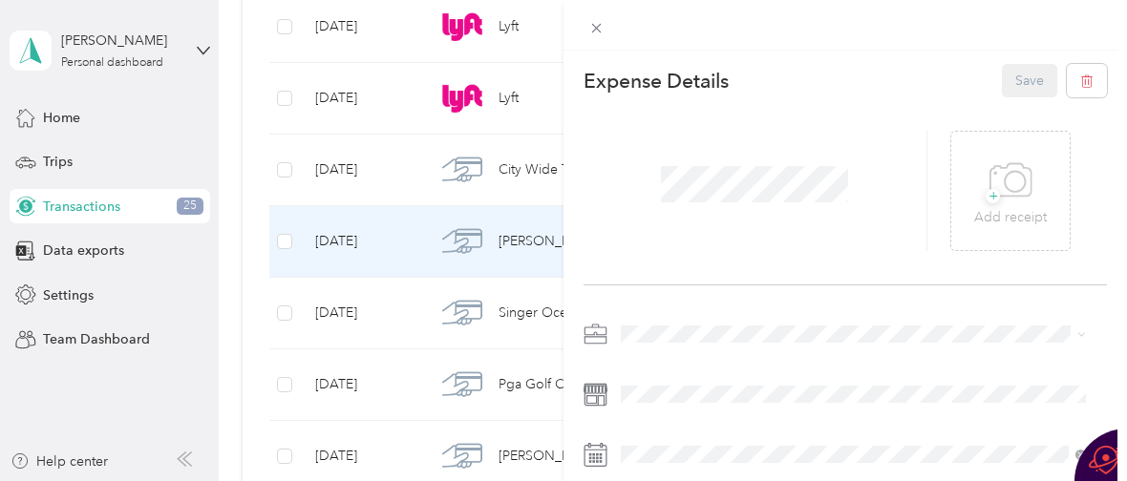
click at [742, 364] on div at bounding box center [844, 489] width 523 height 341
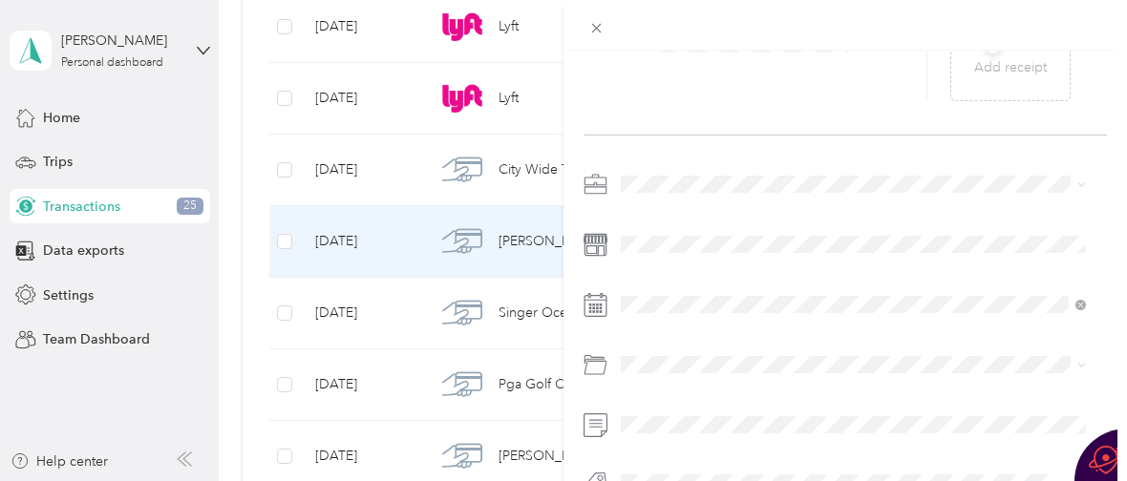
scroll to position [209, 0]
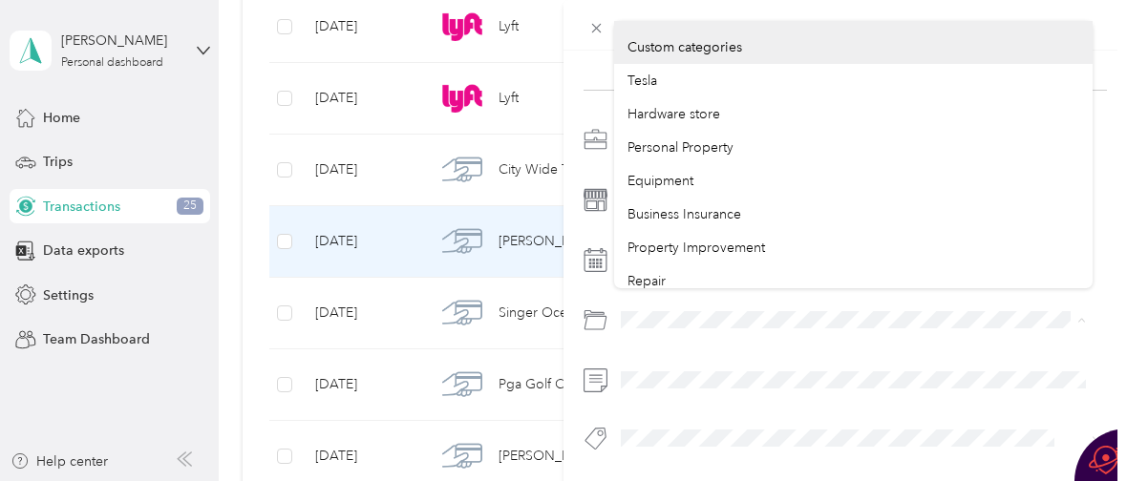
click at [589, 305] on div at bounding box center [844, 320] width 523 height 31
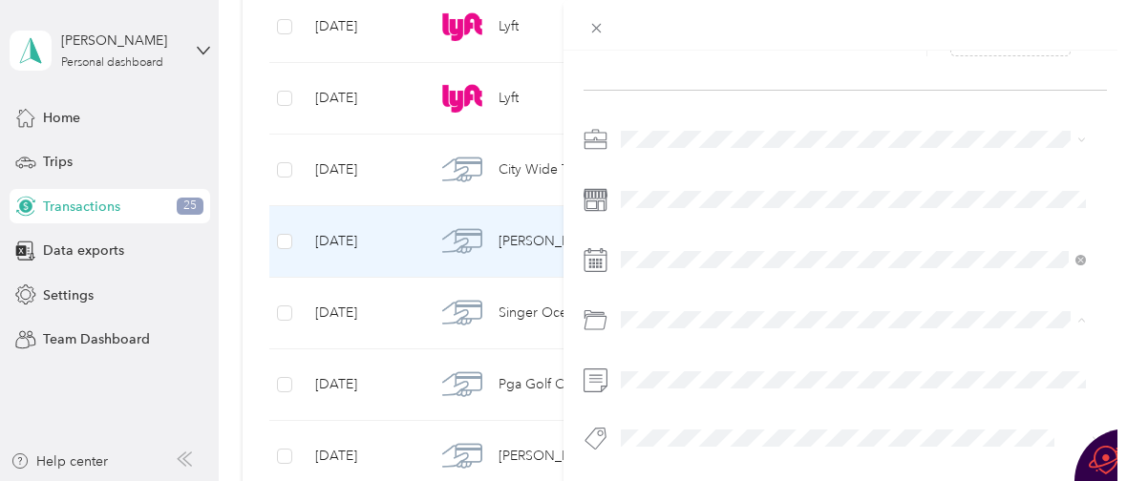
click at [723, 254] on span "Business Meals & Entertainment" at bounding box center [722, 258] width 190 height 16
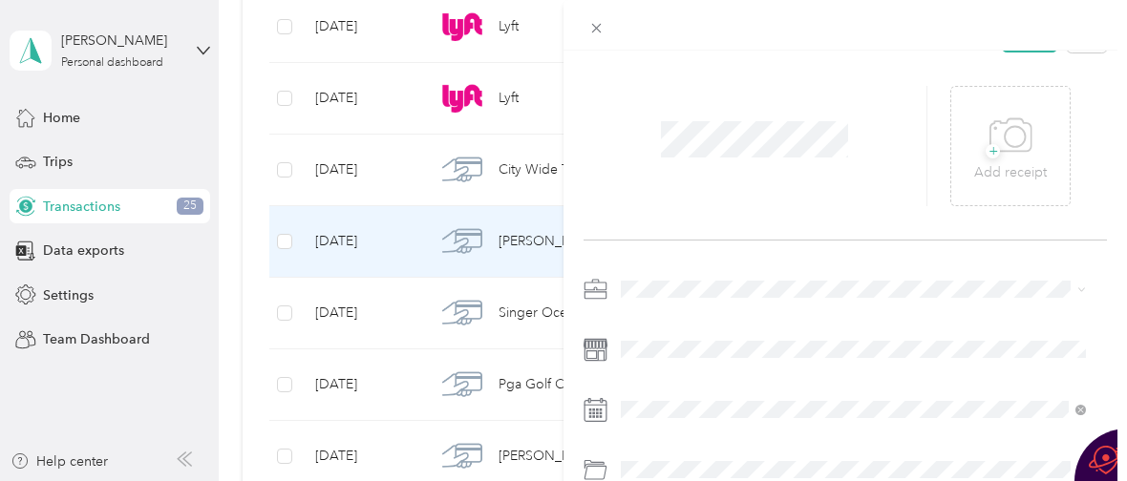
scroll to position [0, 0]
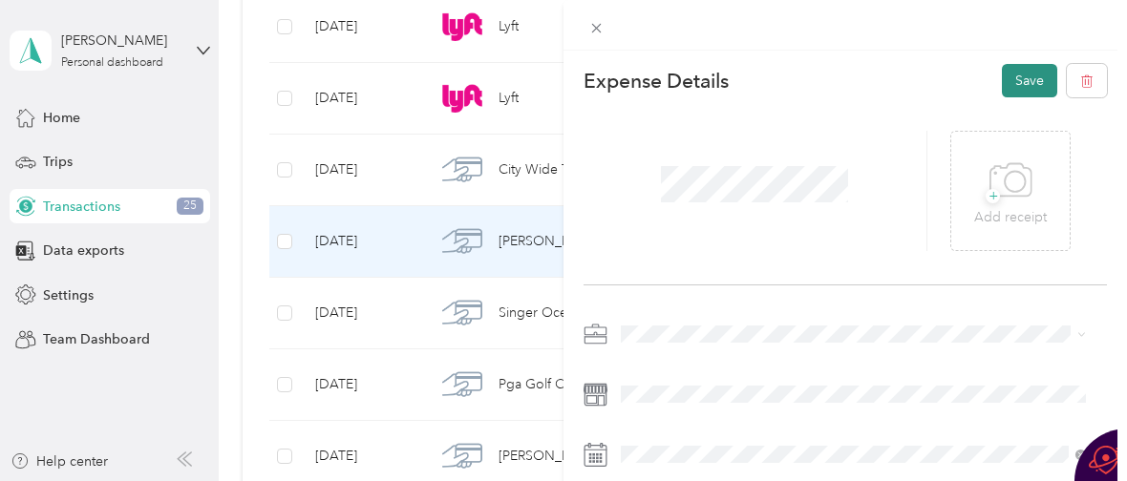
click at [1008, 75] on button "Save" at bounding box center [1029, 80] width 55 height 33
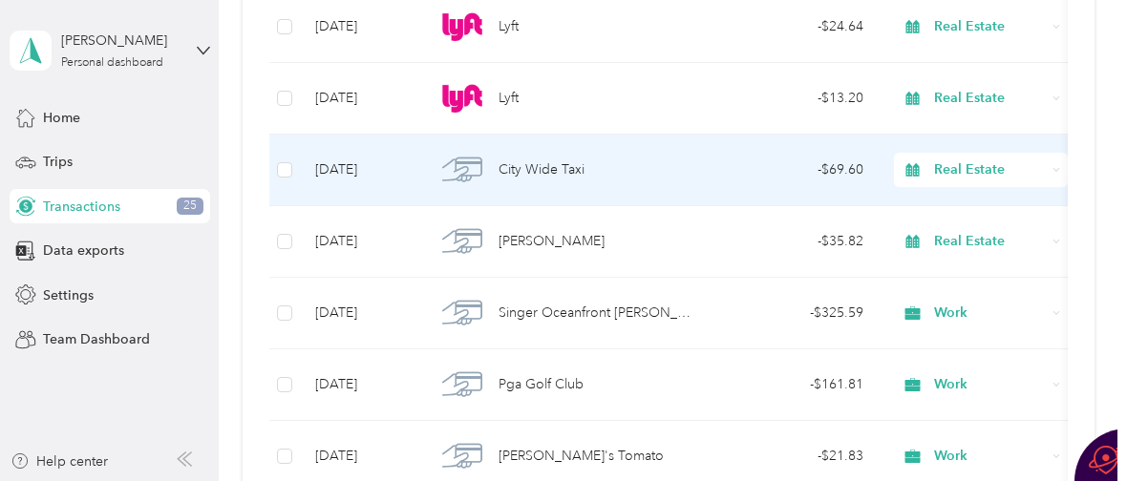
click at [509, 176] on span "City Wide Taxi" at bounding box center [541, 169] width 86 height 21
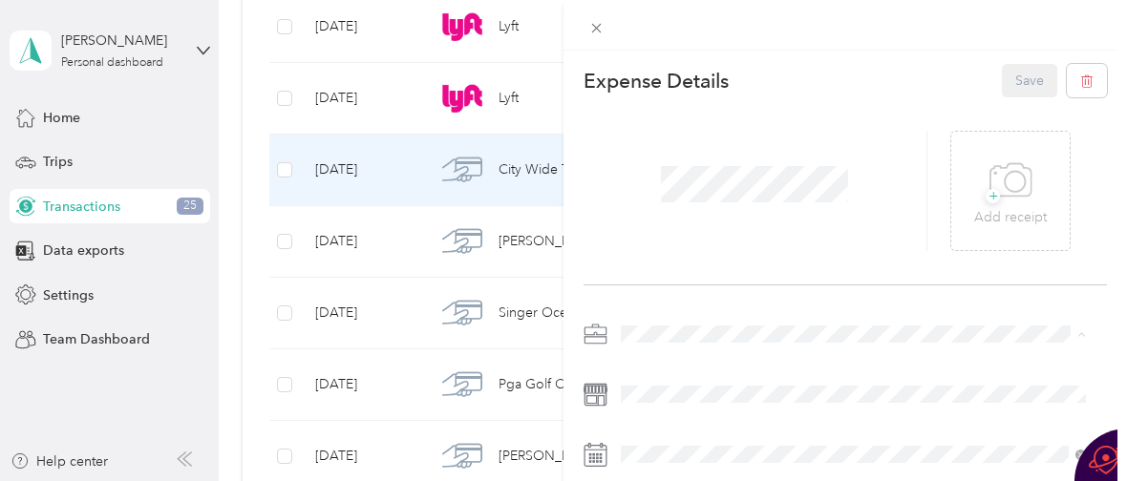
click at [674, 61] on div "Work" at bounding box center [853, 66] width 452 height 20
click at [1022, 75] on button "Save" at bounding box center [1029, 80] width 55 height 33
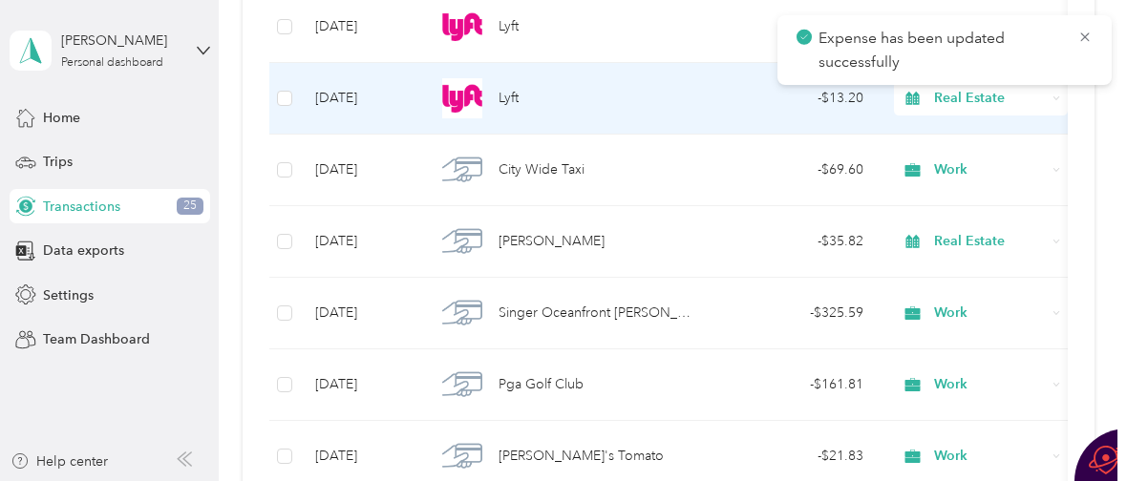
click at [521, 106] on div "Lyft" at bounding box center [563, 98] width 256 height 40
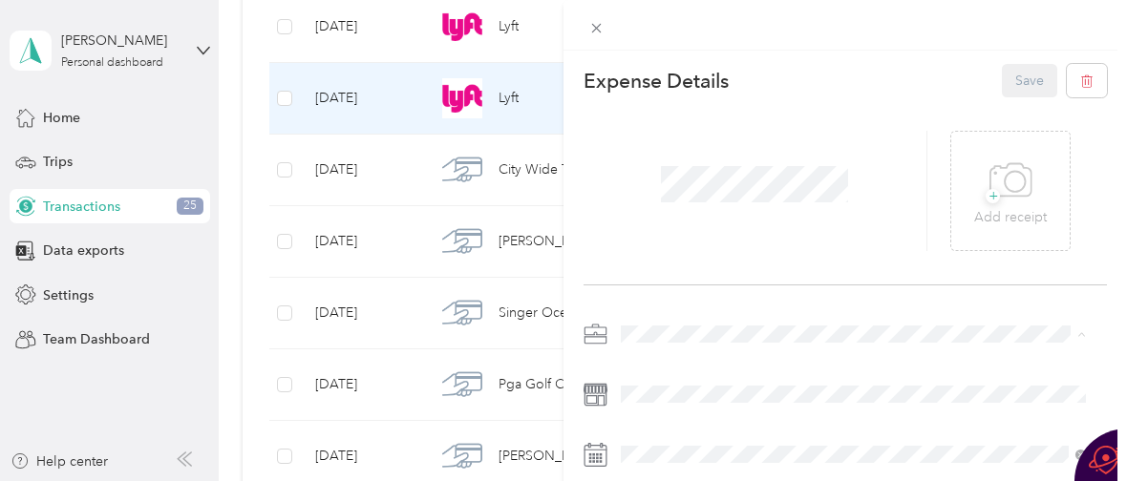
click at [667, 57] on div "Work" at bounding box center [853, 66] width 452 height 20
click at [1018, 77] on button "Save" at bounding box center [1029, 80] width 55 height 33
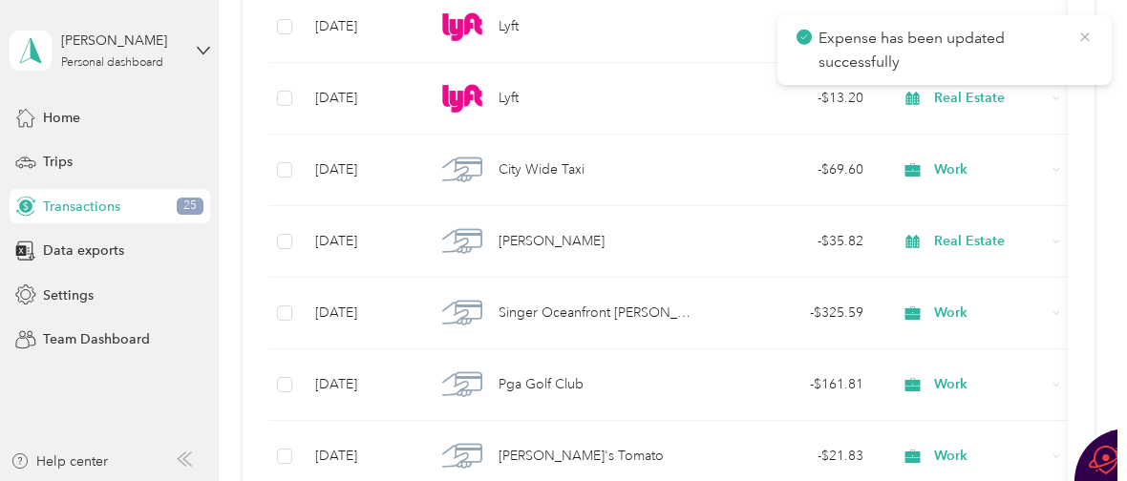
click at [1086, 33] on icon at bounding box center [1084, 37] width 15 height 17
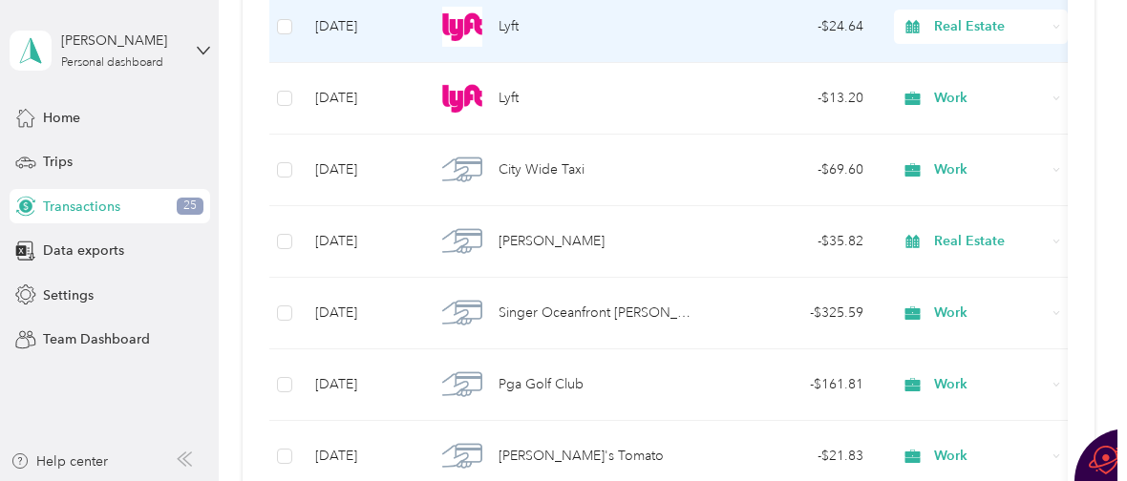
click at [532, 27] on div "Lyft" at bounding box center [563, 27] width 256 height 40
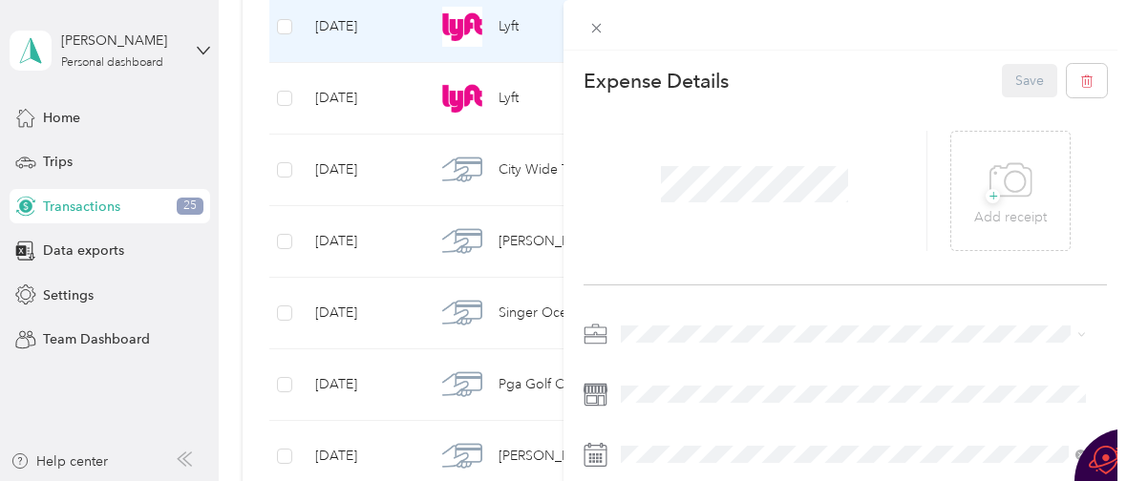
click at [685, 65] on div "Work" at bounding box center [853, 62] width 452 height 20
click at [1008, 76] on button "Save" at bounding box center [1029, 80] width 55 height 33
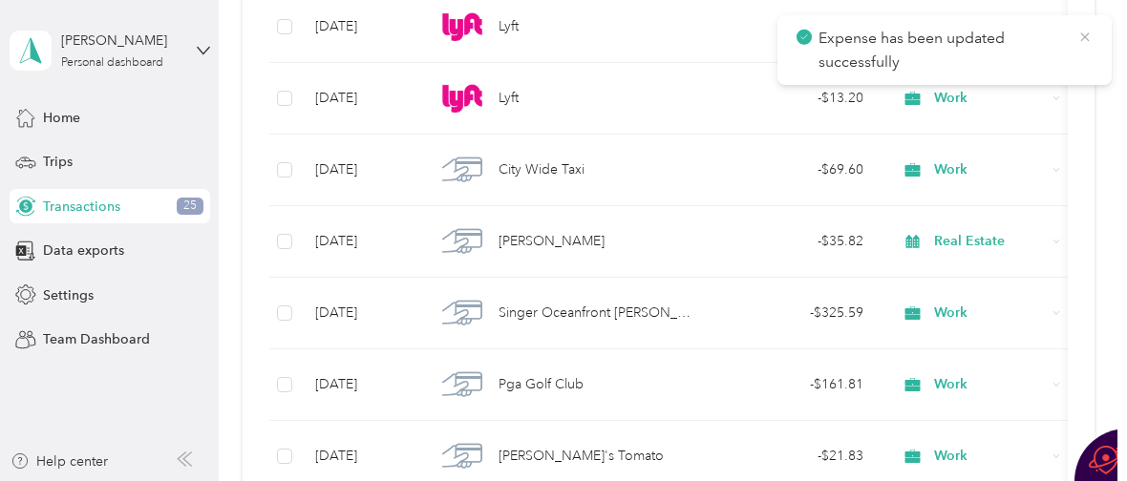
click at [1086, 34] on icon at bounding box center [1084, 37] width 15 height 17
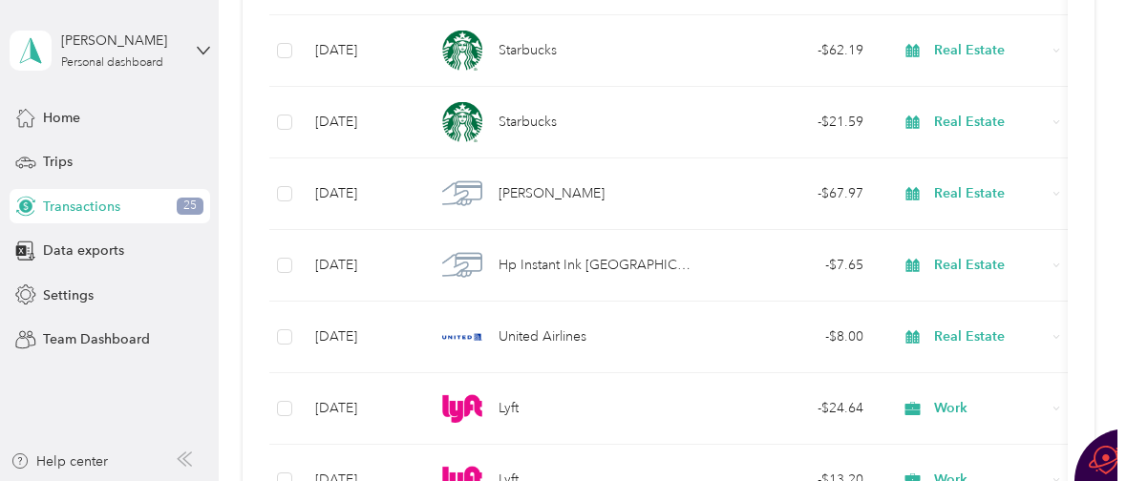
scroll to position [21257, 0]
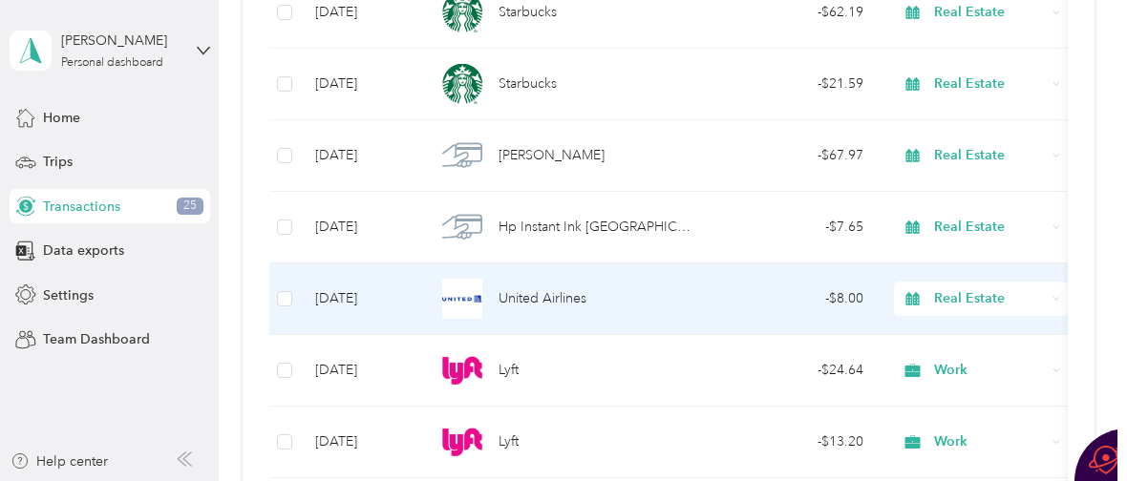
click at [509, 294] on span "United Airlines" at bounding box center [542, 298] width 88 height 21
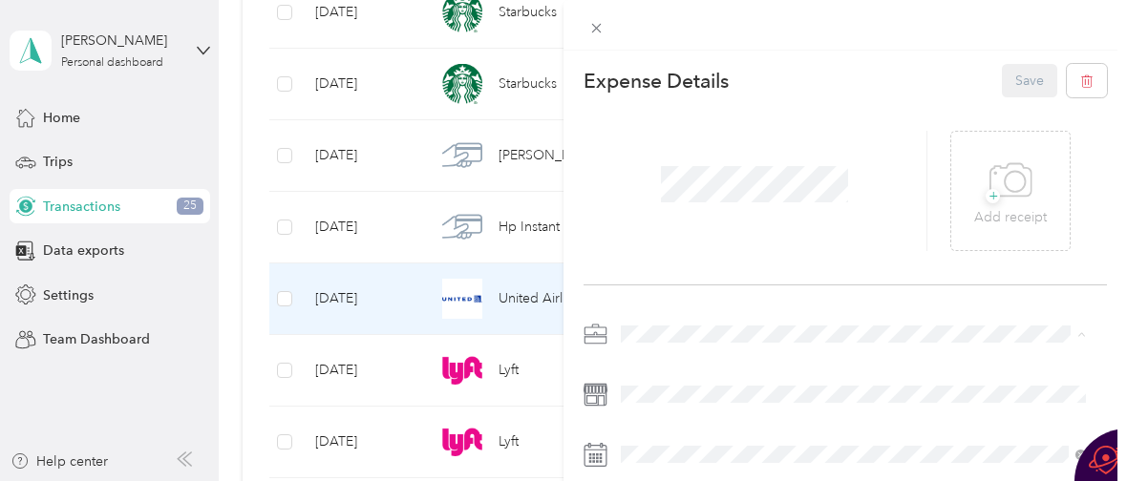
click at [698, 61] on div "Work" at bounding box center [853, 66] width 452 height 20
click at [1015, 84] on button "Save" at bounding box center [1029, 80] width 55 height 33
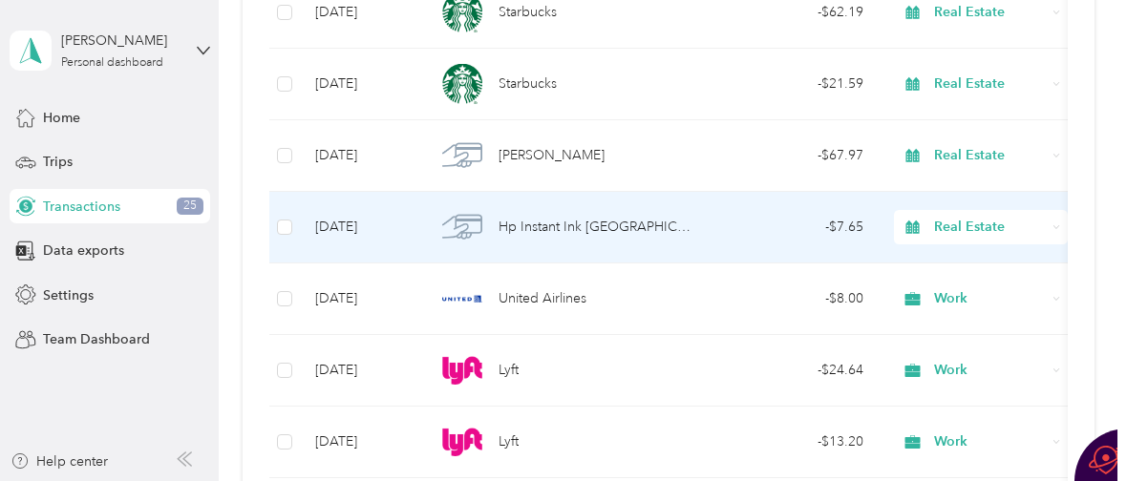
click at [530, 228] on span "Hp Instant Ink Deliv" at bounding box center [594, 227] width 193 height 21
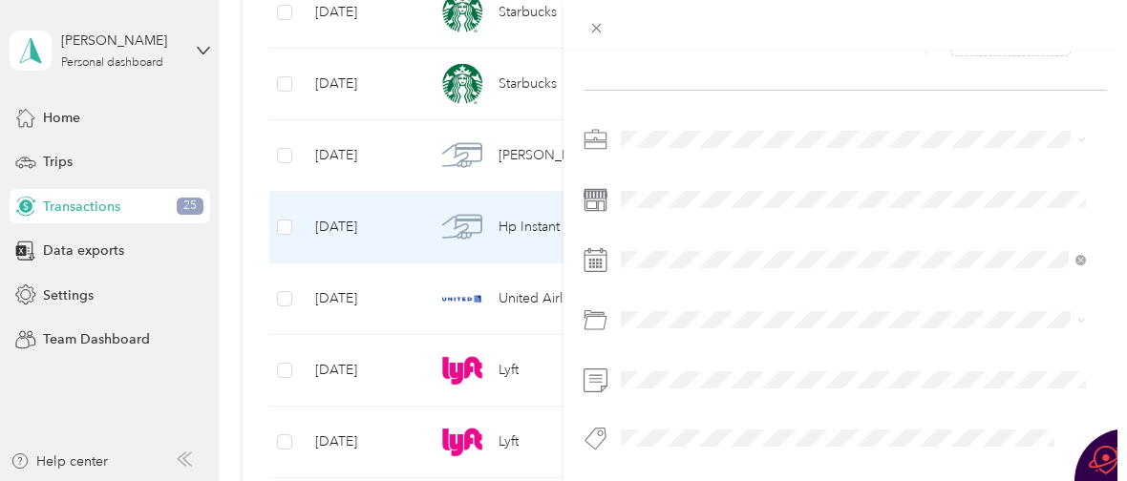
scroll to position [209, 0]
click at [796, 238] on div "Office Expenses" at bounding box center [853, 238] width 452 height 20
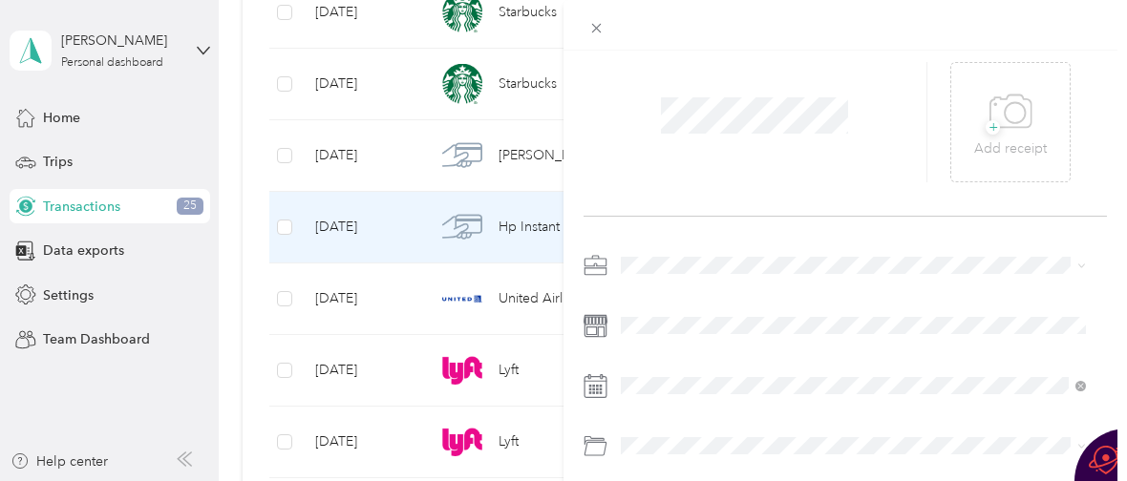
scroll to position [0, 0]
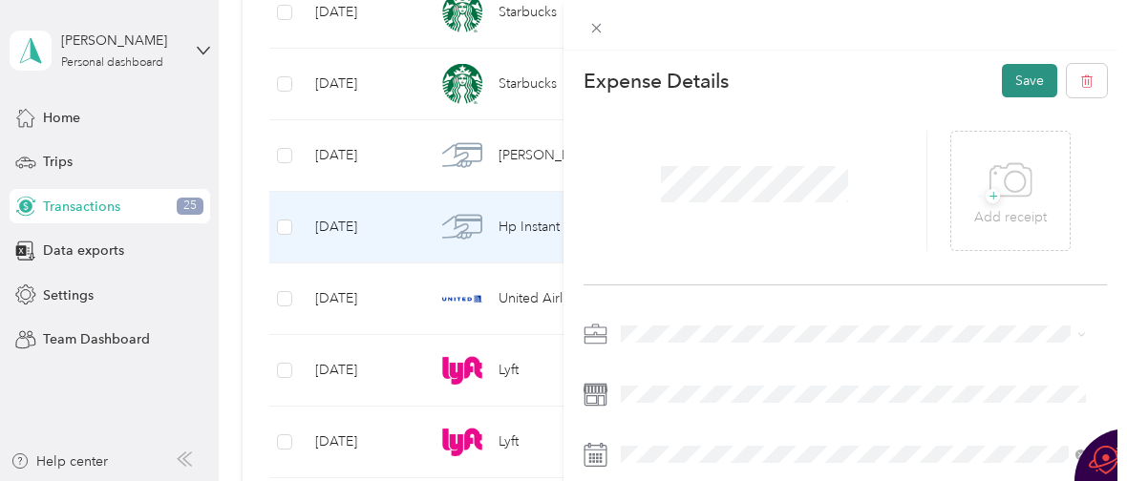
click at [1002, 95] on button "Save" at bounding box center [1029, 80] width 55 height 33
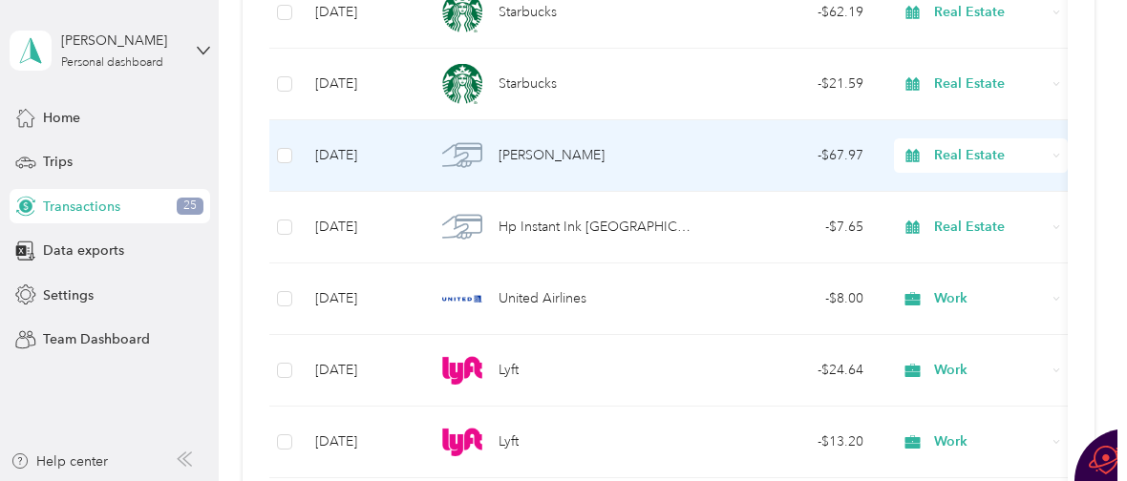
click at [519, 156] on span "Mariano's" at bounding box center [551, 155] width 106 height 21
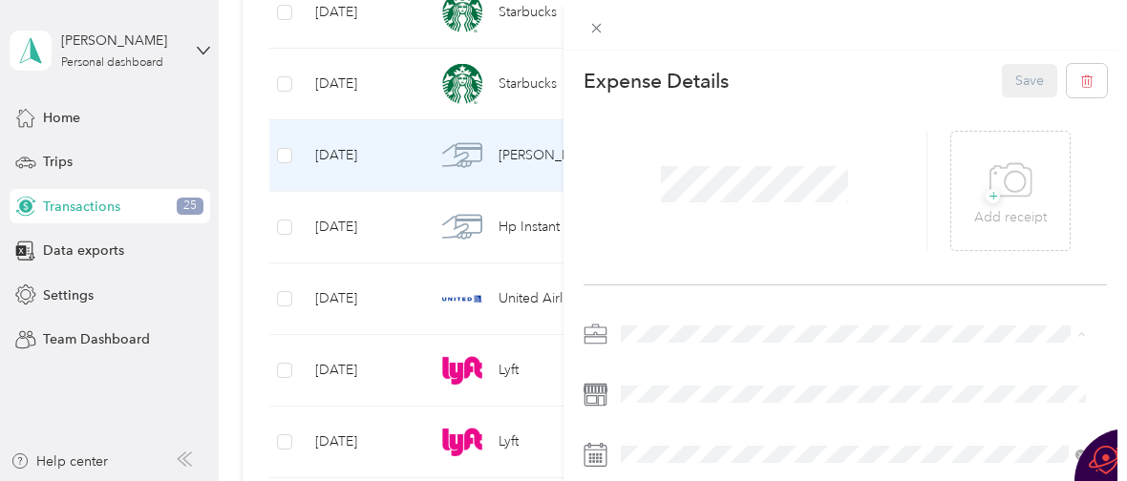
click at [688, 63] on div "Work" at bounding box center [853, 66] width 452 height 20
click at [1012, 75] on button "Save" at bounding box center [1029, 80] width 55 height 33
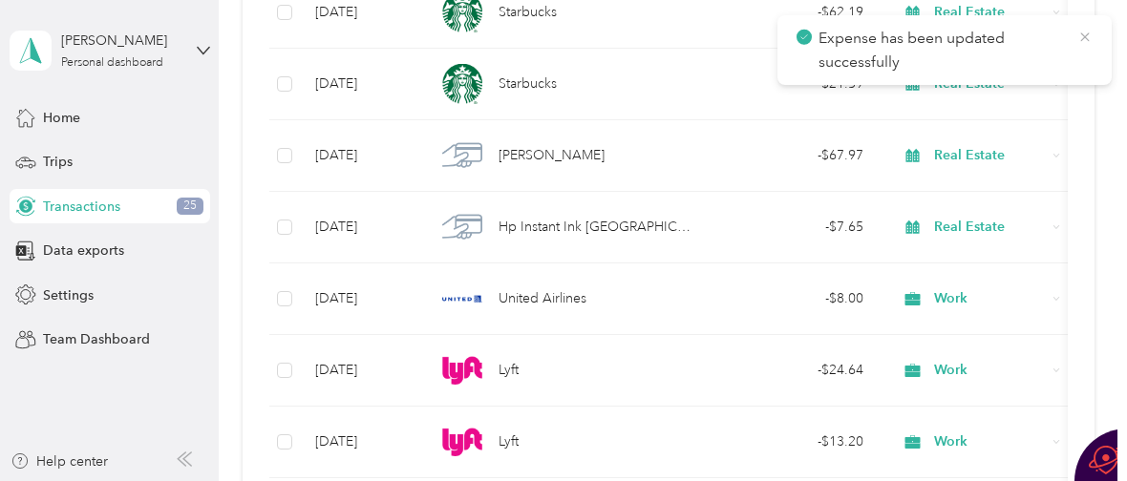
click at [1083, 34] on icon at bounding box center [1084, 37] width 15 height 17
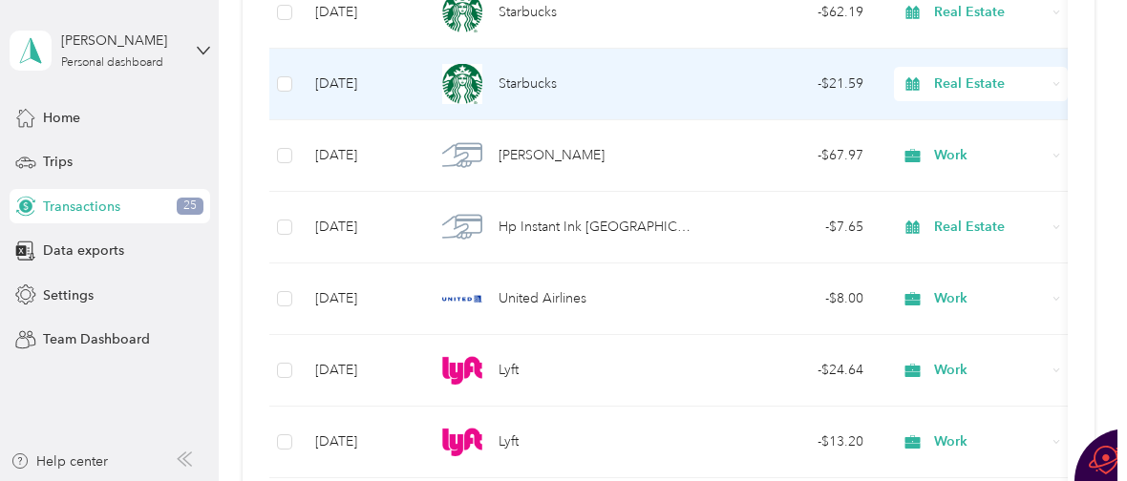
click at [503, 85] on span "Starbucks" at bounding box center [527, 84] width 58 height 21
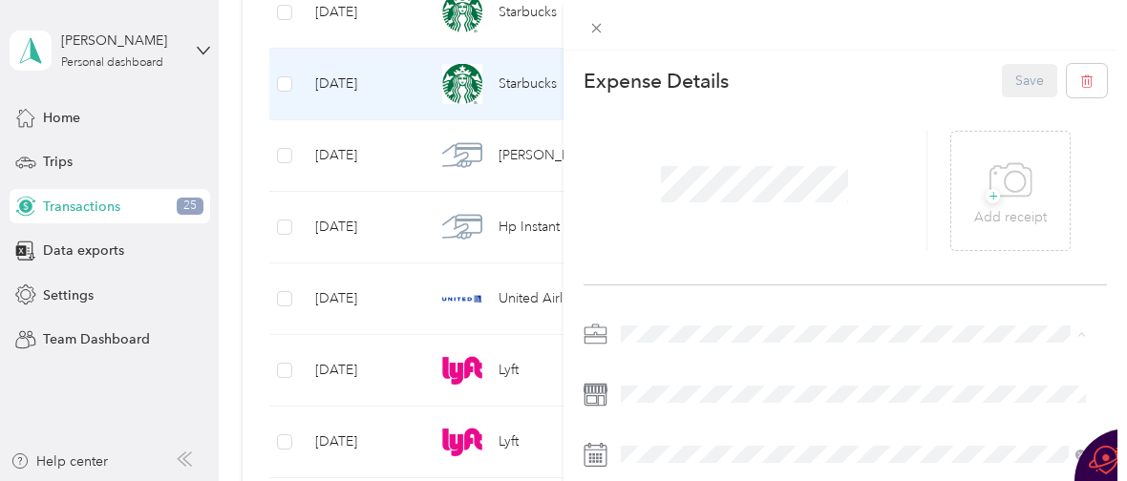
click at [697, 73] on ol "Work Personal Video Real Estate Other Charity Medical Moving Commute" at bounding box center [853, 183] width 478 height 267
click at [682, 68] on li "Work" at bounding box center [853, 63] width 478 height 33
click at [1011, 76] on button "Save" at bounding box center [1029, 80] width 55 height 33
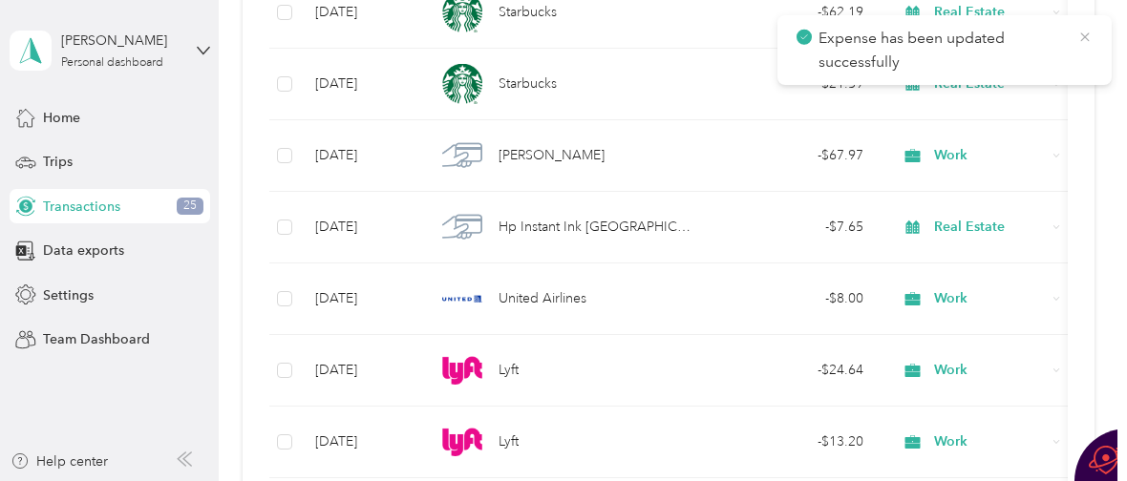
click at [1088, 36] on icon at bounding box center [1084, 37] width 15 height 17
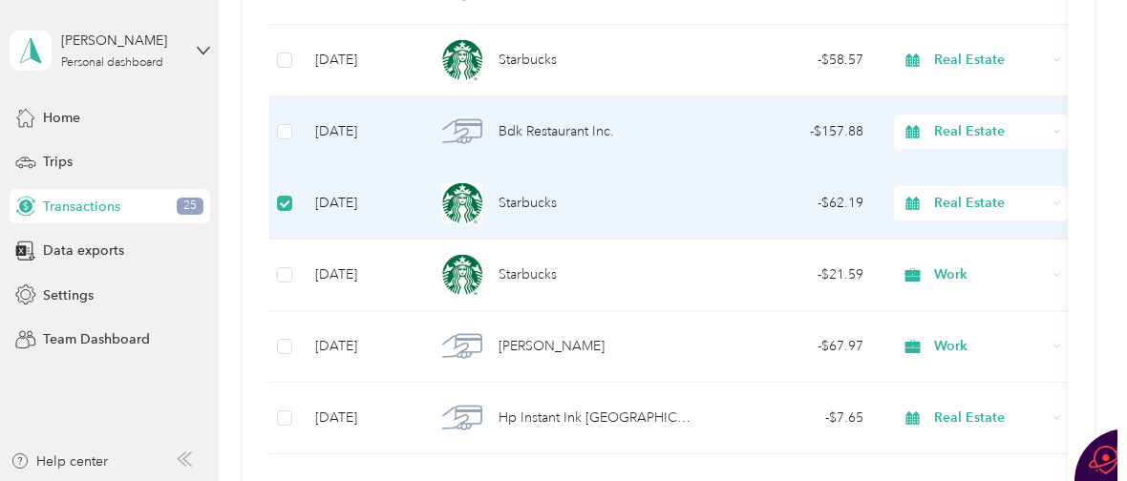
scroll to position [21066, 0]
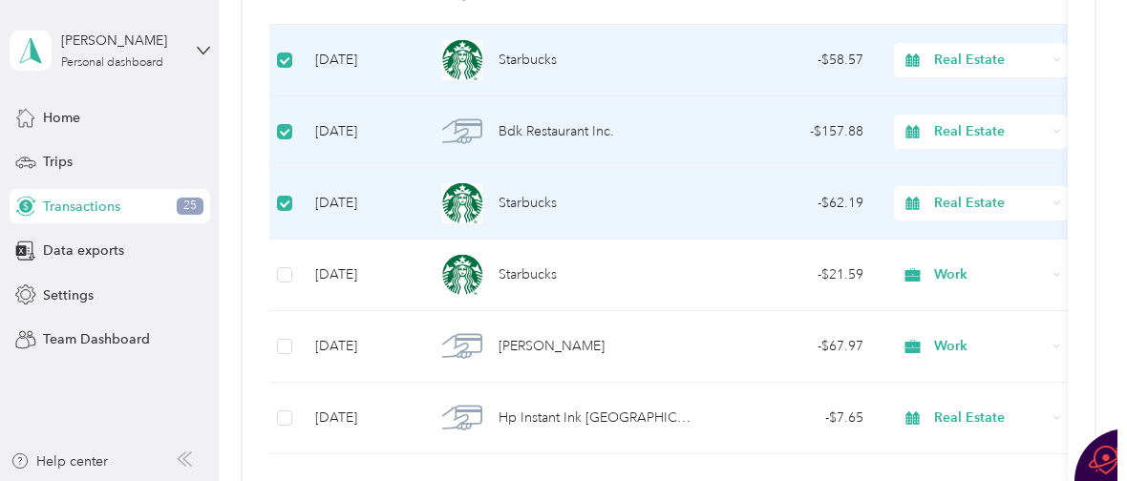
click at [948, 62] on span "Real Estate" at bounding box center [990, 60] width 112 height 21
click at [963, 89] on span "Work" at bounding box center [998, 96] width 114 height 20
click at [1084, 35] on icon at bounding box center [1085, 36] width 9 height 9
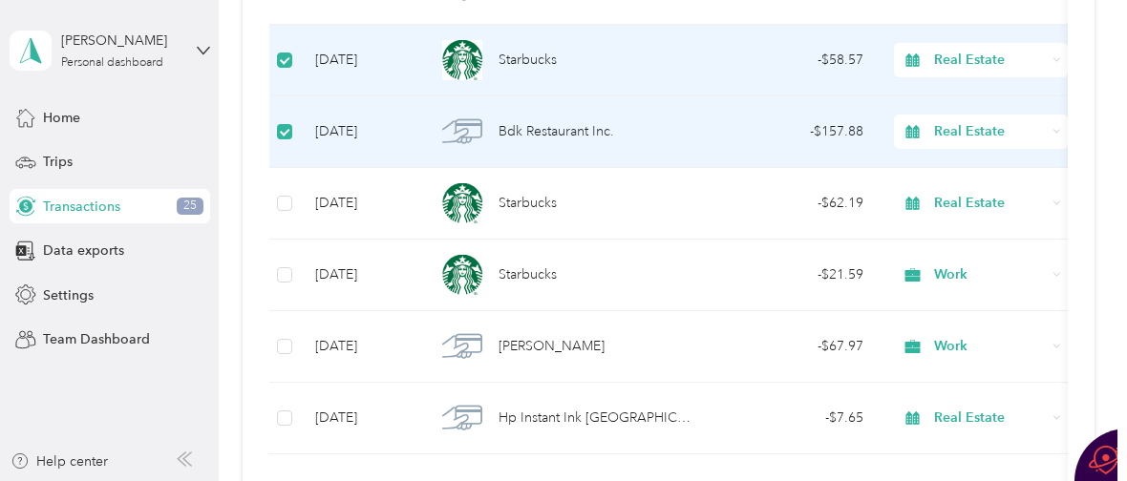
click at [281, 121] on label at bounding box center [284, 131] width 15 height 21
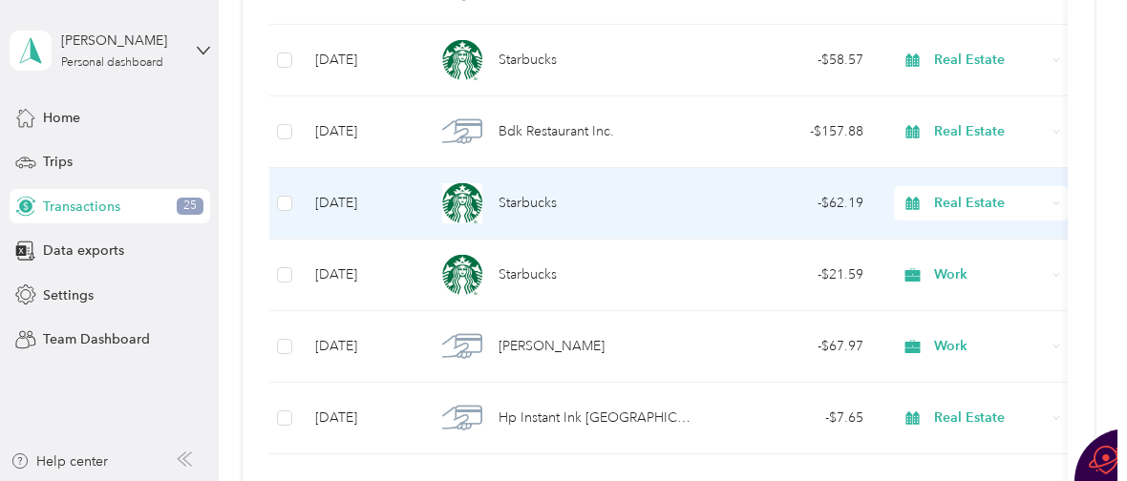
click at [522, 204] on span "Starbucks" at bounding box center [527, 203] width 58 height 21
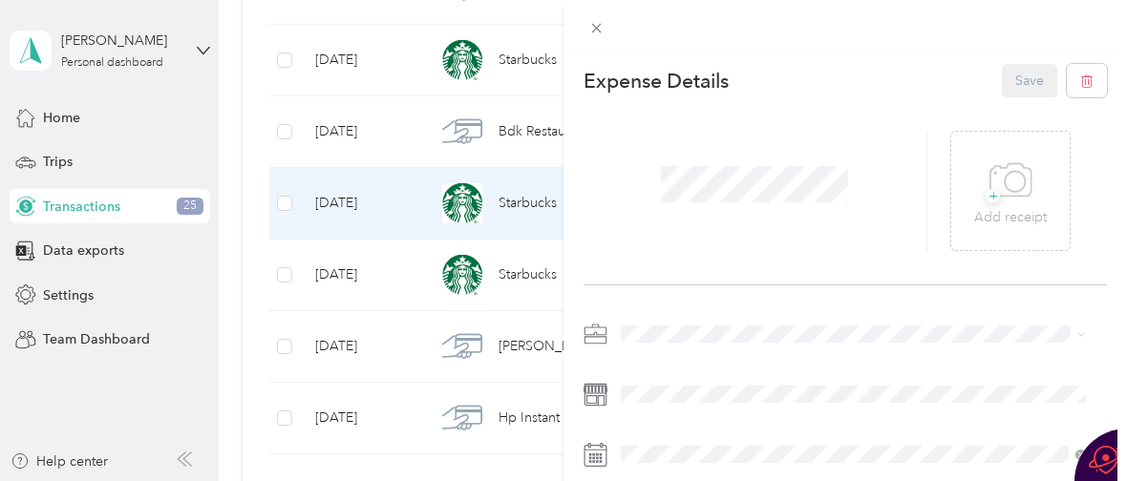
click at [698, 61] on div "Work" at bounding box center [853, 66] width 452 height 20
click at [1014, 81] on button "Save" at bounding box center [1029, 80] width 55 height 33
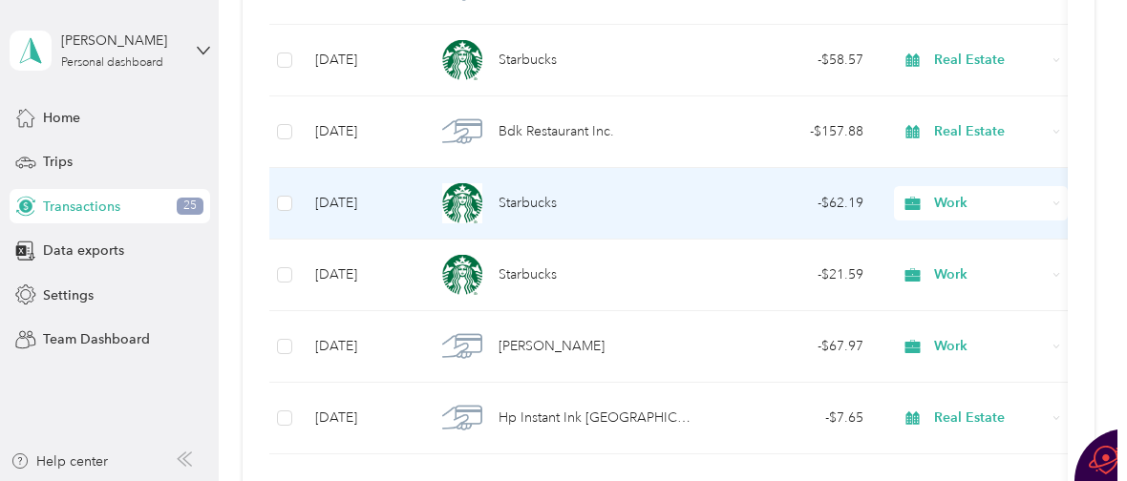
click at [513, 208] on span "Starbucks" at bounding box center [527, 203] width 58 height 21
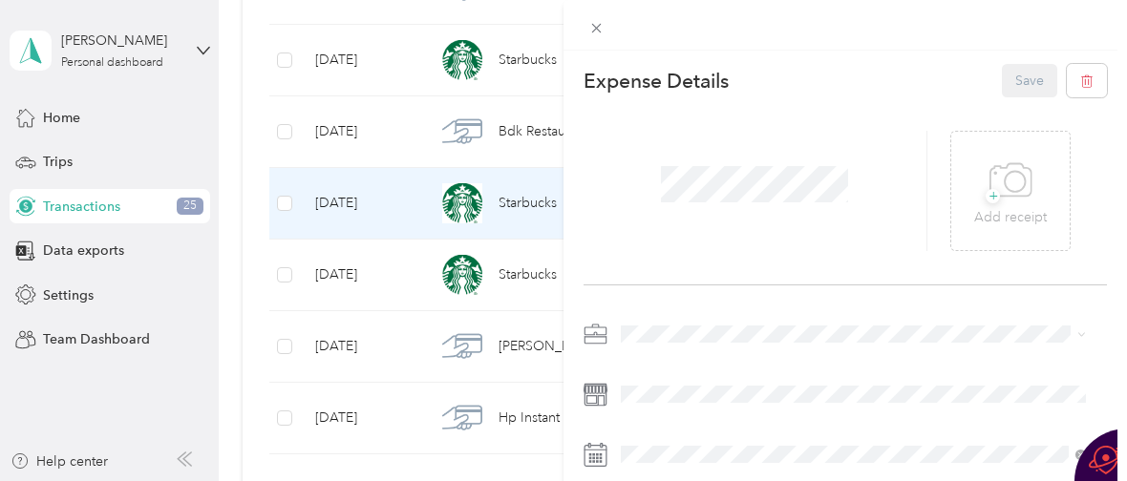
click at [686, 64] on div "Work" at bounding box center [842, 66] width 430 height 20
click at [886, 139] on div at bounding box center [755, 191] width 344 height 120
click at [703, 68] on li "Work" at bounding box center [853, 66] width 478 height 33
click at [1002, 76] on div "Save" at bounding box center [1055, 80] width 106 height 33
click at [597, 29] on icon at bounding box center [597, 29] width 10 height 10
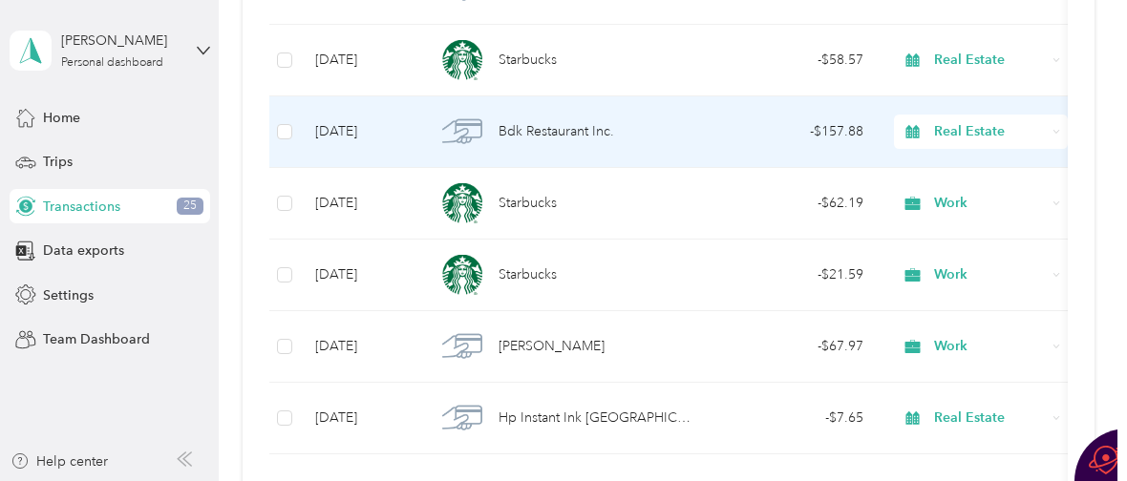
click at [526, 128] on span "Bdk Restaurant Inc." at bounding box center [556, 131] width 116 height 21
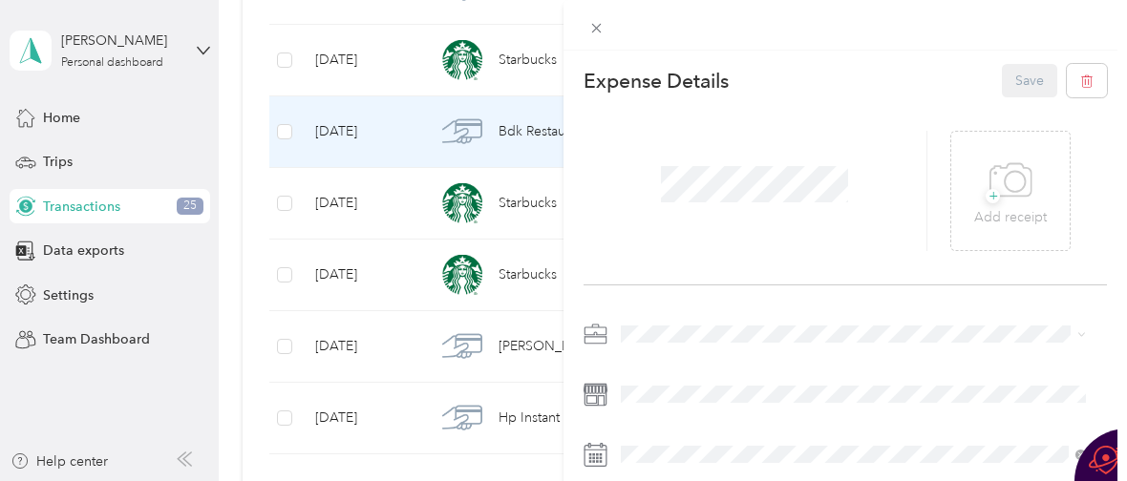
click at [731, 62] on div "Work" at bounding box center [853, 63] width 452 height 20
click at [1007, 74] on button "Save" at bounding box center [1029, 80] width 55 height 33
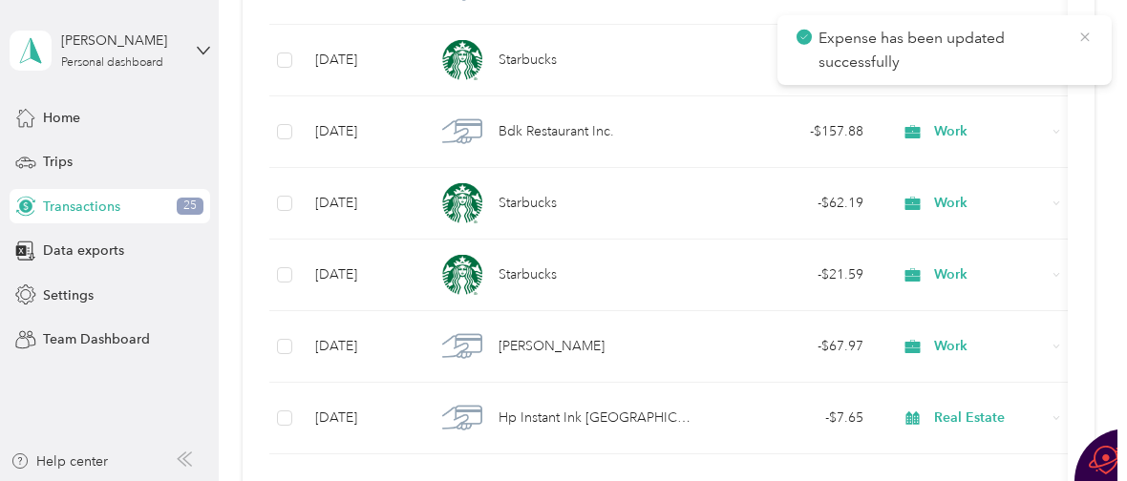
click at [1084, 36] on icon at bounding box center [1084, 36] width 9 height 9
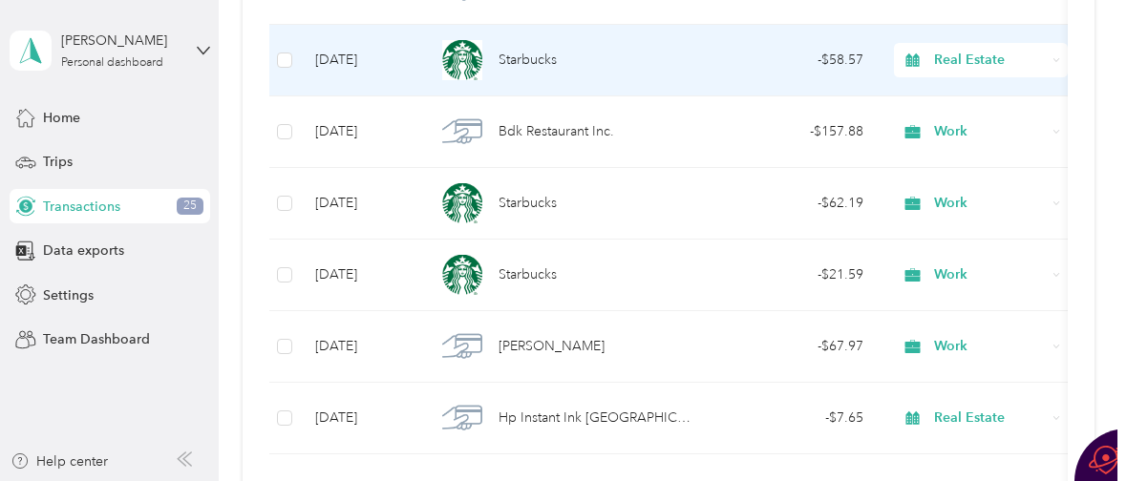
click at [517, 55] on span "Starbucks" at bounding box center [527, 60] width 58 height 21
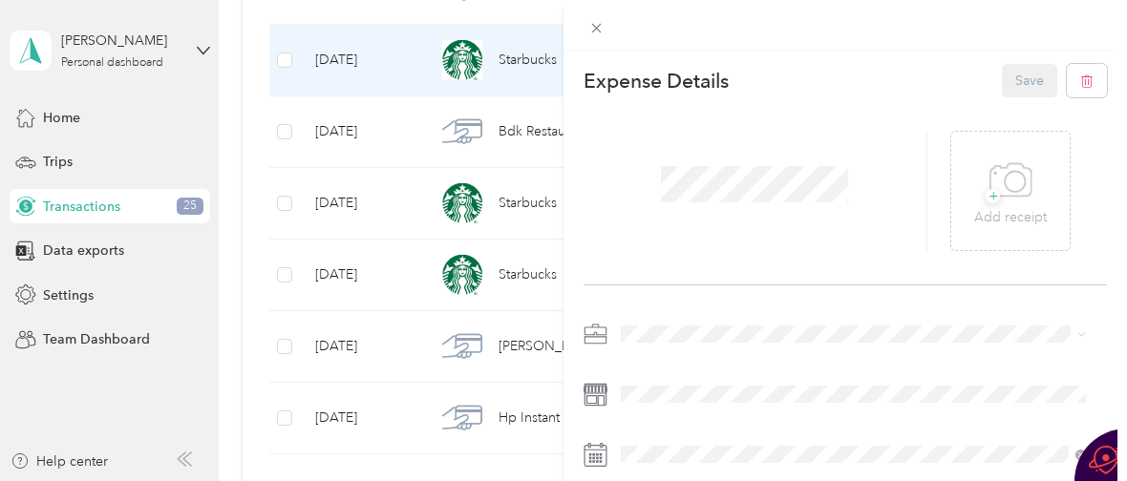
click at [681, 71] on li "Work" at bounding box center [853, 65] width 478 height 33
click at [1023, 77] on button "Save" at bounding box center [1029, 80] width 55 height 33
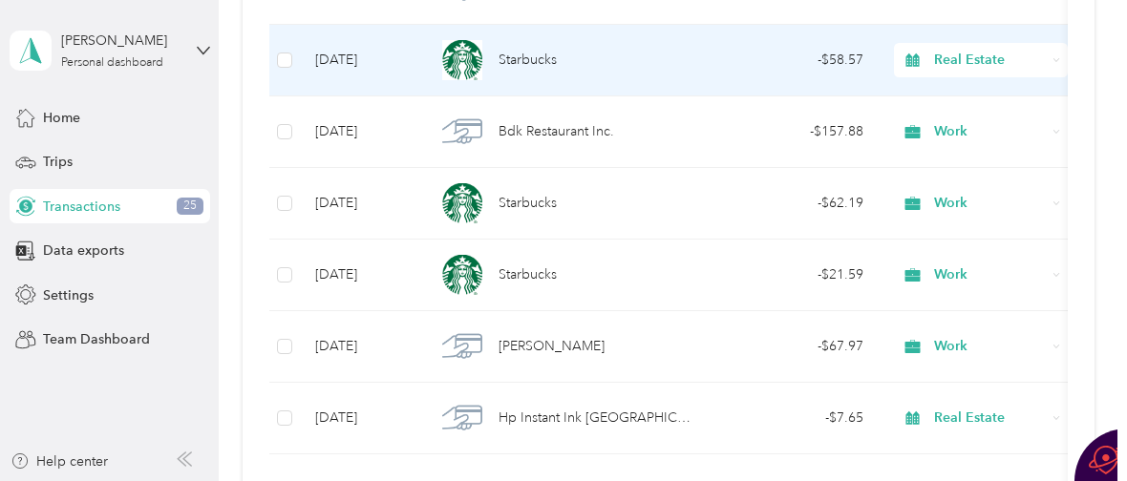
click at [599, 27] on td "Starbucks" at bounding box center [563, 61] width 286 height 72
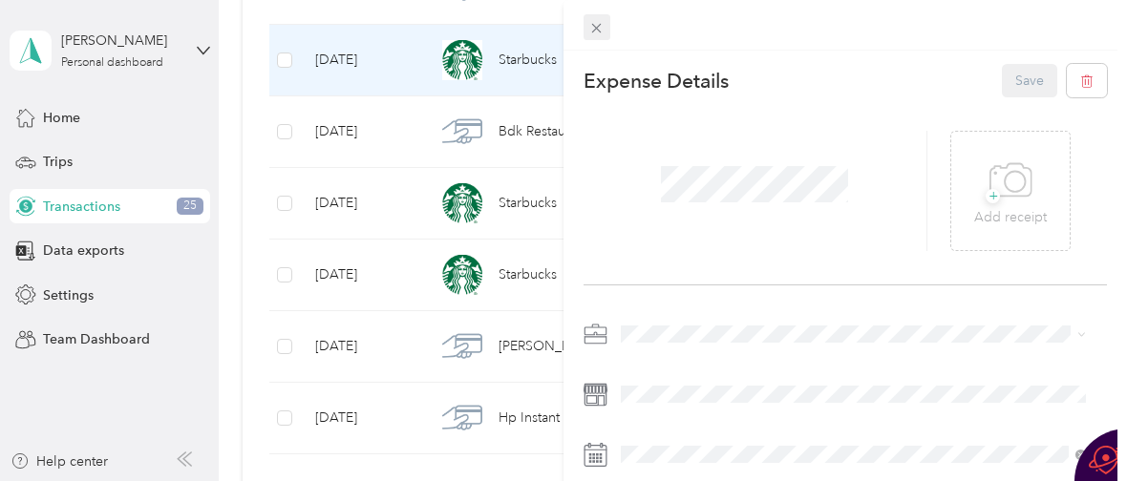
click at [587, 32] on span at bounding box center [596, 27] width 27 height 27
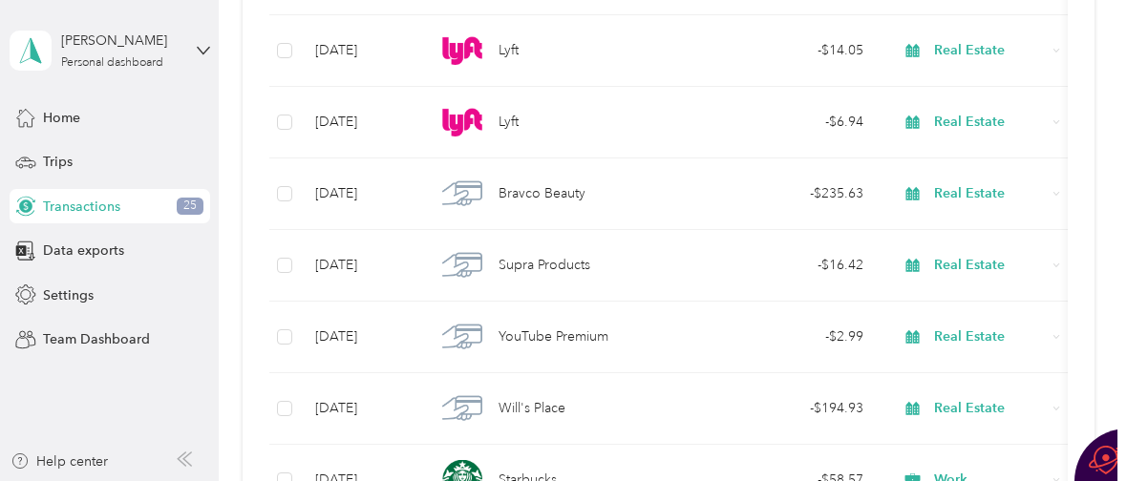
scroll to position [20608, 0]
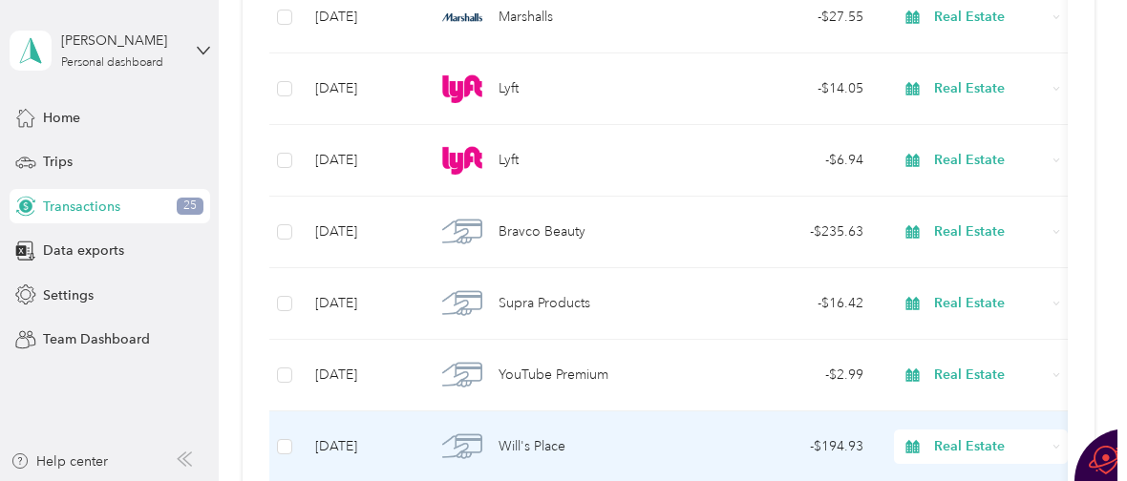
click at [532, 447] on span "Will's Place" at bounding box center [531, 446] width 67 height 21
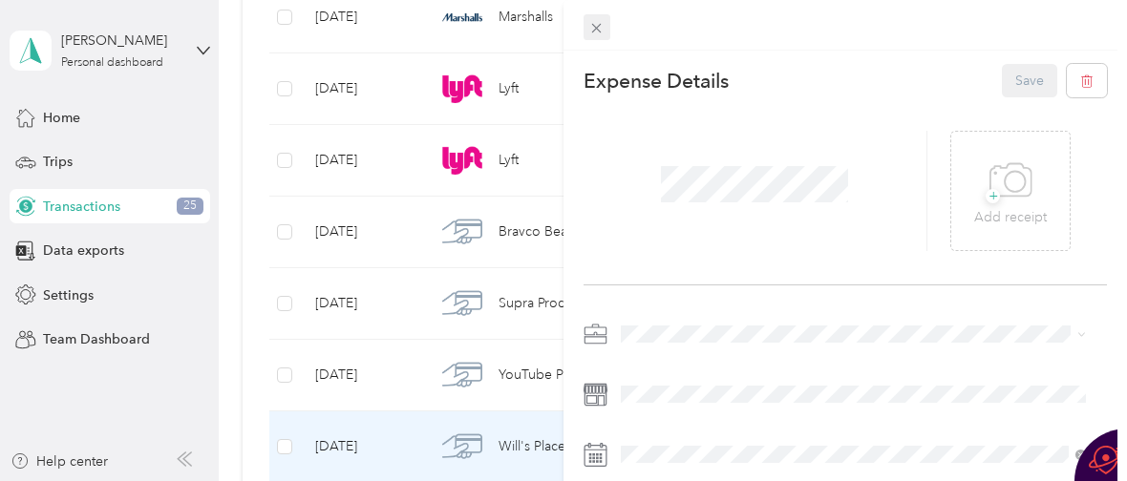
click at [600, 24] on icon at bounding box center [597, 29] width 10 height 10
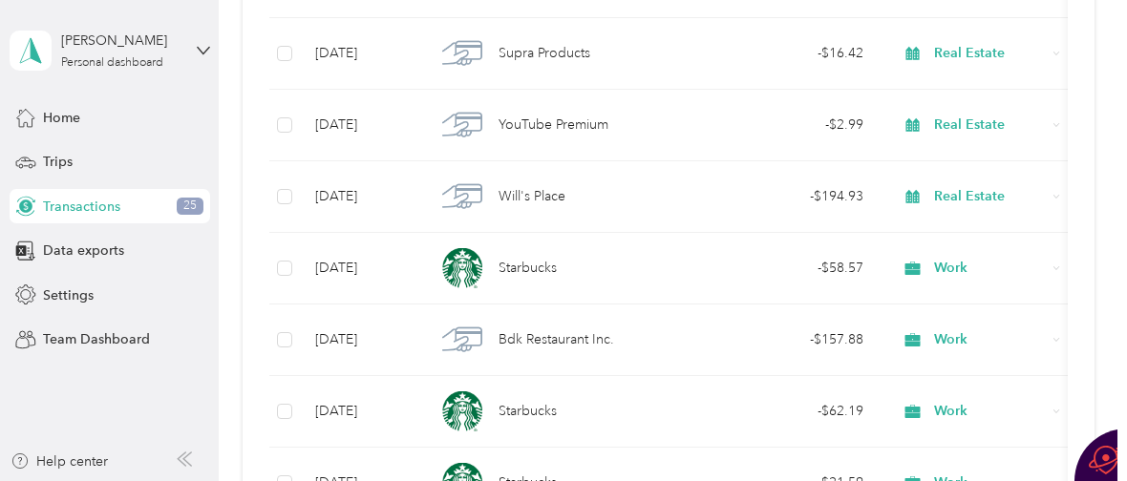
scroll to position [20800, 0]
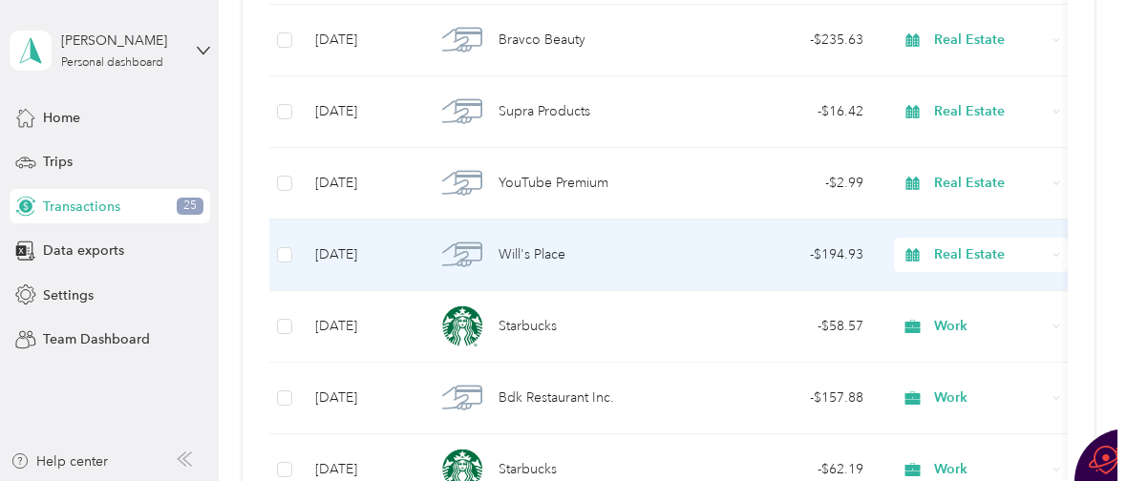
click at [521, 255] on span "Will's Place" at bounding box center [531, 254] width 67 height 21
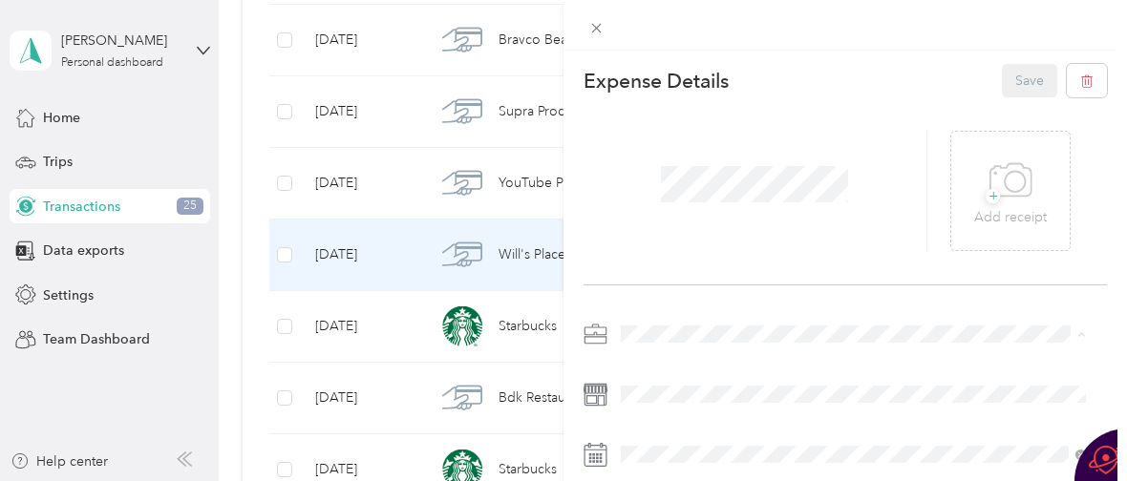
click at [684, 60] on div "Work" at bounding box center [853, 66] width 452 height 20
click at [1011, 75] on button "Save" at bounding box center [1029, 80] width 55 height 33
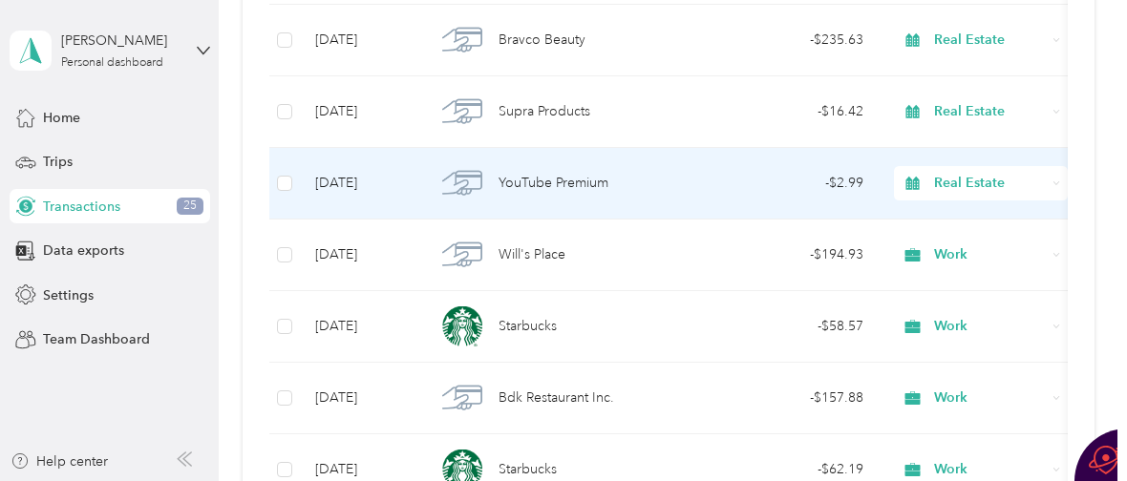
click at [517, 179] on span "YouTube Premium" at bounding box center [553, 183] width 110 height 21
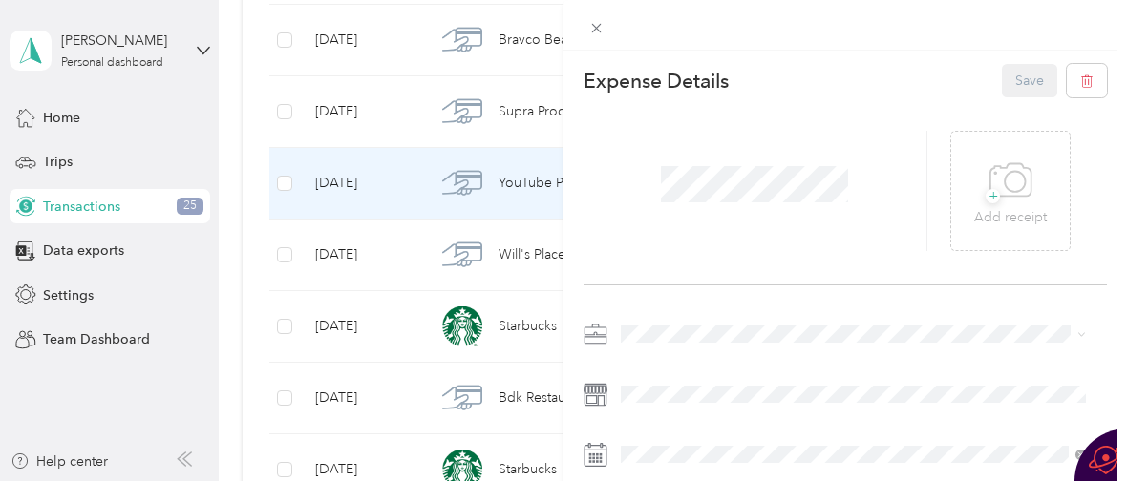
click at [720, 59] on div "Work" at bounding box center [853, 65] width 452 height 20
click at [1016, 84] on button "Save" at bounding box center [1029, 80] width 55 height 33
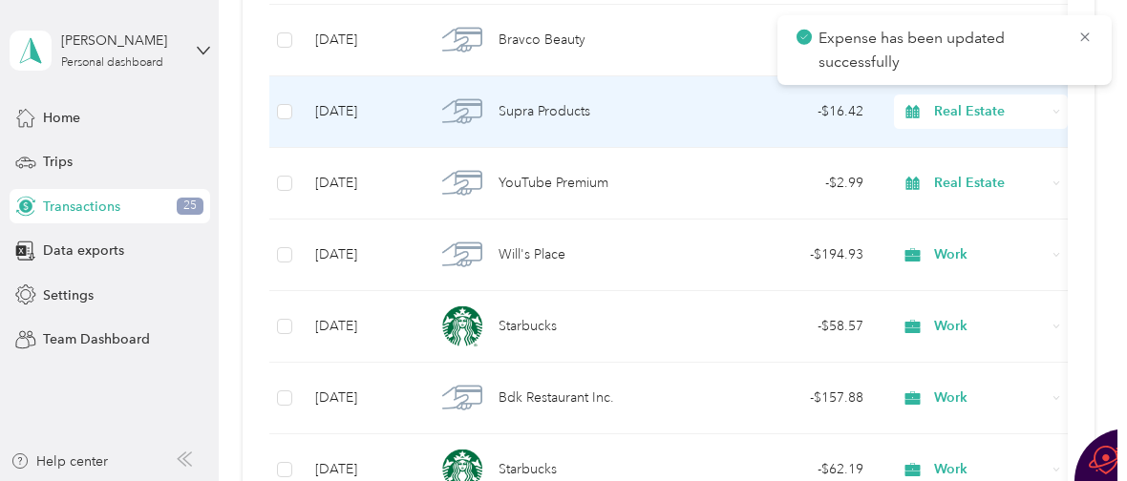
click at [539, 113] on span "Supra Products" at bounding box center [544, 111] width 92 height 21
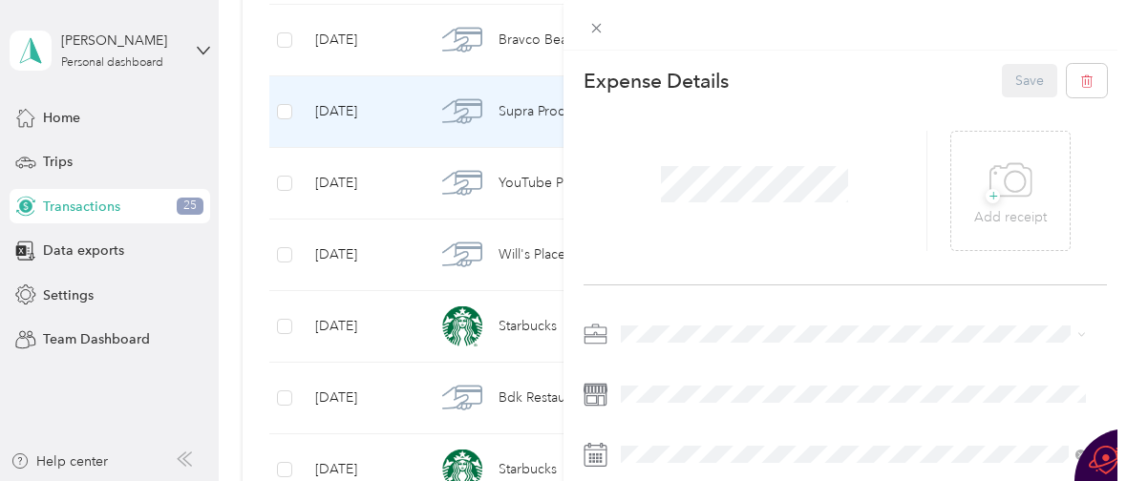
click at [764, 353] on div at bounding box center [844, 489] width 523 height 341
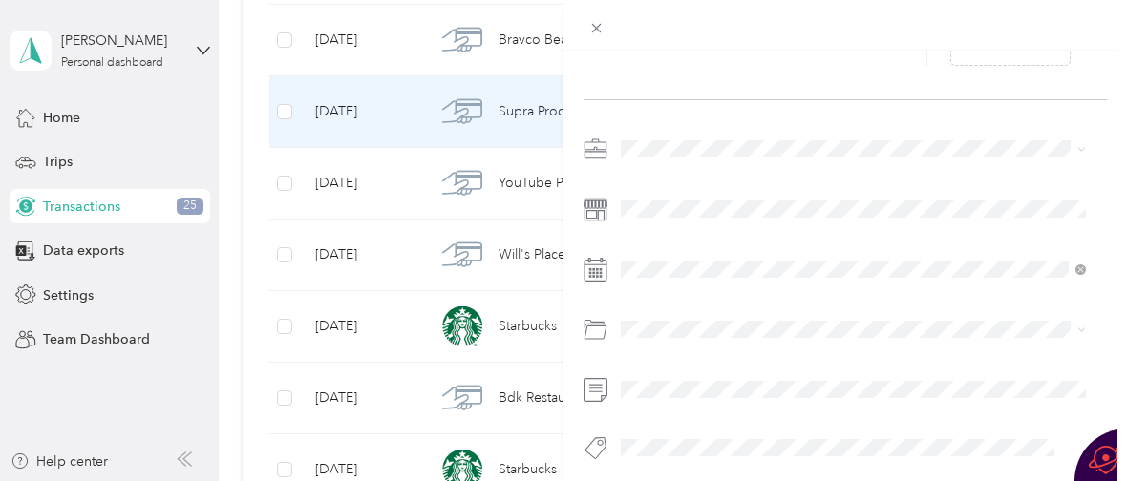
scroll to position [181, 0]
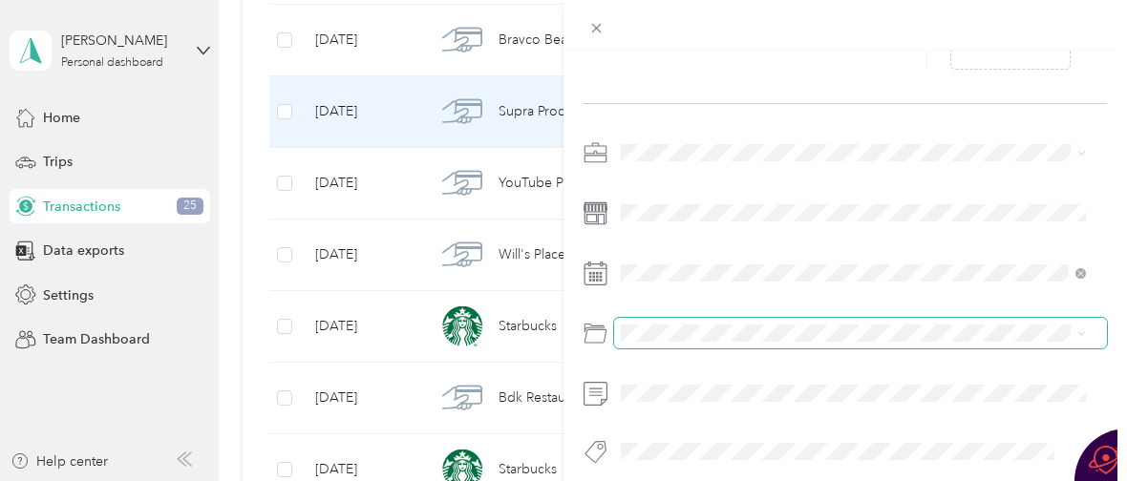
click at [737, 319] on span at bounding box center [860, 333] width 493 height 31
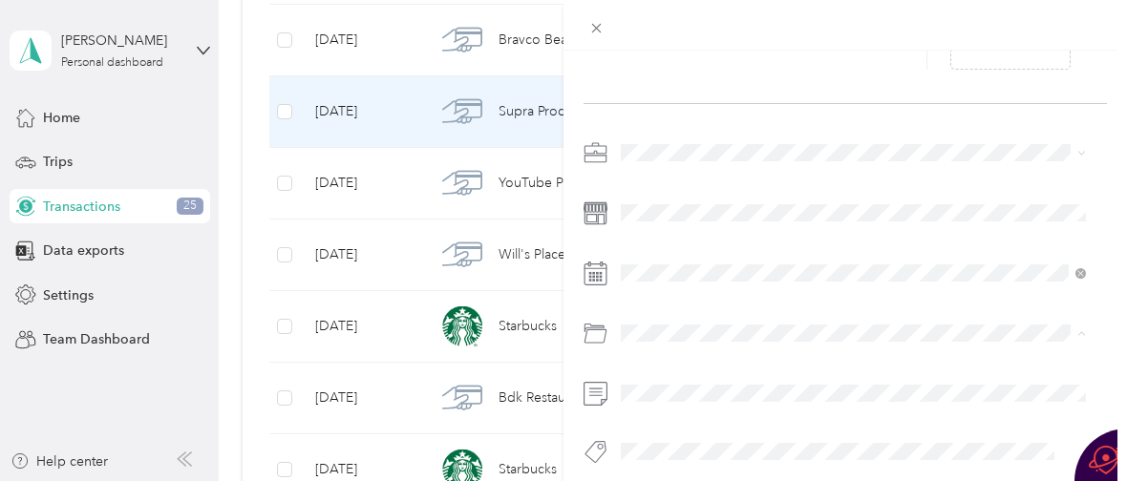
click at [550, 329] on div "This expense cannot be edited because it is either under review, approved, or p…" at bounding box center [563, 240] width 1127 height 481
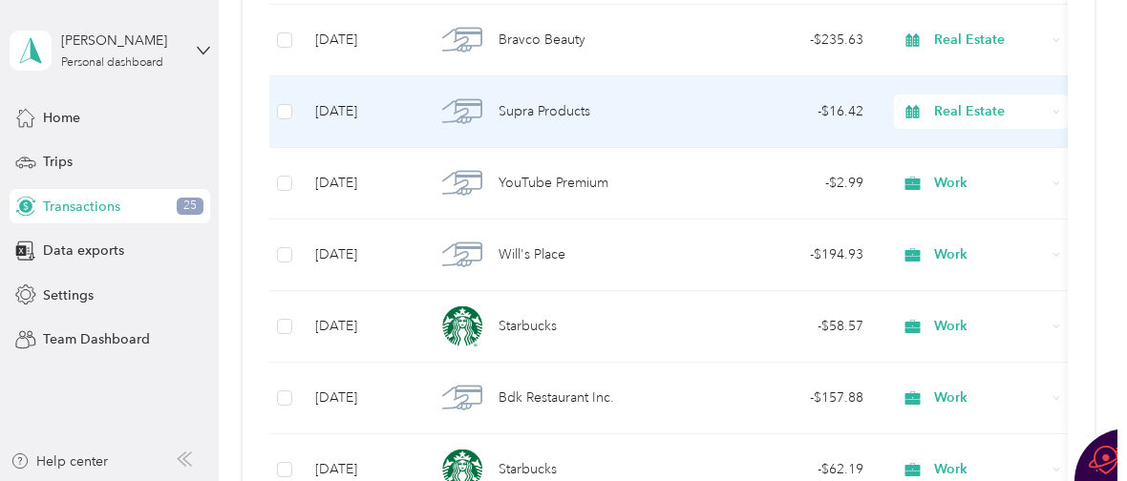
click at [629, 118] on div "Supra Products" at bounding box center [563, 112] width 256 height 40
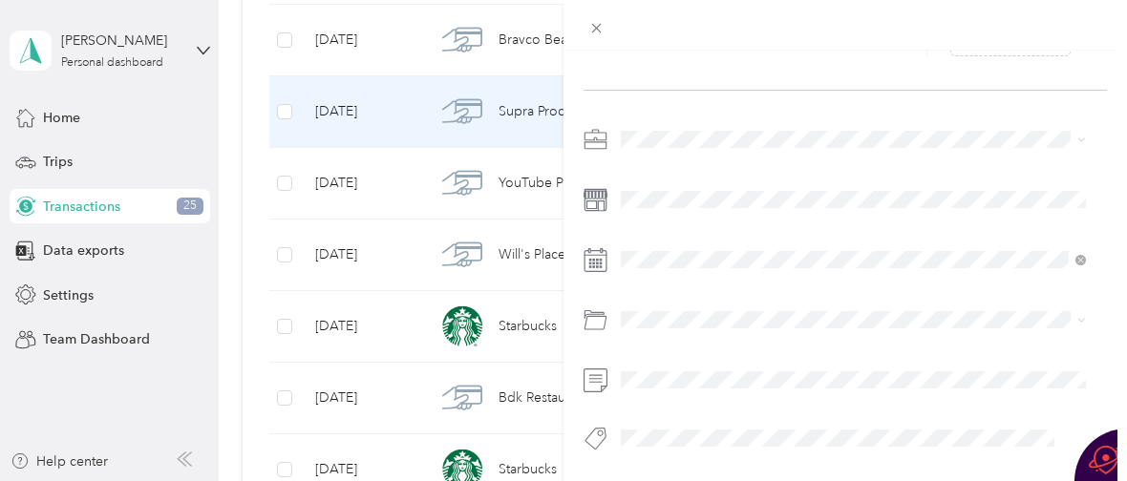
scroll to position [209, 0]
click at [731, 384] on li "Electronic Key & Lockbox" at bounding box center [853, 380] width 478 height 33
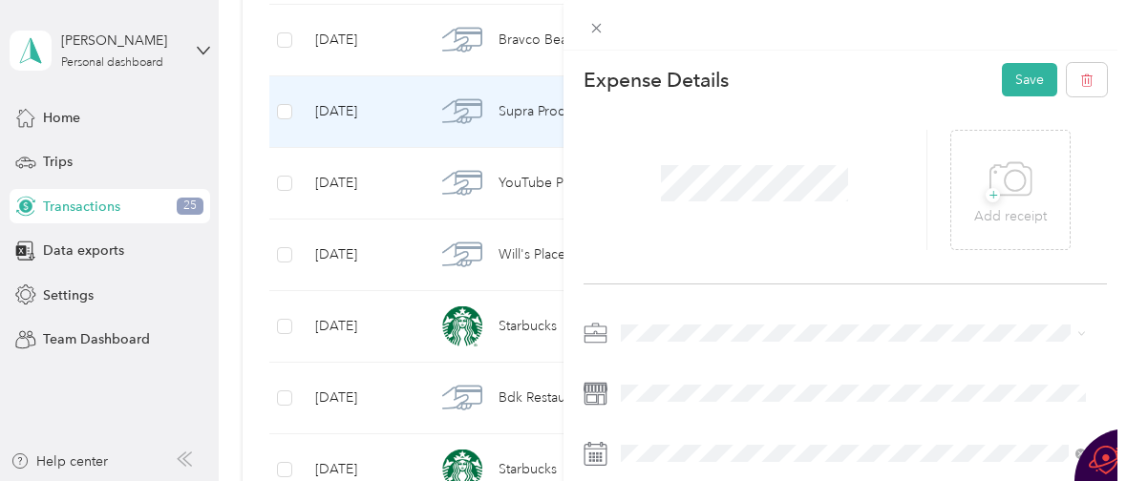
scroll to position [0, 0]
click at [1018, 79] on button "Save" at bounding box center [1029, 80] width 55 height 33
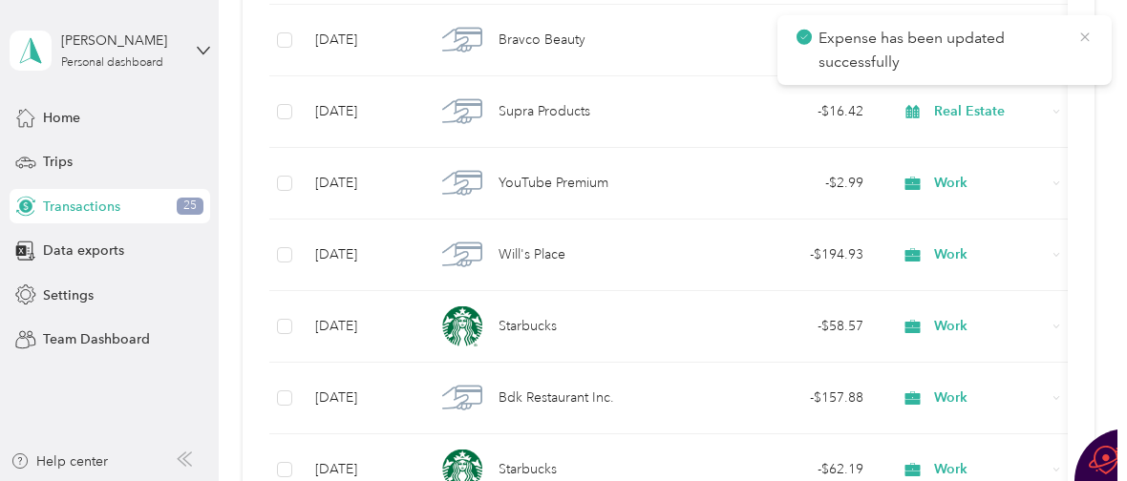
click at [1085, 33] on icon at bounding box center [1084, 37] width 15 height 17
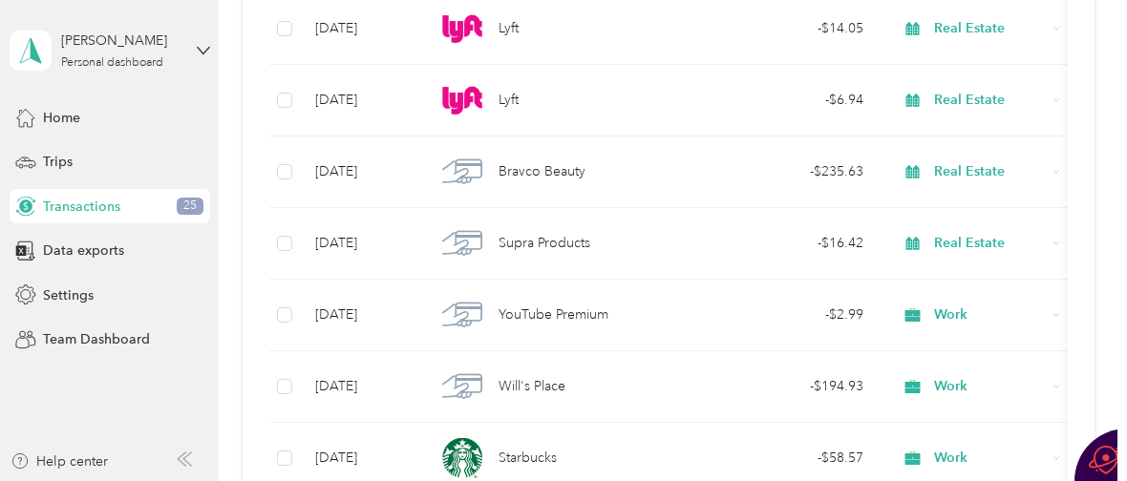
scroll to position [20610, 0]
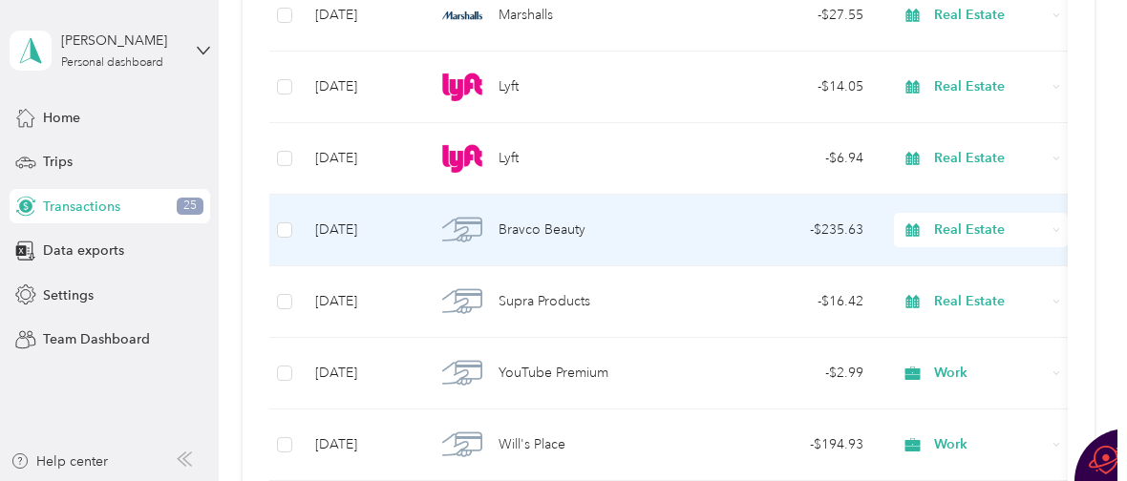
click at [534, 226] on span "Bravco Beauty" at bounding box center [541, 230] width 87 height 21
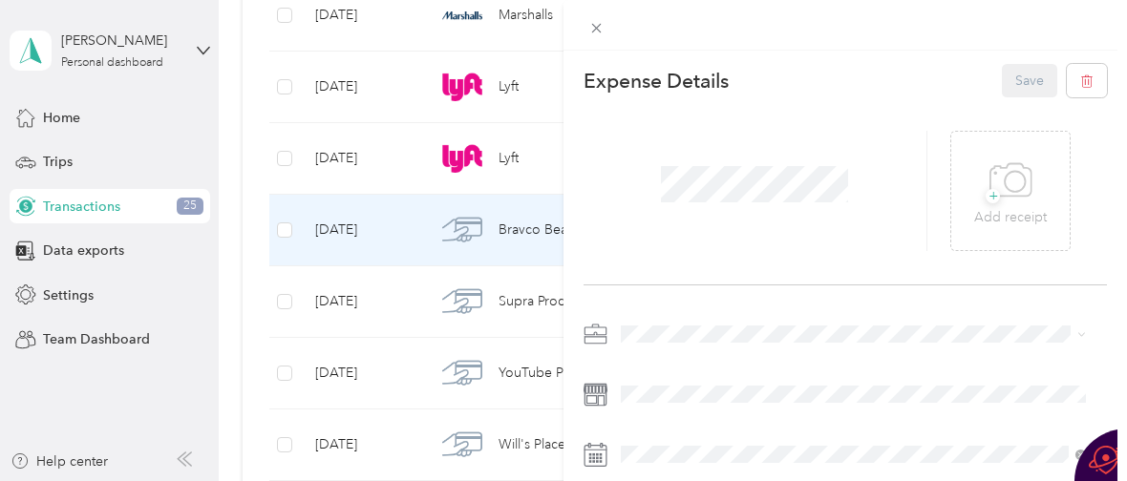
click at [677, 103] on li "Personal" at bounding box center [853, 90] width 478 height 33
click at [1006, 82] on button "Save" at bounding box center [1029, 80] width 55 height 33
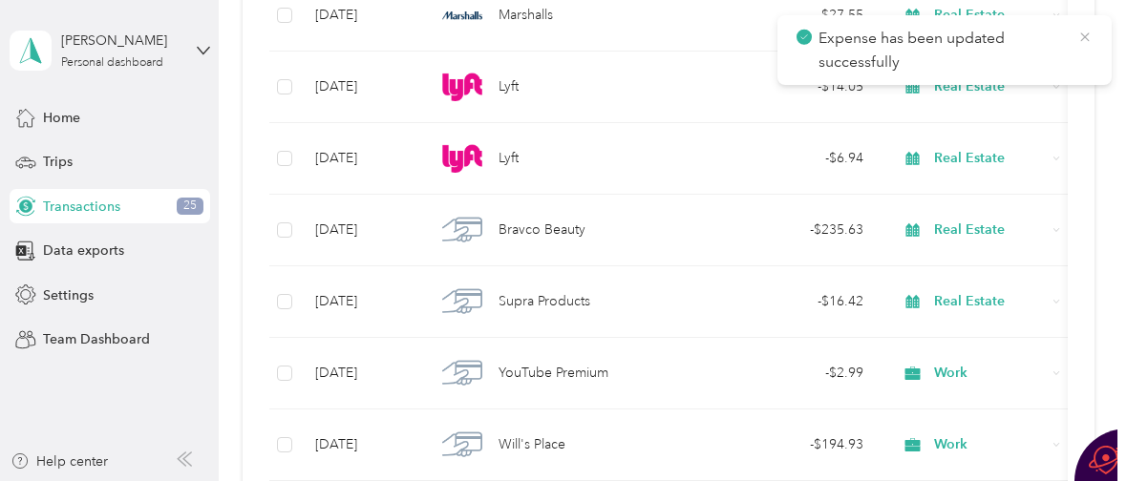
click at [1086, 32] on icon at bounding box center [1084, 37] width 15 height 17
